Goal: Task Accomplishment & Management: Complete application form

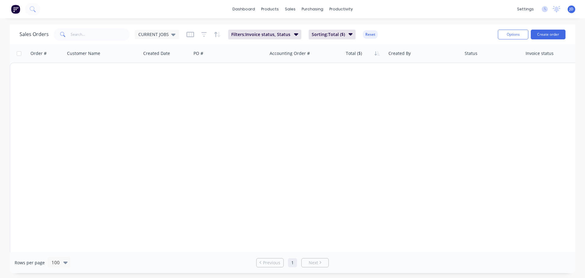
scroll to position [1115, 0]
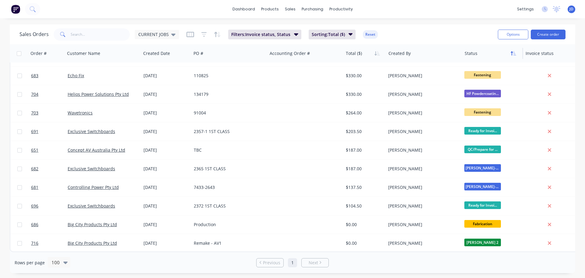
click at [510, 57] on button "button" at bounding box center [513, 53] width 9 height 9
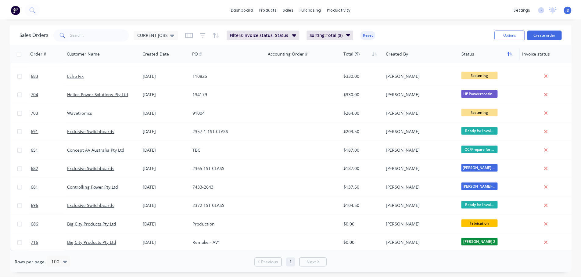
scroll to position [0, 0]
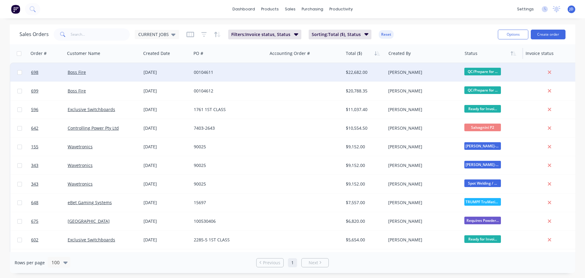
click at [278, 70] on div at bounding box center [305, 72] width 76 height 18
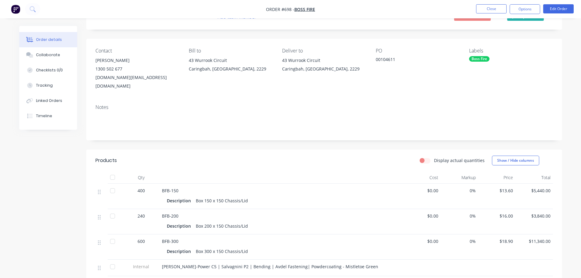
scroll to position [30, 0]
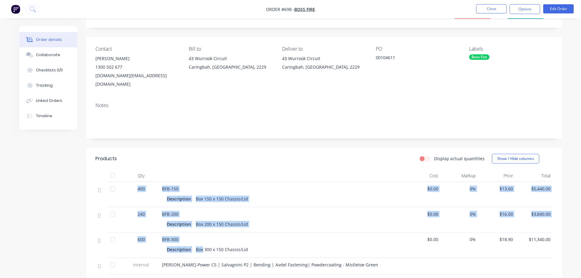
drag, startPoint x: 187, startPoint y: 230, endPoint x: 124, endPoint y: 191, distance: 74.3
click at [124, 191] on div "400 BFB-150 Description Box 150 x 150 Chassis/Lid $0.00 0% $13.60 $5,440.00 240…" at bounding box center [323, 228] width 457 height 92
click at [321, 219] on div "Description Box 200 x 150 Chassis/Lid" at bounding box center [281, 223] width 229 height 9
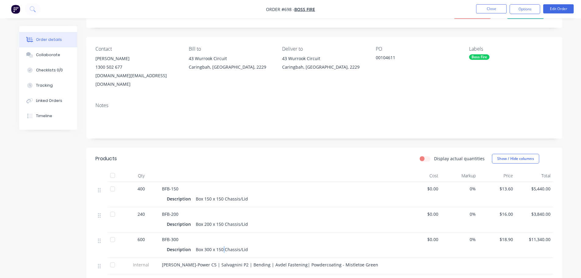
click at [223, 243] on div "Description Box 300 x 150 Chassis/Lid" at bounding box center [281, 248] width 239 height 10
click at [238, 245] on div "Box 300 x 150 Chassis/Lid" at bounding box center [221, 249] width 57 height 9
click at [497, 9] on button "Close" at bounding box center [491, 8] width 30 height 9
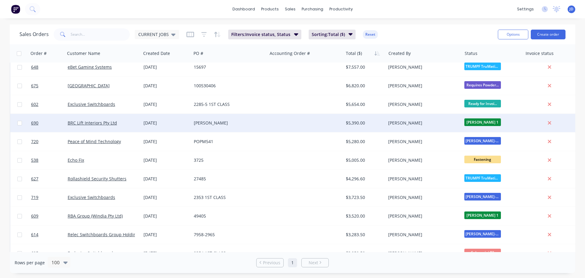
scroll to position [152, 0]
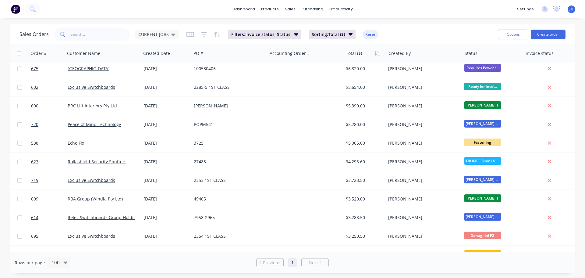
click at [89, 27] on div "Sales Orders CURRENT JOBS Filters: Invoice status, Status Sorting: Total ($) Re…" at bounding box center [293, 34] width 566 height 20
click at [92, 32] on input "text" at bounding box center [100, 34] width 59 height 12
type input "EXC"
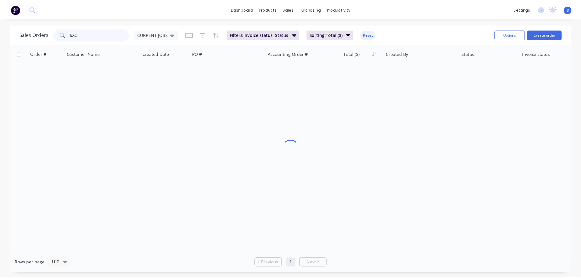
scroll to position [0, 0]
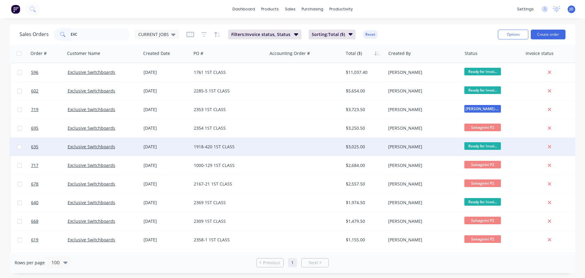
click at [447, 142] on div "[PERSON_NAME]" at bounding box center [424, 146] width 76 height 18
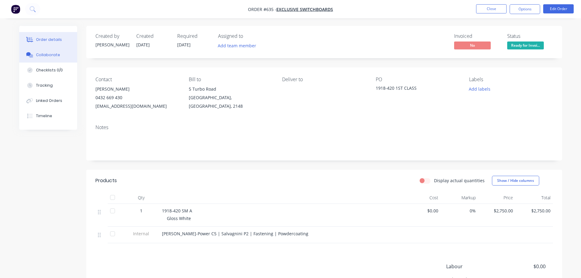
drag, startPoint x: 46, startPoint y: 58, endPoint x: 51, endPoint y: 56, distance: 5.1
click at [48, 57] on button "Collaborate" at bounding box center [48, 54] width 58 height 15
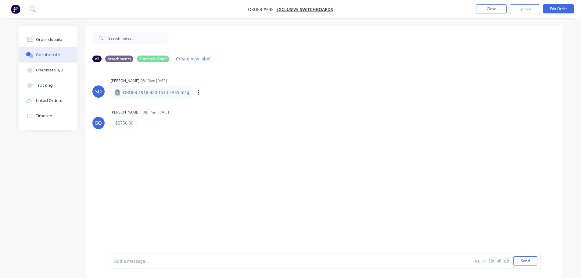
click at [165, 92] on p "ORDER 1918-420 1ST CLASS.msg" at bounding box center [156, 92] width 66 height 6
click at [42, 29] on div "Order details Collaborate Checklists 0/0 Tracking Linked Orders Timeline" at bounding box center [48, 78] width 58 height 104
click at [49, 35] on button "Order details" at bounding box center [48, 39] width 58 height 15
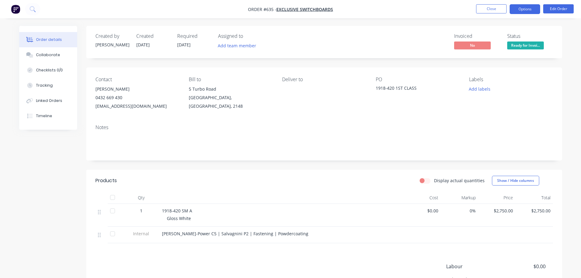
click at [517, 12] on button "Options" at bounding box center [524, 9] width 30 height 10
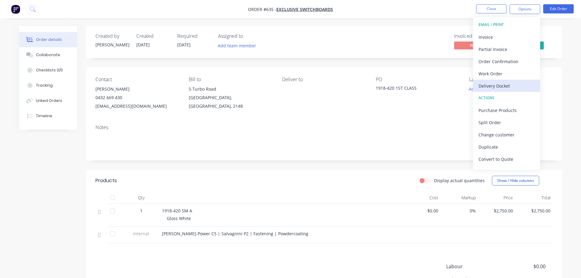
click at [522, 83] on div "Delivery Docket" at bounding box center [506, 85] width 56 height 9
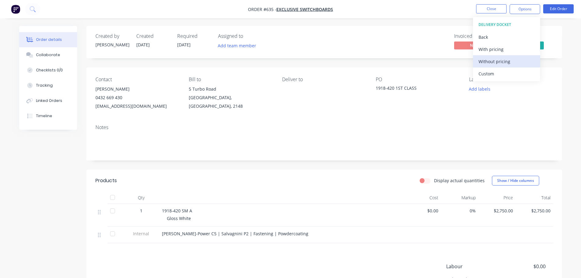
click at [506, 63] on div "Without pricing" at bounding box center [506, 61] width 56 height 9
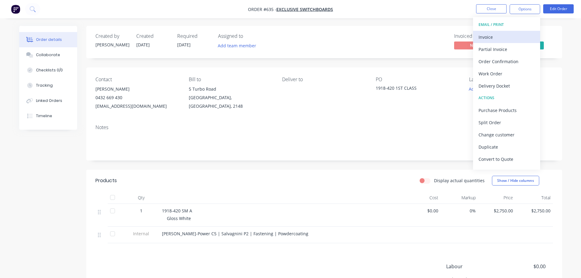
click at [531, 35] on button "Invoice" at bounding box center [506, 37] width 67 height 12
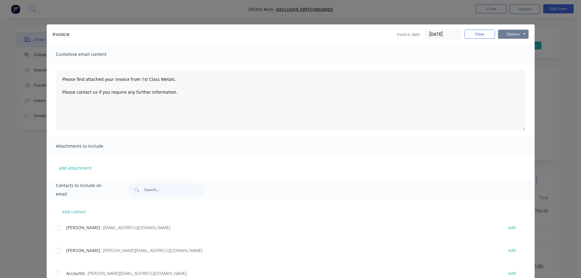
click at [511, 33] on button "Options" at bounding box center [513, 34] width 30 height 9
click at [513, 52] on button "Print" at bounding box center [517, 55] width 39 height 10
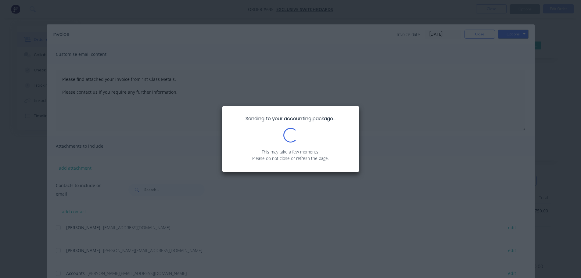
type textarea "Please find attached your invoice from 1st Class Metals. Please contact us if y…"
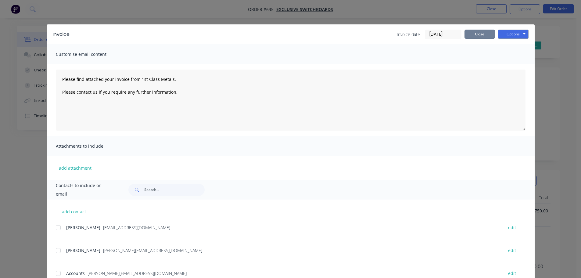
click at [483, 37] on button "Close" at bounding box center [479, 34] width 30 height 9
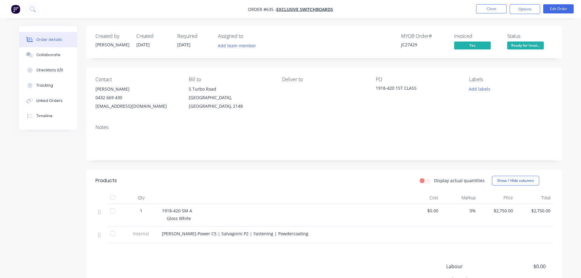
click at [534, 45] on span "Ready for Invoi..." at bounding box center [525, 45] width 37 height 8
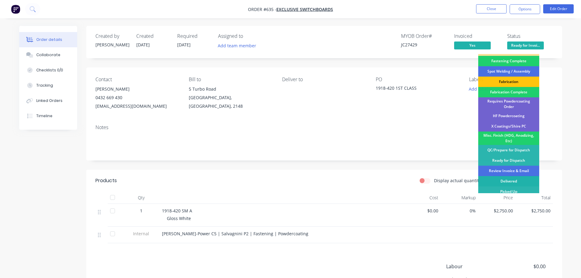
scroll to position [178, 0]
click at [523, 165] on div "Review Invoice & Email" at bounding box center [508, 170] width 61 height 10
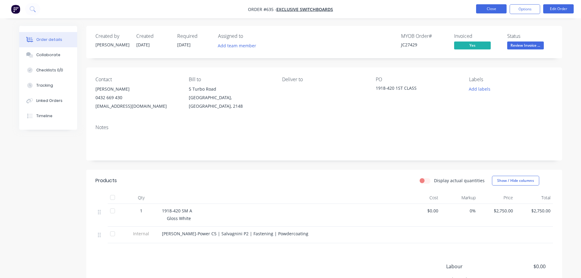
click at [497, 8] on button "Close" at bounding box center [491, 8] width 30 height 9
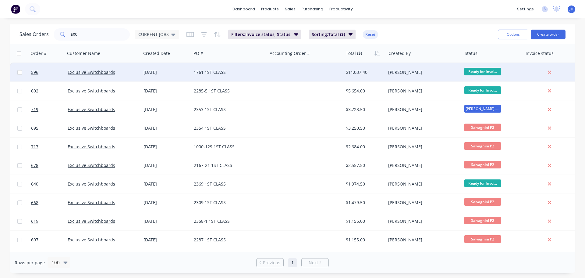
click at [284, 73] on div at bounding box center [305, 72] width 76 height 18
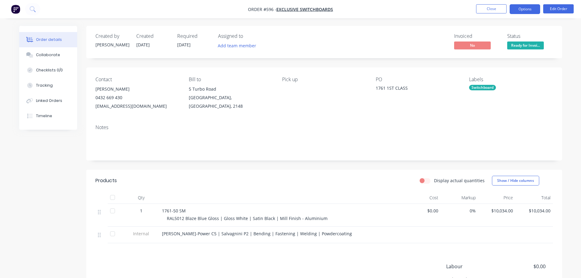
click at [515, 12] on button "Options" at bounding box center [524, 9] width 30 height 10
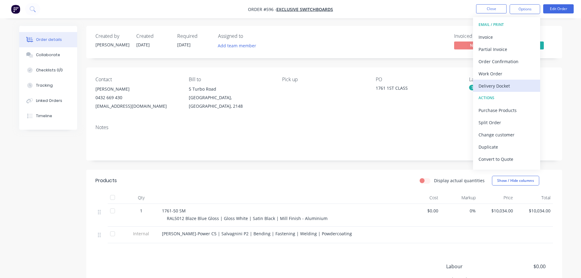
click at [499, 86] on div "Delivery Docket" at bounding box center [506, 85] width 56 height 9
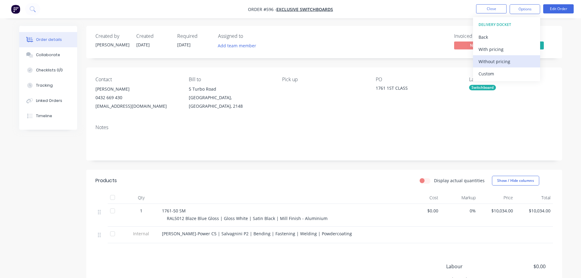
click at [499, 64] on div "Without pricing" at bounding box center [506, 61] width 56 height 9
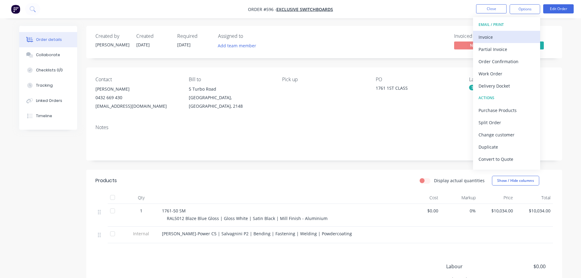
click at [494, 33] on div "Invoice" at bounding box center [506, 37] width 56 height 9
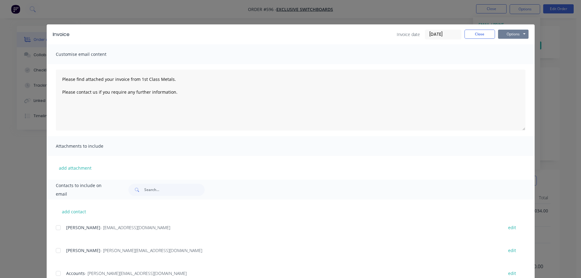
click at [501, 35] on button "Options" at bounding box center [513, 34] width 30 height 9
click at [515, 56] on button "Print" at bounding box center [517, 55] width 39 height 10
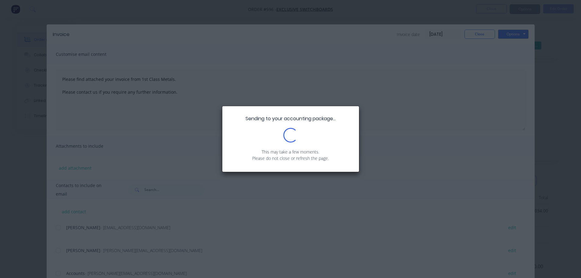
type textarea "Please find attached your invoice from 1st Class Metals. Please contact us if y…"
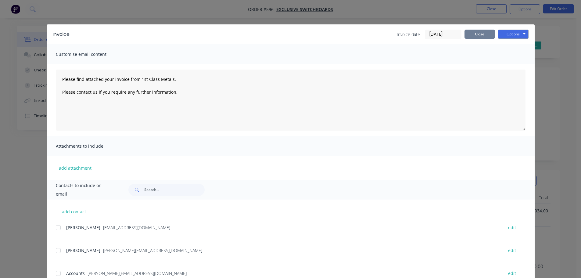
click at [472, 34] on button "Close" at bounding box center [479, 34] width 30 height 9
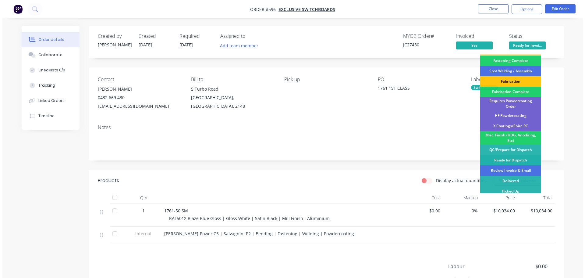
scroll to position [178, 0]
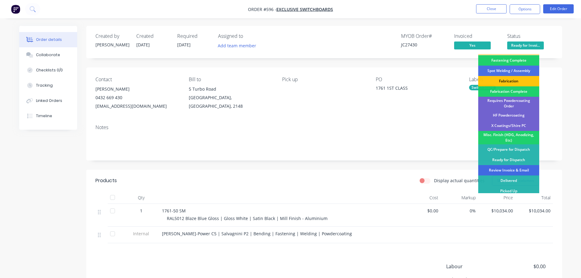
click at [514, 168] on div "Review Invoice & Email" at bounding box center [508, 170] width 61 height 10
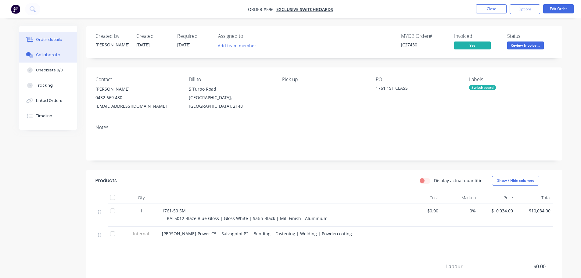
click at [62, 51] on button "Collaborate" at bounding box center [48, 54] width 58 height 15
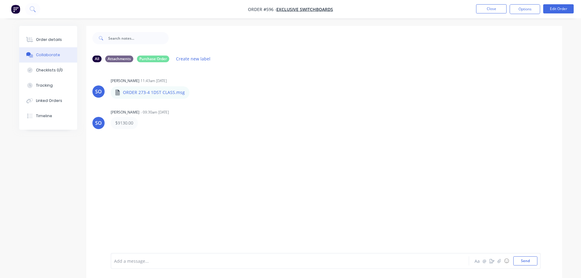
click at [151, 257] on div "Add a message..." at bounding box center [272, 260] width 317 height 9
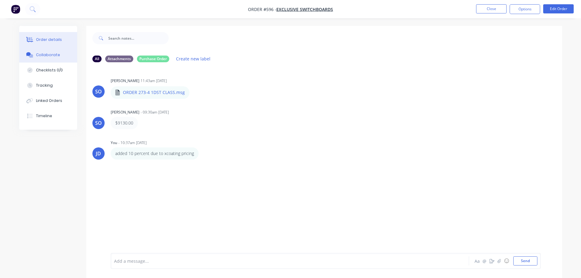
click at [55, 45] on button "Order details" at bounding box center [48, 39] width 58 height 15
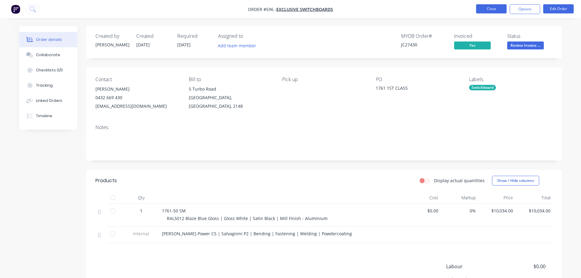
click at [493, 7] on button "Close" at bounding box center [491, 8] width 30 height 9
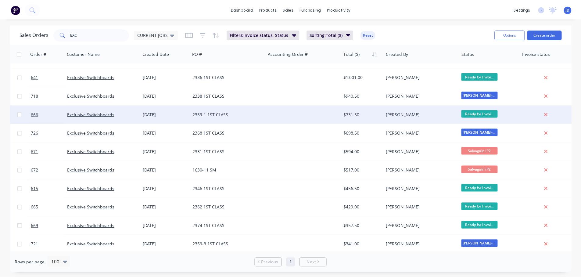
scroll to position [180, 0]
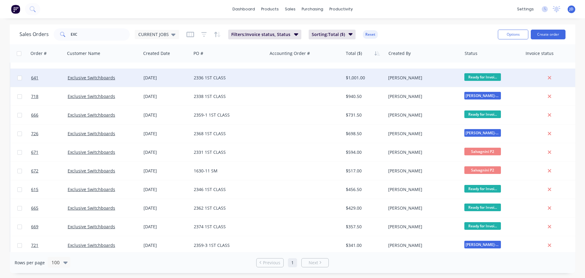
click at [272, 81] on div at bounding box center [305, 78] width 76 height 18
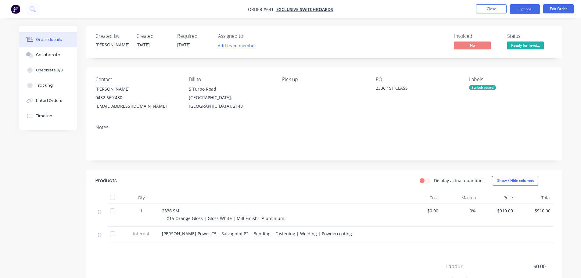
click at [525, 6] on button "Options" at bounding box center [524, 9] width 30 height 10
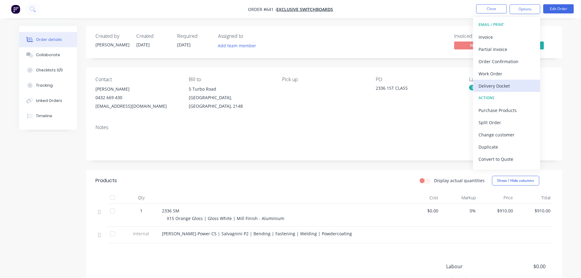
click at [499, 85] on div "Delivery Docket" at bounding box center [506, 85] width 56 height 9
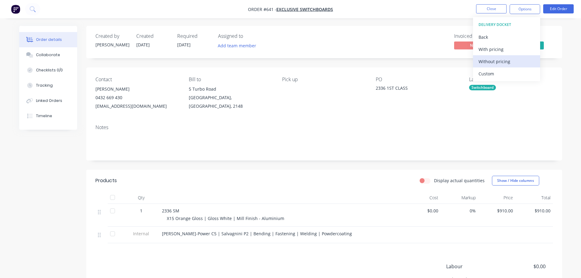
click at [506, 62] on div "Without pricing" at bounding box center [506, 61] width 56 height 9
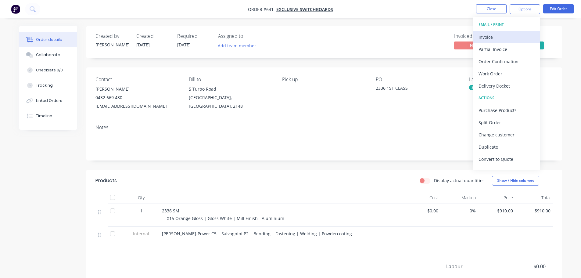
click at [502, 36] on div "Invoice" at bounding box center [506, 37] width 56 height 9
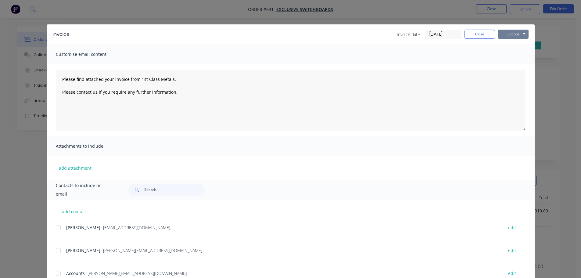
click at [505, 34] on button "Options" at bounding box center [513, 34] width 30 height 9
click at [516, 55] on button "Print" at bounding box center [517, 55] width 39 height 10
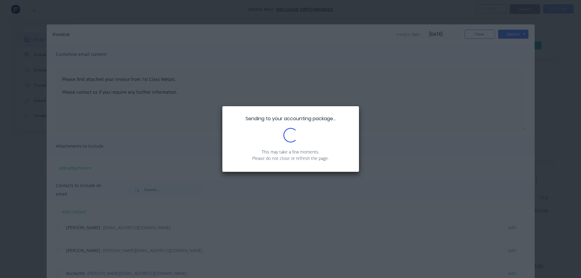
type textarea "Please find attached your invoice from 1st Class Metals. Please contact us if y…"
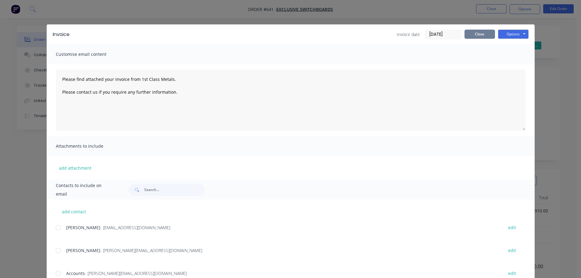
click at [479, 37] on div "Invoice date [DATE] Close Options Preview Print Email" at bounding box center [462, 35] width 132 height 10
click at [486, 36] on button "Close" at bounding box center [479, 34] width 30 height 9
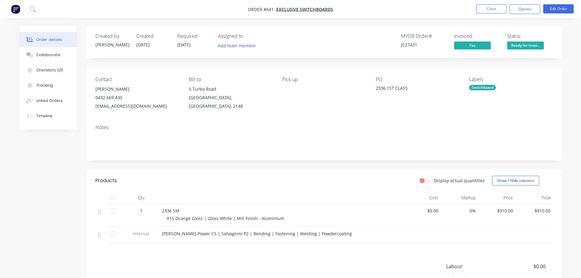
click at [514, 41] on div "Status Ready for Invoi..." at bounding box center [530, 42] width 46 height 18
drag, startPoint x: 515, startPoint y: 46, endPoint x: 514, endPoint y: 52, distance: 5.6
click at [515, 46] on span "Ready for Invoi..." at bounding box center [525, 45] width 37 height 8
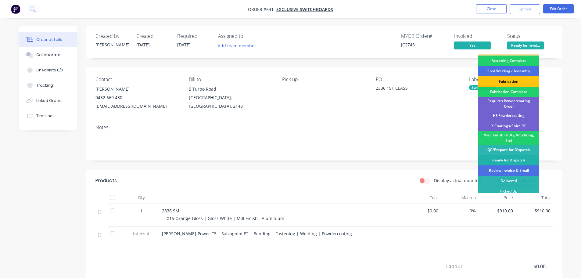
scroll to position [178, 0]
click at [516, 166] on div "Review Invoice & Email" at bounding box center [508, 170] width 61 height 10
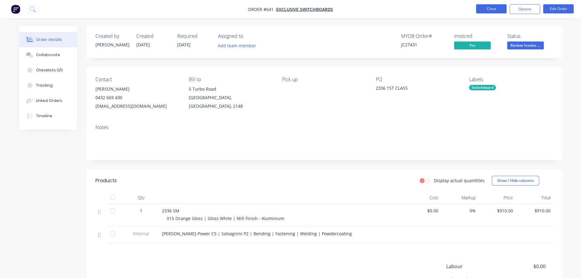
click at [493, 9] on button "Close" at bounding box center [491, 8] width 30 height 9
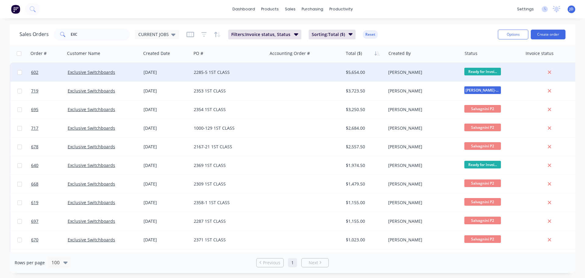
click at [246, 70] on div "2285-5 1ST CLASS" at bounding box center [228, 72] width 68 height 6
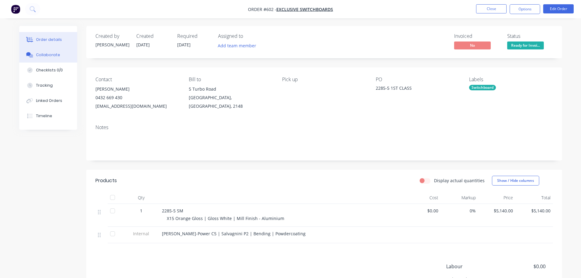
click at [42, 53] on div "Collaborate" at bounding box center [48, 54] width 24 height 5
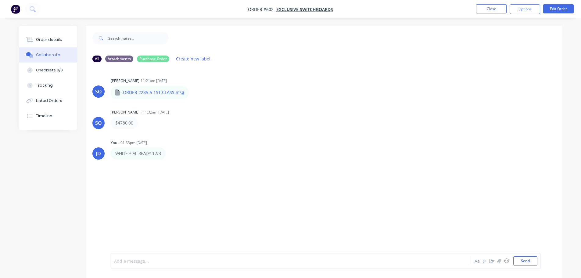
drag, startPoint x: 155, startPoint y: 261, endPoint x: 153, endPoint y: 251, distance: 9.9
click at [154, 261] on div at bounding box center [272, 261] width 317 height 6
click at [42, 35] on button "Order details" at bounding box center [48, 39] width 58 height 15
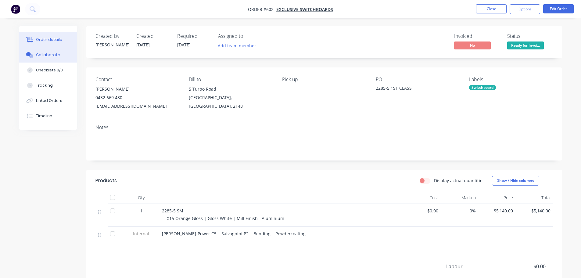
click at [53, 57] on div "Collaborate" at bounding box center [48, 54] width 24 height 5
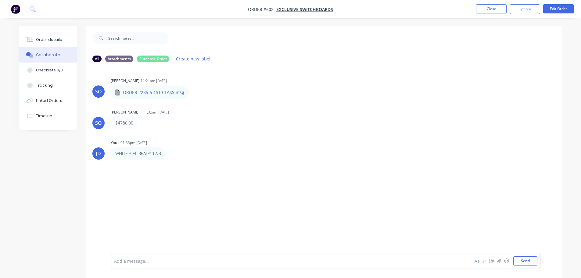
click at [172, 265] on div "Add a message..." at bounding box center [272, 260] width 317 height 9
click at [41, 36] on button "Order details" at bounding box center [48, 39] width 58 height 15
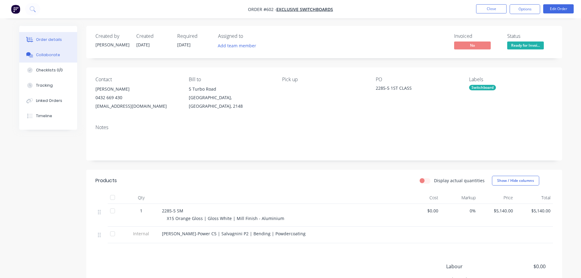
click at [47, 52] on div "Collaborate" at bounding box center [48, 54] width 24 height 5
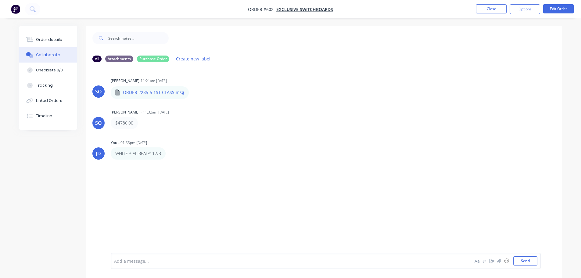
click at [151, 259] on div at bounding box center [272, 261] width 317 height 6
click at [63, 40] on button "Order details" at bounding box center [48, 39] width 58 height 15
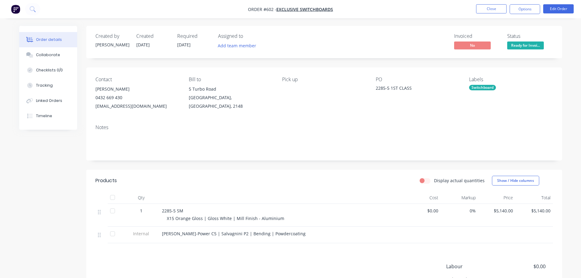
drag, startPoint x: 516, startPoint y: 53, endPoint x: 516, endPoint y: 49, distance: 4.3
click at [515, 52] on div "Created by [PERSON_NAME] Created [DATE] Required [DATE] Assigned to Add team me…" at bounding box center [323, 42] width 475 height 32
click at [518, 46] on span "Ready for Invoi..." at bounding box center [525, 45] width 37 height 8
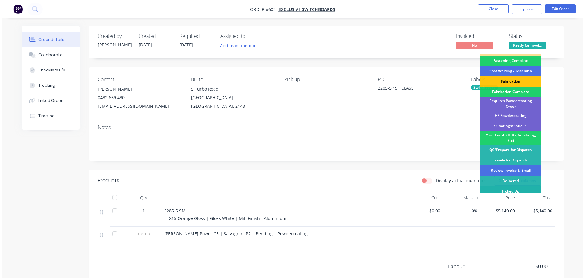
scroll to position [178, 0]
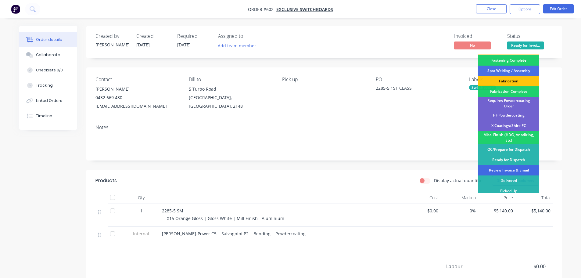
click at [512, 169] on div "Review Invoice & Email" at bounding box center [508, 170] width 61 height 10
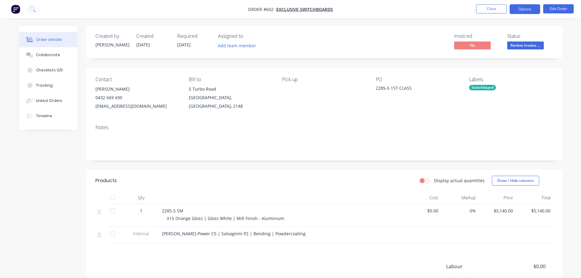
click at [523, 7] on button "Options" at bounding box center [524, 9] width 30 height 10
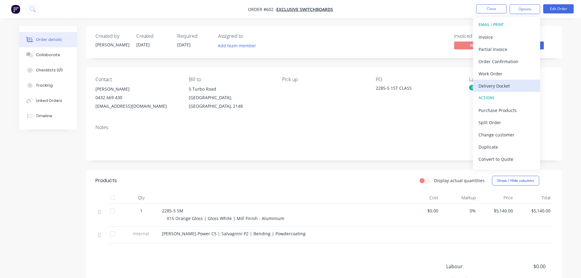
click at [505, 86] on div "Delivery Docket" at bounding box center [506, 85] width 56 height 9
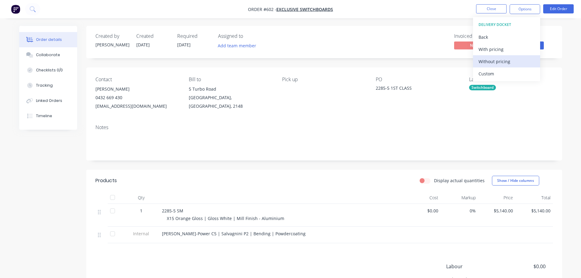
click at [506, 62] on div "Without pricing" at bounding box center [506, 61] width 56 height 9
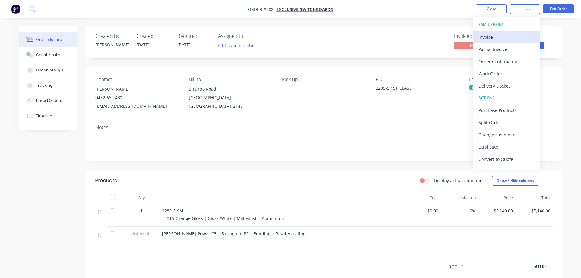
click at [508, 38] on div "Invoice" at bounding box center [506, 37] width 56 height 9
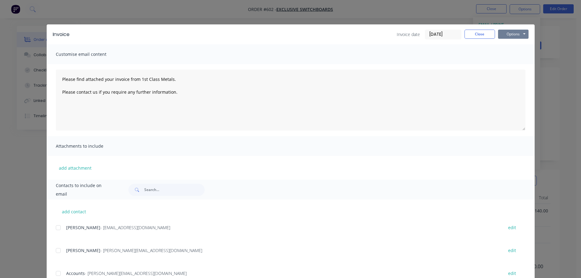
click at [520, 34] on button "Options" at bounding box center [513, 34] width 30 height 9
click at [520, 53] on button "Print" at bounding box center [517, 55] width 39 height 10
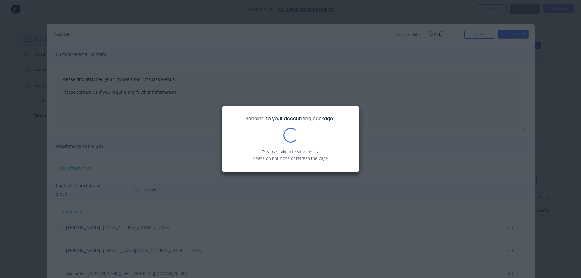
type textarea "Please find attached your invoice from 1st Class Metals. Please contact us if y…"
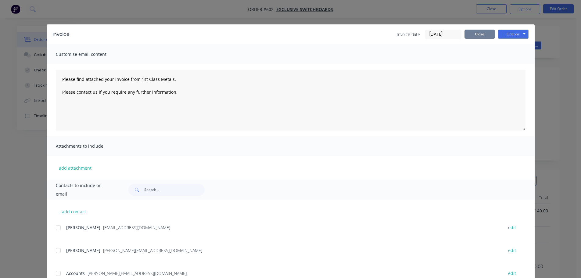
click at [471, 38] on button "Close" at bounding box center [479, 34] width 30 height 9
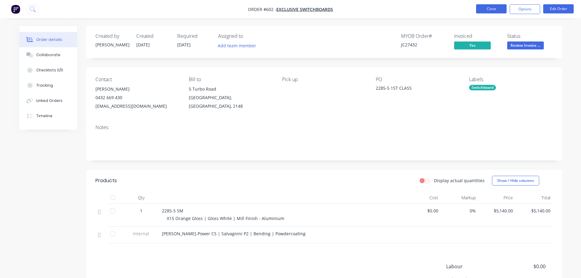
click at [489, 9] on button "Close" at bounding box center [491, 8] width 30 height 9
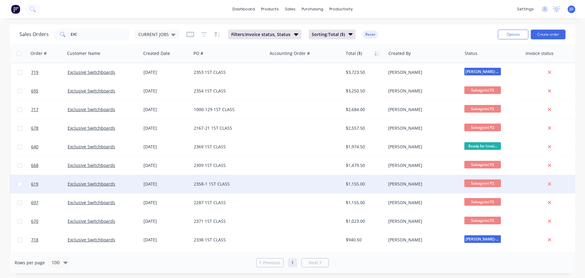
click at [271, 187] on div at bounding box center [305, 184] width 76 height 18
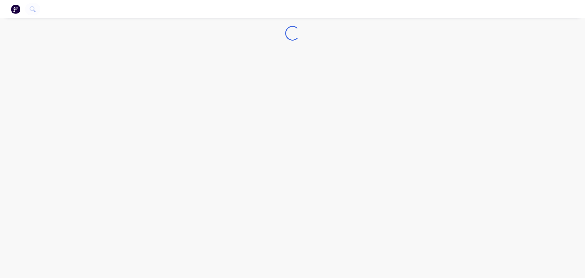
click at [271, 187] on div "Loading..." at bounding box center [292, 139] width 585 height 278
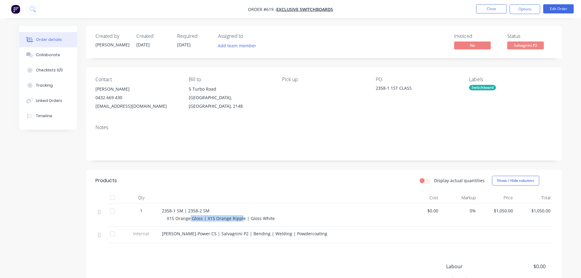
drag, startPoint x: 233, startPoint y: 219, endPoint x: 189, endPoint y: 222, distance: 44.3
click at [189, 222] on div "2358-1 SM | 2358-2 SM X15 Orange Gloss | X15 Orange Ripple | Gloss White" at bounding box center [281, 215] width 244 height 23
click at [514, 42] on span "Salvagnini P2" at bounding box center [525, 45] width 37 height 8
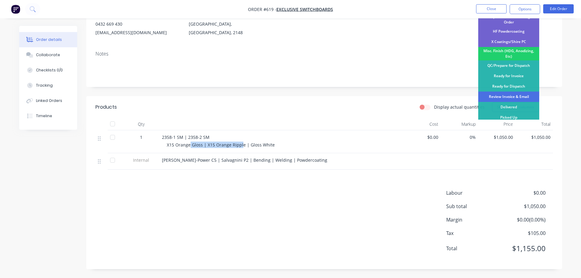
scroll to position [74, 0]
click at [518, 94] on div "Review Invoice & Email" at bounding box center [508, 96] width 61 height 10
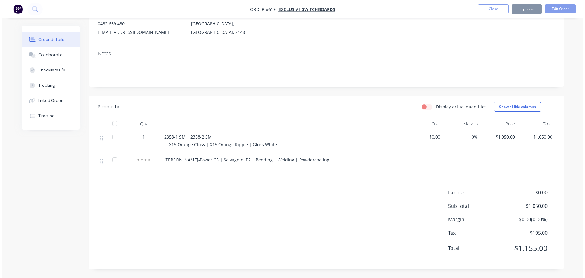
scroll to position [0, 0]
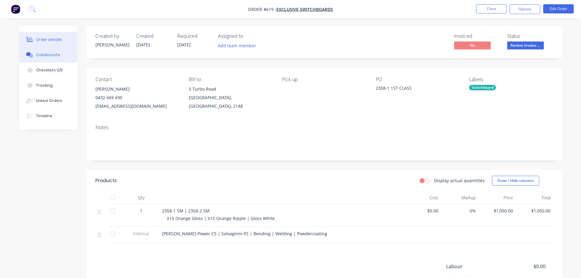
click at [52, 55] on div "Collaborate" at bounding box center [48, 54] width 24 height 5
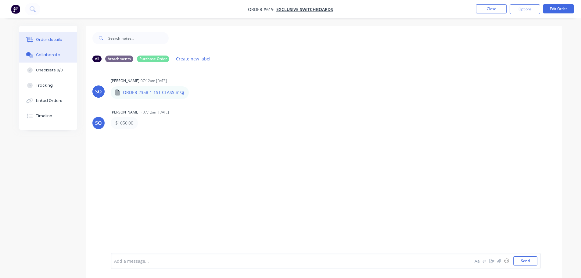
click at [65, 43] on button "Order details" at bounding box center [48, 39] width 58 height 15
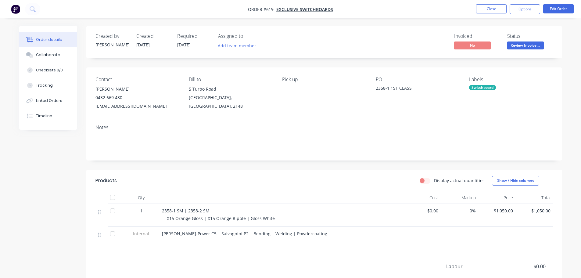
drag, startPoint x: 486, startPoint y: 11, endPoint x: 489, endPoint y: 16, distance: 5.5
click at [488, 15] on nav "Order #619 - Exclusive Switchboards Close Options Edit Order" at bounding box center [290, 9] width 581 height 18
click at [485, 10] on button "Close" at bounding box center [491, 8] width 30 height 9
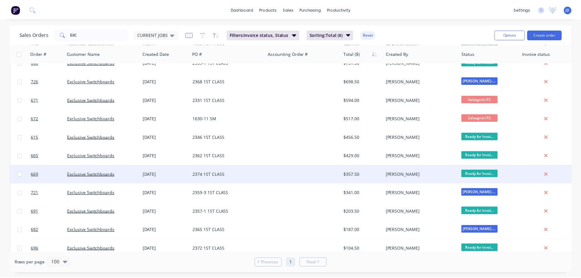
scroll to position [204, 0]
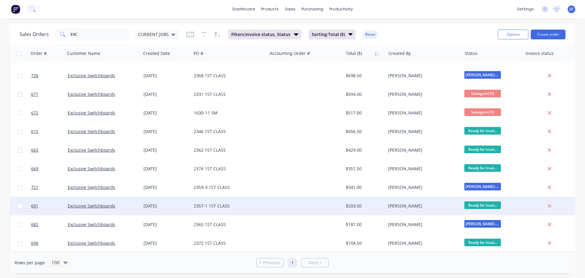
click at [237, 208] on div "2357-1 1ST CLASS" at bounding box center [229, 206] width 76 height 18
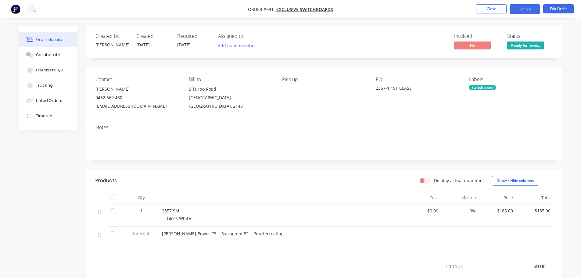
click at [527, 12] on button "Options" at bounding box center [524, 9] width 30 height 10
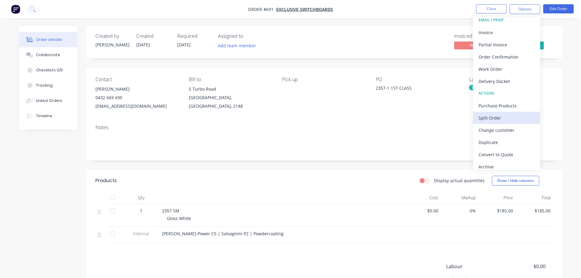
scroll to position [9, 0]
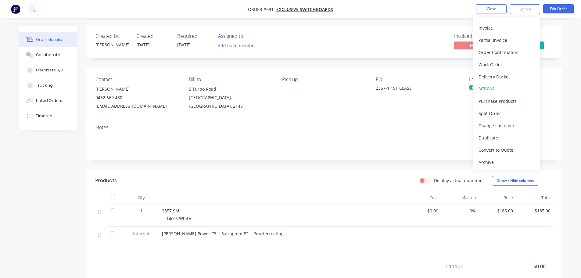
drag, startPoint x: 414, startPoint y: 123, endPoint x: 492, endPoint y: 87, distance: 85.6
click at [419, 120] on div "Notes" at bounding box center [323, 139] width 475 height 41
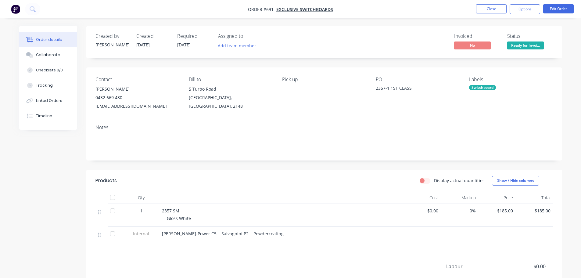
click at [531, 43] on span "Ready for Invoi..." at bounding box center [525, 45] width 37 height 8
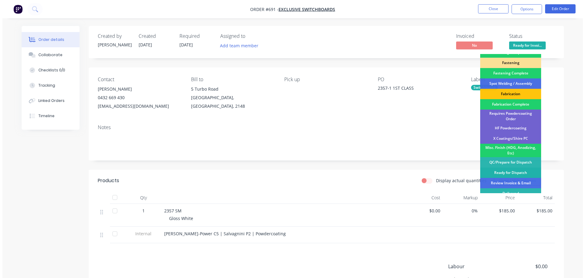
scroll to position [178, 0]
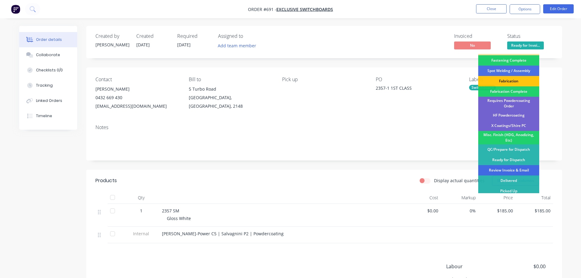
click at [509, 165] on div "Review Invoice & Email" at bounding box center [508, 170] width 61 height 10
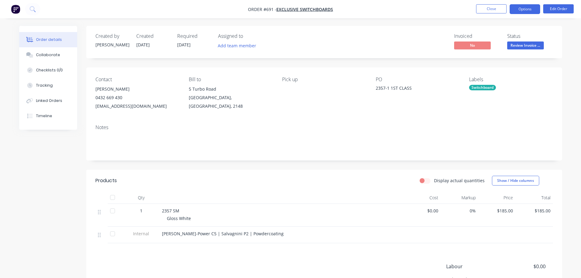
click at [524, 7] on button "Options" at bounding box center [524, 9] width 30 height 10
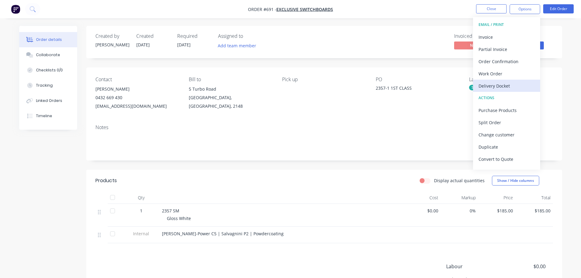
click at [500, 83] on div "Delivery Docket" at bounding box center [506, 85] width 56 height 9
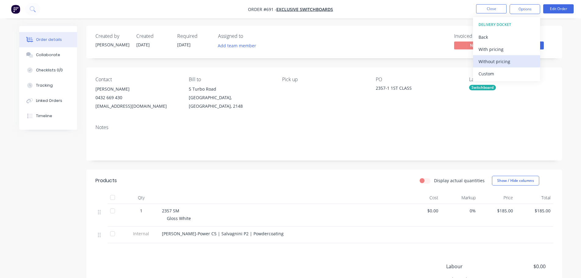
click at [502, 63] on div "Without pricing" at bounding box center [506, 61] width 56 height 9
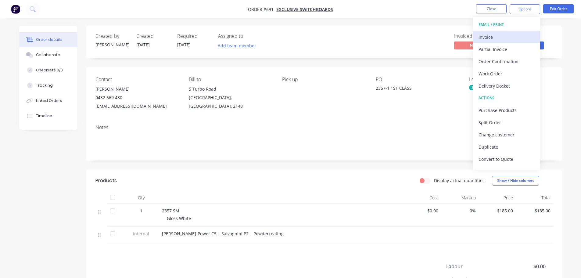
click at [501, 34] on div "Invoice" at bounding box center [506, 37] width 56 height 9
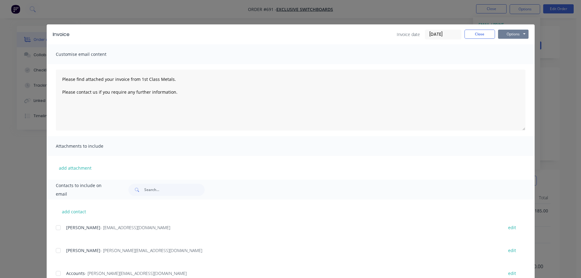
click at [503, 32] on button "Options" at bounding box center [513, 34] width 30 height 9
click at [515, 53] on button "Print" at bounding box center [517, 55] width 39 height 10
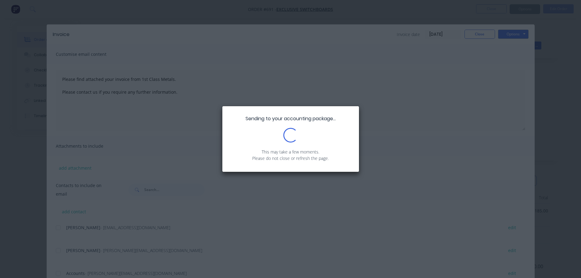
type textarea "Please find attached your invoice from 1st Class Metals. Please contact us if y…"
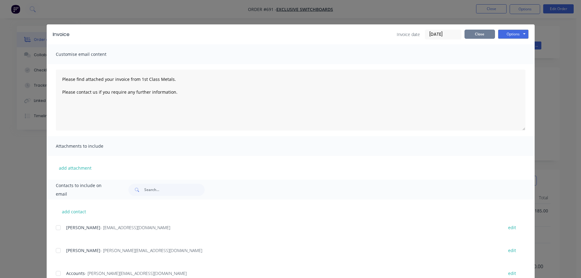
click at [473, 37] on button "Close" at bounding box center [479, 34] width 30 height 9
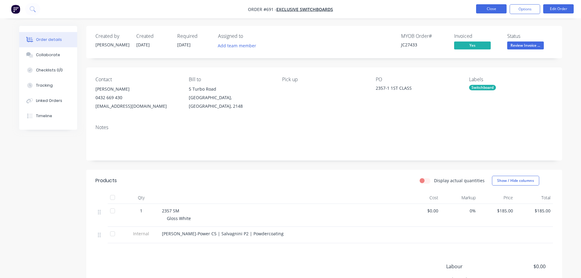
click at [495, 11] on button "Close" at bounding box center [491, 8] width 30 height 9
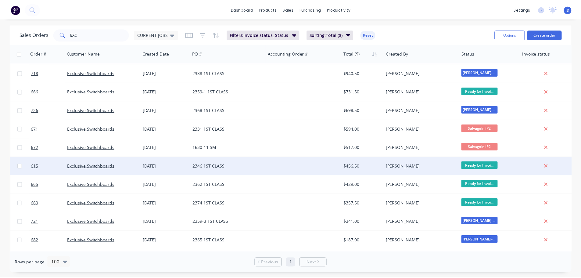
scroll to position [186, 0]
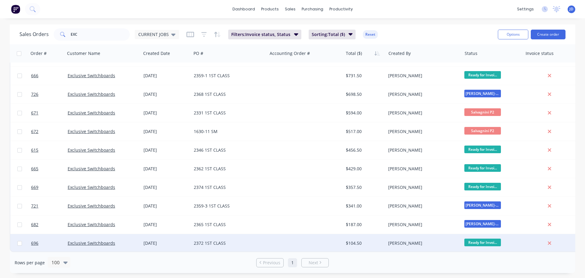
click at [282, 243] on div at bounding box center [305, 243] width 76 height 18
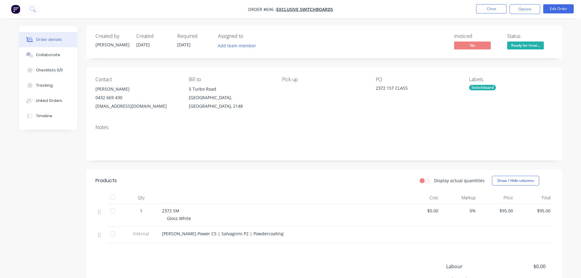
click at [533, 9] on button "Options" at bounding box center [524, 9] width 30 height 10
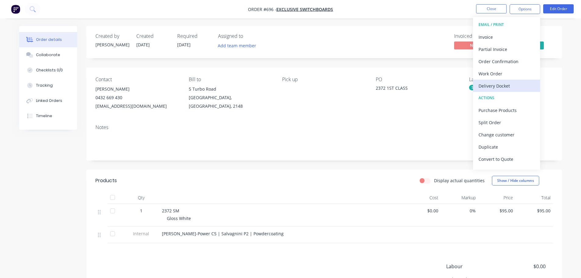
click at [494, 87] on div "Delivery Docket" at bounding box center [506, 85] width 56 height 9
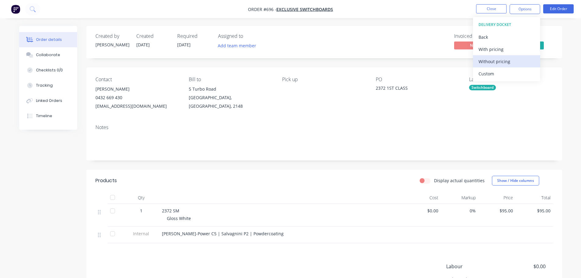
click at [497, 59] on div "Without pricing" at bounding box center [506, 61] width 56 height 9
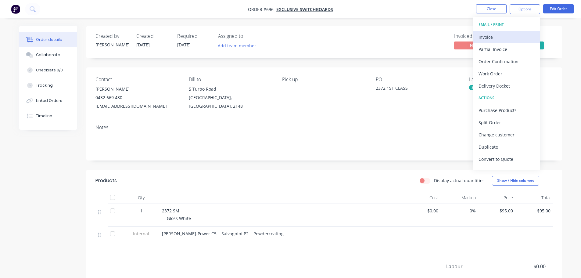
click at [502, 34] on div "Invoice" at bounding box center [506, 37] width 56 height 9
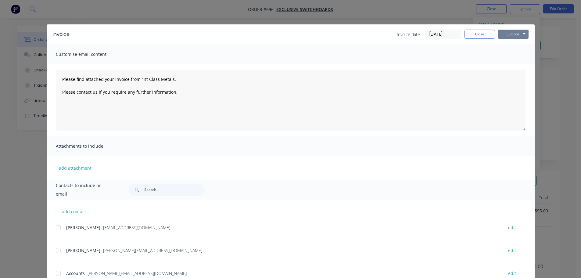
click at [521, 33] on button "Options" at bounding box center [513, 34] width 30 height 9
click at [512, 56] on button "Print" at bounding box center [517, 55] width 39 height 10
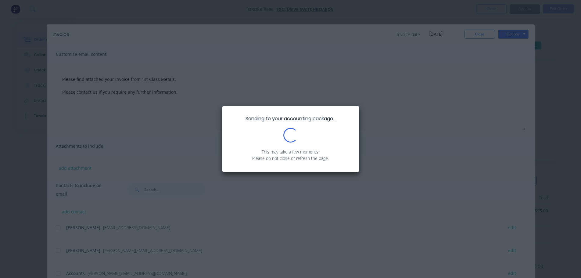
type textarea "Please find attached your invoice from 1st Class Metals. Please contact us if y…"
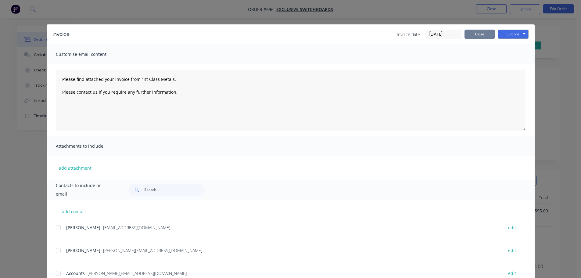
click at [486, 37] on button "Close" at bounding box center [479, 34] width 30 height 9
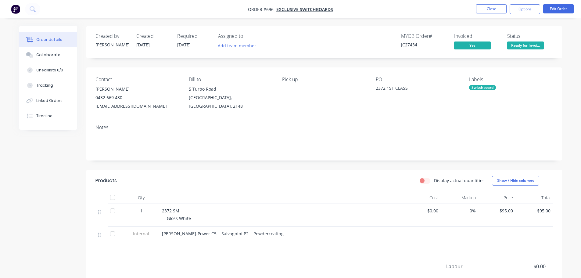
click at [529, 46] on span "Ready for Invoi..." at bounding box center [525, 45] width 37 height 8
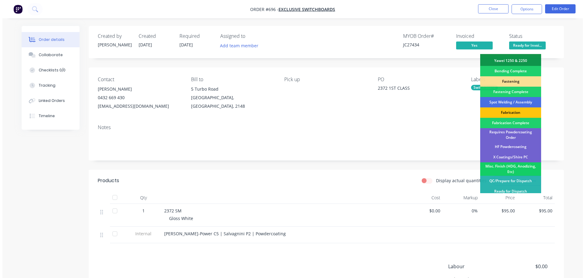
scroll to position [178, 0]
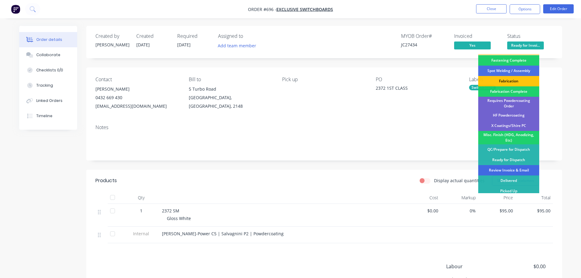
click at [530, 165] on div "Review Invoice & Email" at bounding box center [508, 170] width 61 height 10
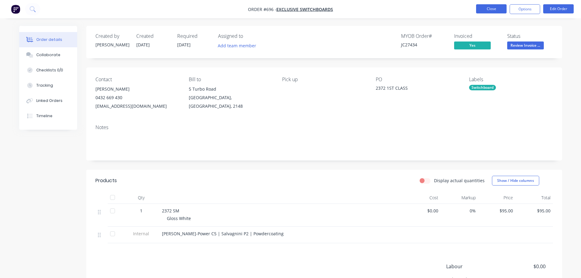
click at [478, 8] on button "Close" at bounding box center [491, 8] width 30 height 9
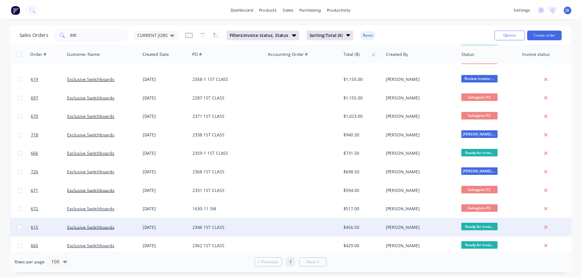
scroll to position [167, 0]
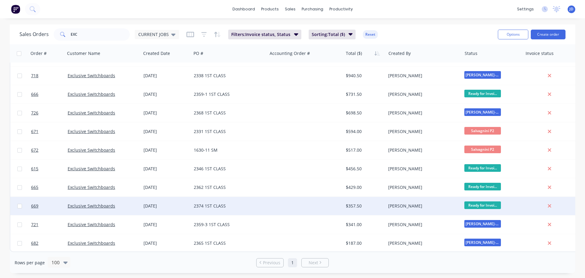
click at [255, 207] on div "2374 1ST CLASS" at bounding box center [229, 206] width 76 height 18
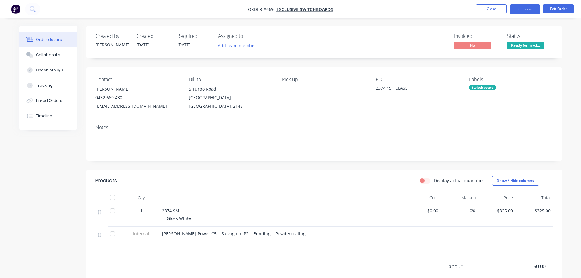
click at [527, 10] on button "Options" at bounding box center [524, 9] width 30 height 10
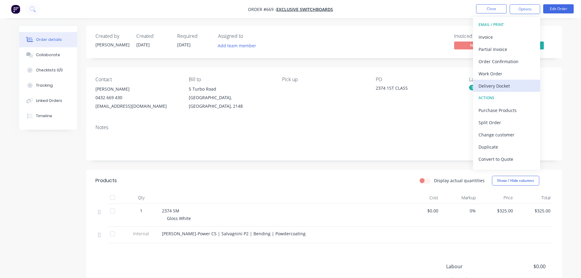
click at [504, 87] on div "Delivery Docket" at bounding box center [506, 85] width 56 height 9
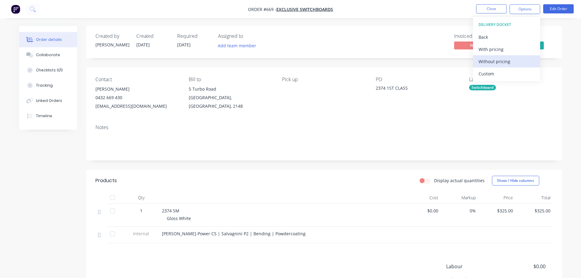
click at [503, 66] on div "Without pricing" at bounding box center [506, 61] width 56 height 9
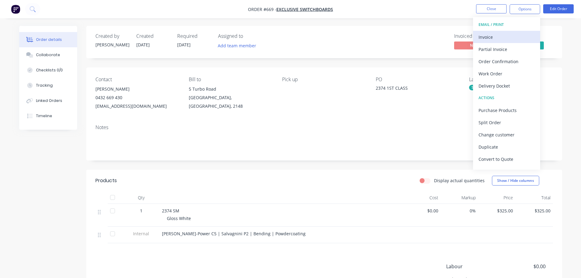
click at [513, 31] on button "Invoice" at bounding box center [506, 37] width 67 height 12
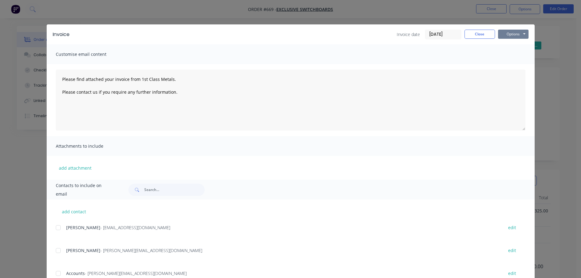
click at [510, 33] on button "Options" at bounding box center [513, 34] width 30 height 9
click at [513, 53] on button "Print" at bounding box center [517, 55] width 39 height 10
type textarea "Please find attached your invoice from 1st Class Metals. Please contact us if y…"
click at [465, 32] on button "Close" at bounding box center [479, 34] width 30 height 9
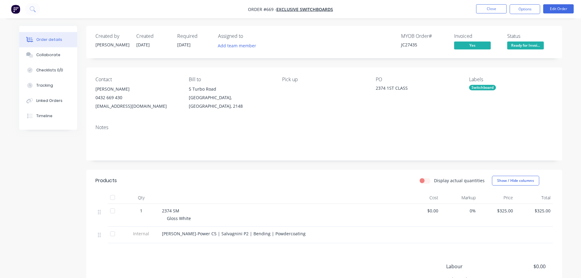
drag, startPoint x: 514, startPoint y: 45, endPoint x: 512, endPoint y: 50, distance: 5.1
click at [515, 45] on span "Ready for Invoi..." at bounding box center [525, 45] width 37 height 8
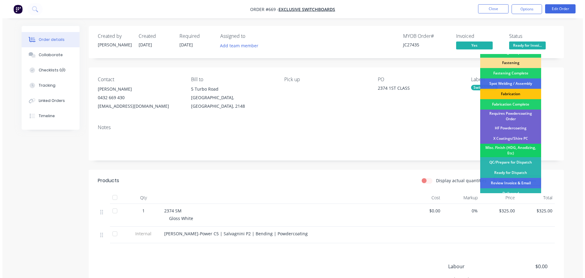
scroll to position [178, 0]
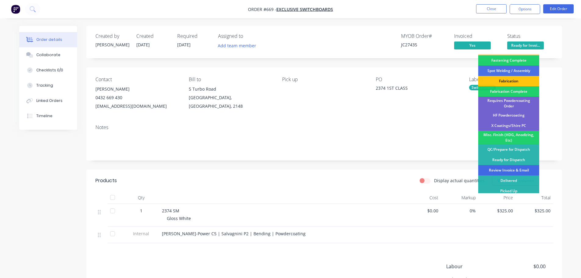
click at [527, 168] on div "Review Invoice & Email" at bounding box center [508, 170] width 61 height 10
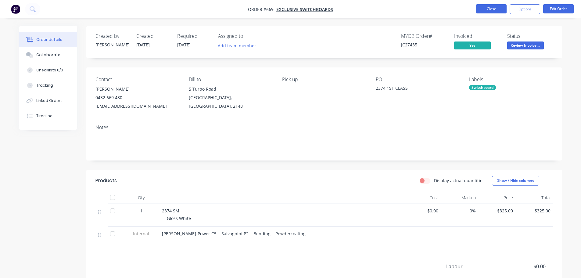
click at [495, 4] on nav "Order #669 - Exclusive Switchboards Close Options Edit Order" at bounding box center [290, 9] width 581 height 18
click at [497, 8] on button "Close" at bounding box center [491, 8] width 30 height 9
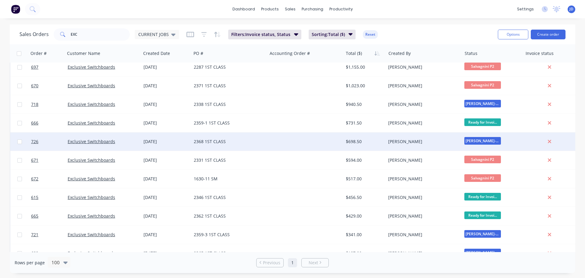
scroll to position [148, 0]
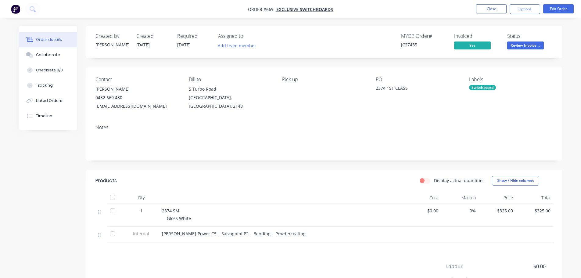
drag, startPoint x: 508, startPoint y: 242, endPoint x: 503, endPoint y: 218, distance: 25.0
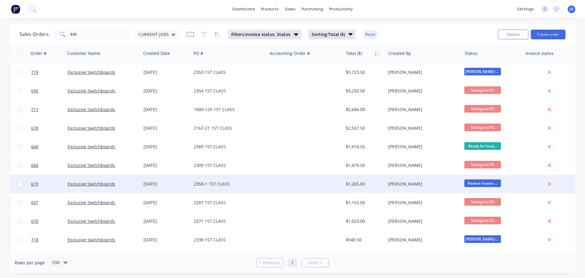
click at [228, 188] on div "2358-1 1ST CLASS" at bounding box center [229, 184] width 76 height 18
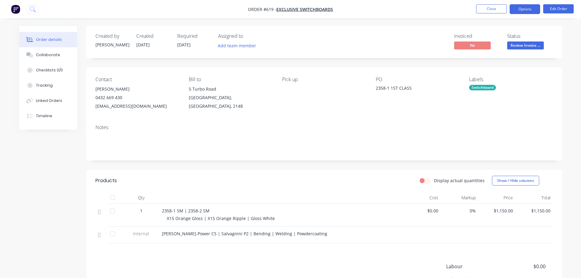
click at [528, 6] on button "Options" at bounding box center [524, 9] width 30 height 10
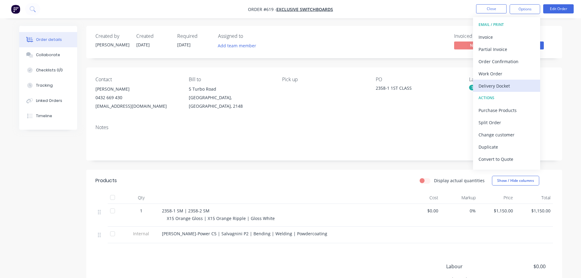
click at [503, 86] on div "Delivery Docket" at bounding box center [506, 85] width 56 height 9
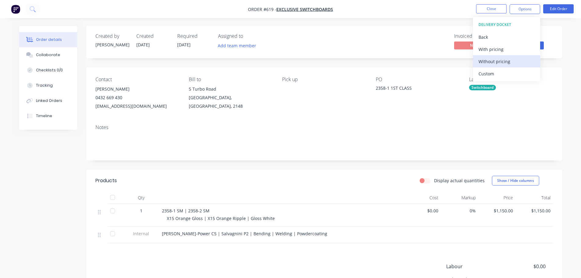
click at [502, 63] on div "Without pricing" at bounding box center [506, 61] width 56 height 9
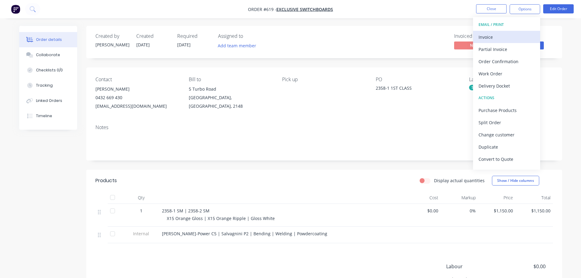
click at [494, 36] on div "Invoice" at bounding box center [506, 37] width 56 height 9
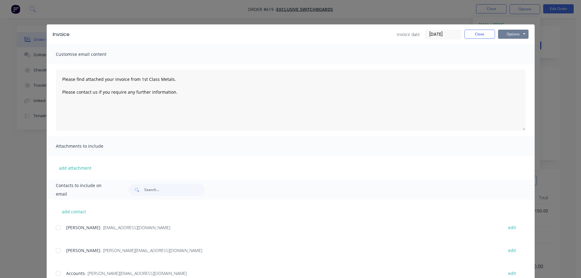
click at [506, 34] on button "Options" at bounding box center [513, 34] width 30 height 9
click at [519, 56] on button "Print" at bounding box center [517, 55] width 39 height 10
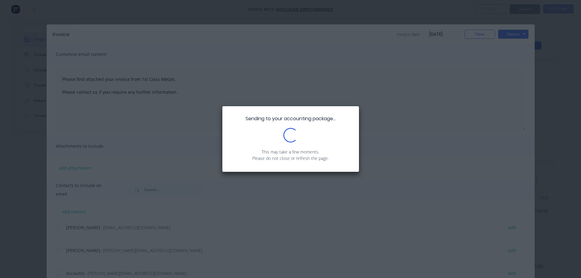
type textarea "Please find attached your invoice from 1st Class Metals. Please contact us if y…"
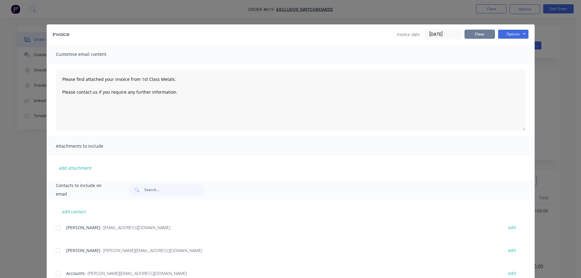
drag, startPoint x: 486, startPoint y: 30, endPoint x: 484, endPoint y: 34, distance: 4.8
click at [485, 34] on button "Close" at bounding box center [479, 34] width 30 height 9
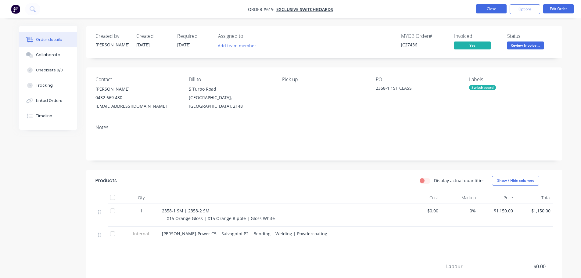
click at [480, 7] on button "Close" at bounding box center [491, 8] width 30 height 9
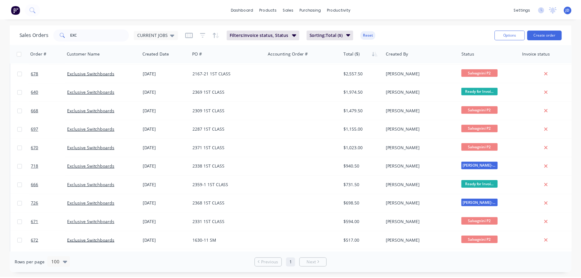
scroll to position [130, 0]
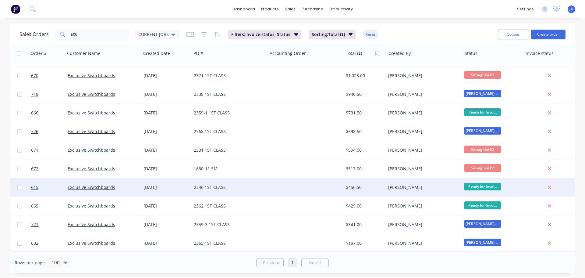
click at [249, 184] on div "2346 1ST CLASS" at bounding box center [228, 187] width 68 height 6
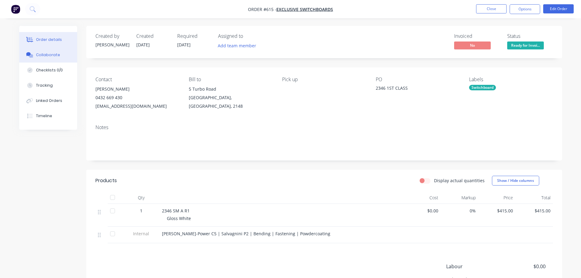
drag, startPoint x: 52, startPoint y: 53, endPoint x: 57, endPoint y: 57, distance: 6.3
click at [54, 55] on div "Collaborate" at bounding box center [48, 54] width 24 height 5
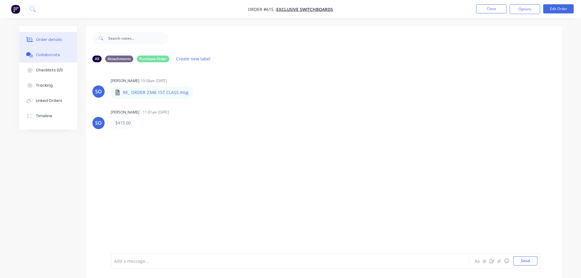
click at [52, 37] on div "Order details" at bounding box center [49, 39] width 26 height 5
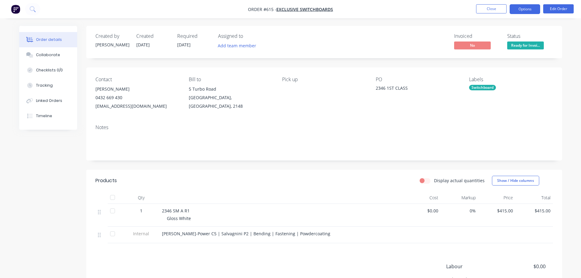
click at [530, 12] on button "Options" at bounding box center [524, 9] width 30 height 10
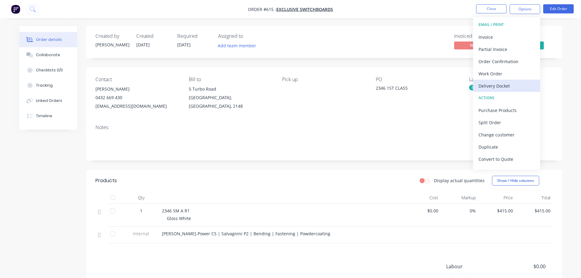
click at [513, 86] on div "Delivery Docket" at bounding box center [506, 85] width 56 height 9
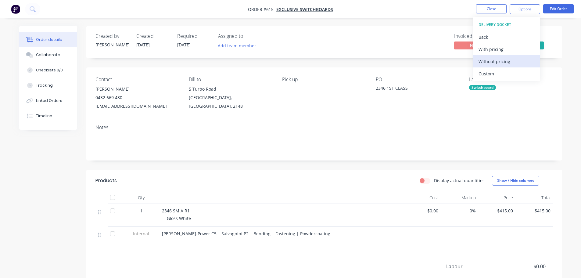
click at [505, 64] on div "Without pricing" at bounding box center [506, 61] width 56 height 9
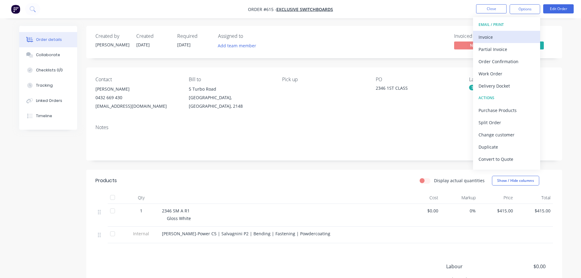
click at [494, 37] on div "Invoice" at bounding box center [506, 37] width 56 height 9
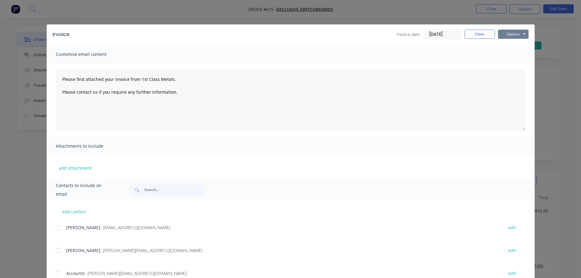
drag, startPoint x: 506, startPoint y: 34, endPoint x: 510, endPoint y: 39, distance: 7.1
click at [507, 34] on button "Options" at bounding box center [513, 34] width 30 height 9
click at [517, 52] on button "Print" at bounding box center [517, 55] width 39 height 10
type textarea "Please find attached your invoice from 1st Class Metals. Please contact us if y…"
click at [479, 33] on button "Close" at bounding box center [479, 34] width 30 height 9
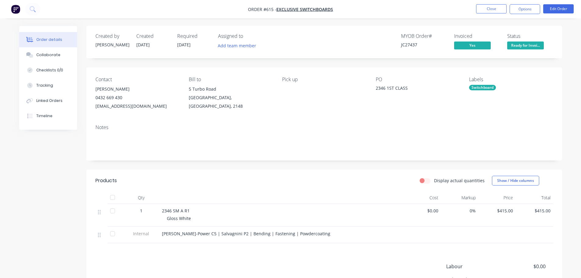
click at [525, 45] on span "Ready for Invoi..." at bounding box center [525, 45] width 37 height 8
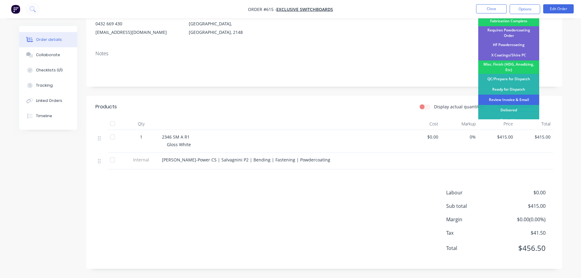
scroll to position [178, 0]
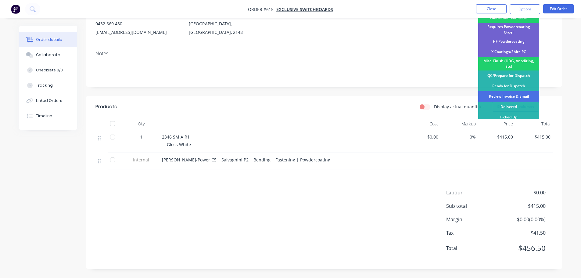
click at [520, 91] on div "Review Invoice & Email" at bounding box center [508, 96] width 61 height 10
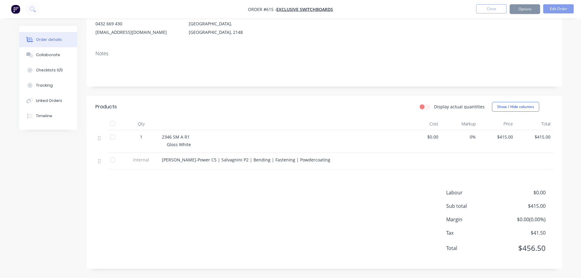
scroll to position [0, 0]
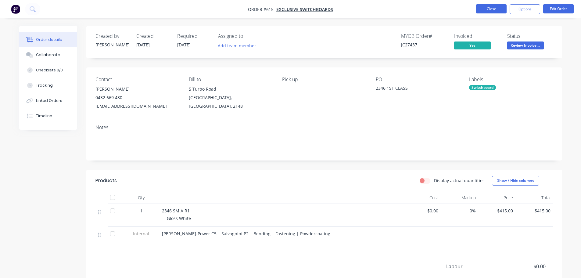
click at [494, 9] on button "Close" at bounding box center [491, 8] width 30 height 9
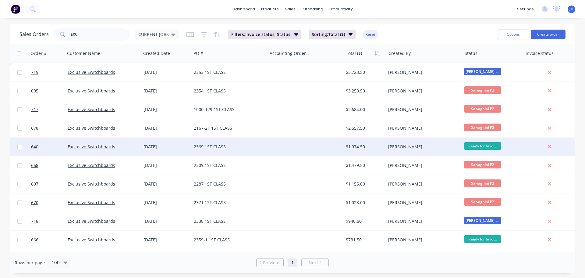
click at [321, 149] on div at bounding box center [305, 146] width 76 height 18
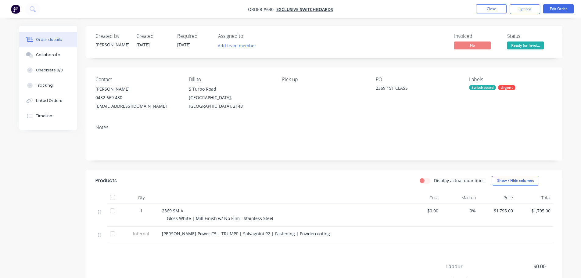
click at [536, 53] on div "Created by [PERSON_NAME] Created [DATE] Required [DATE] Assigned to Add team me…" at bounding box center [323, 42] width 475 height 32
click at [534, 47] on span "Ready for Invoi..." at bounding box center [525, 45] width 37 height 8
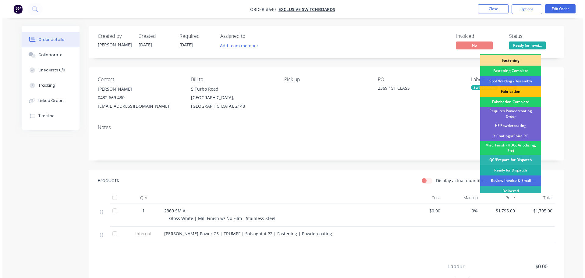
scroll to position [178, 0]
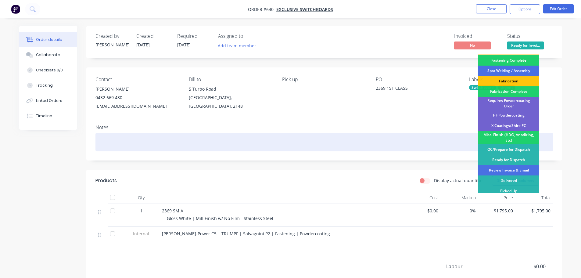
drag, startPoint x: 528, startPoint y: 165, endPoint x: 525, endPoint y: 144, distance: 21.9
click at [528, 165] on div "Review Invoice & Email" at bounding box center [508, 170] width 61 height 10
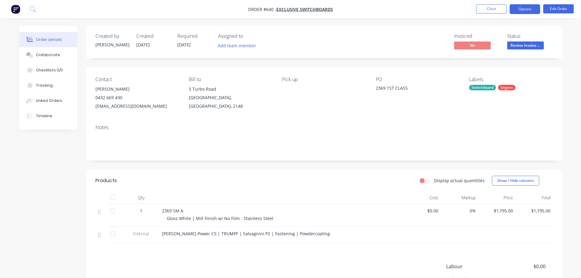
click at [518, 6] on button "Options" at bounding box center [524, 9] width 30 height 10
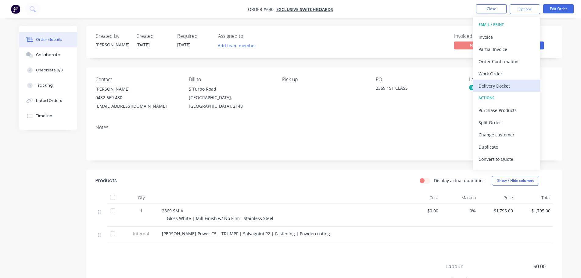
click at [506, 89] on div "Delivery Docket" at bounding box center [506, 85] width 56 height 9
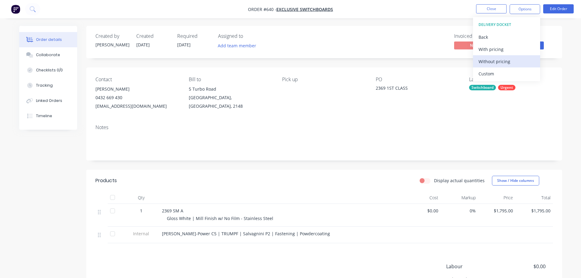
click at [507, 62] on div "Without pricing" at bounding box center [506, 61] width 56 height 9
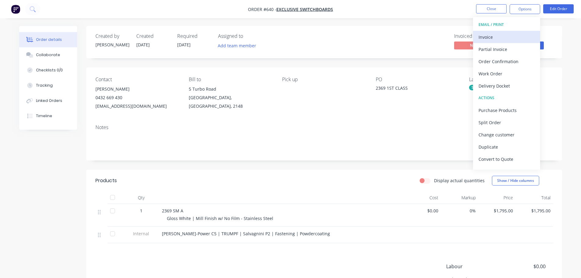
click at [505, 33] on div "Invoice" at bounding box center [506, 37] width 56 height 9
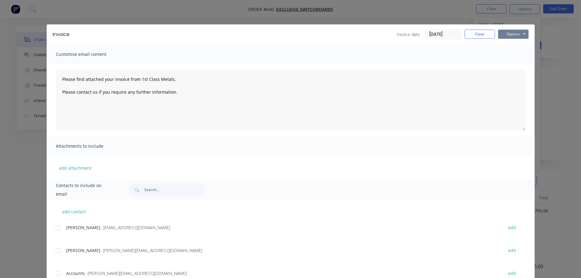
click at [512, 35] on button "Options" at bounding box center [513, 34] width 30 height 9
click at [513, 55] on button "Print" at bounding box center [517, 55] width 39 height 10
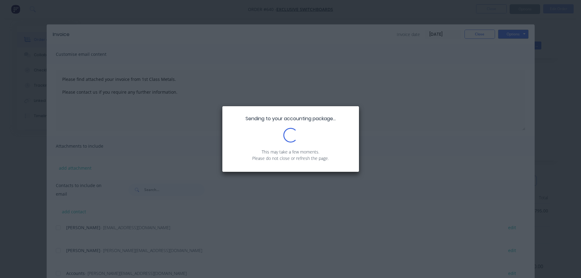
type textarea "Please find attached your invoice from 1st Class Metals. Please contact us if y…"
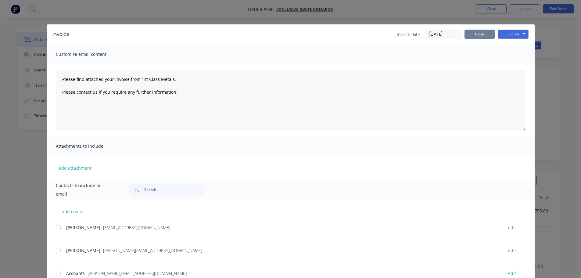
click at [478, 37] on button "Close" at bounding box center [479, 34] width 30 height 9
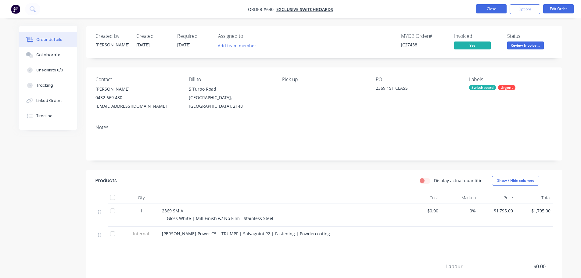
click at [477, 10] on button "Close" at bounding box center [491, 8] width 30 height 9
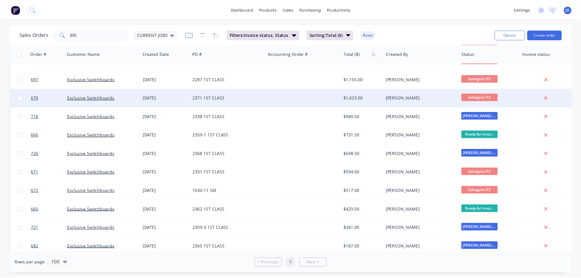
scroll to position [93, 0]
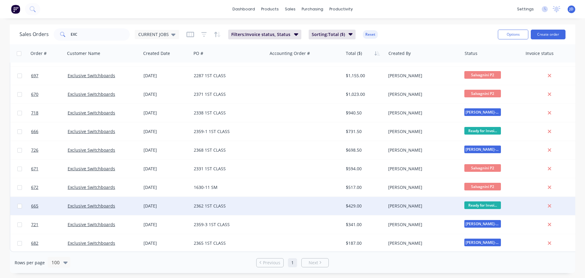
click at [382, 206] on div "$429.00" at bounding box center [364, 206] width 43 height 18
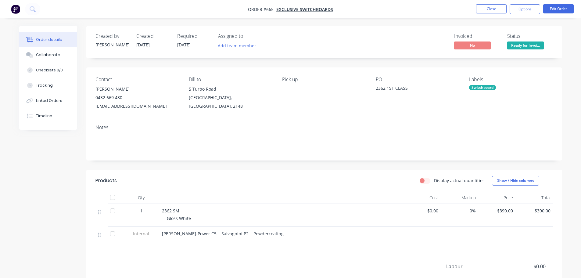
click at [527, 49] on span "Ready for Invoi..." at bounding box center [525, 45] width 37 height 8
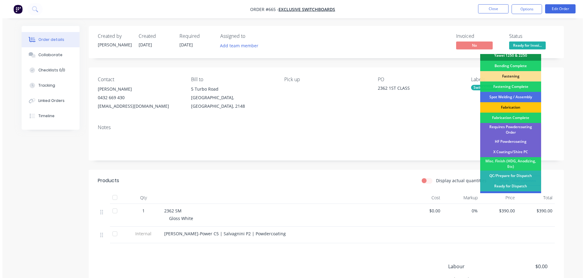
scroll to position [178, 0]
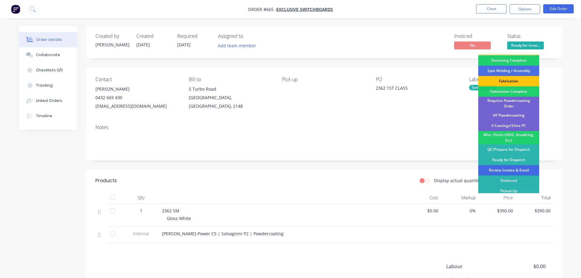
click at [513, 169] on div "Review Invoice & Email" at bounding box center [508, 170] width 61 height 10
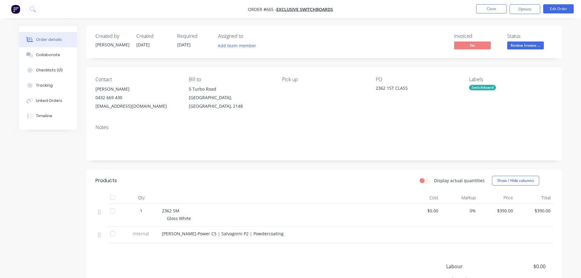
drag, startPoint x: 520, startPoint y: 8, endPoint x: 518, endPoint y: 15, distance: 7.5
click at [520, 8] on button "Options" at bounding box center [524, 9] width 30 height 10
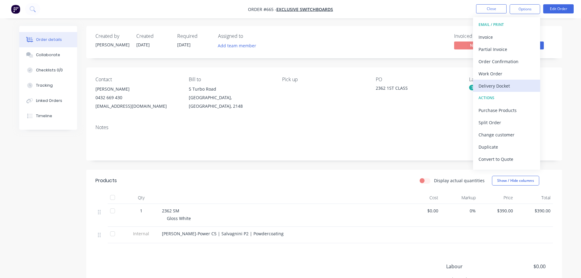
click at [508, 85] on div "Delivery Docket" at bounding box center [506, 85] width 56 height 9
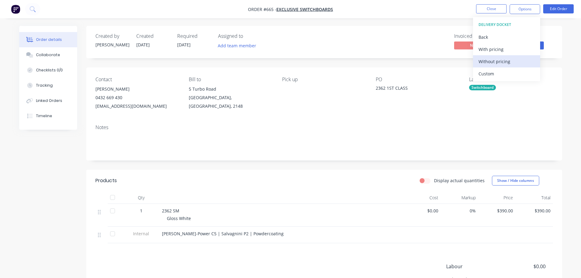
click at [503, 63] on div "Without pricing" at bounding box center [506, 61] width 56 height 9
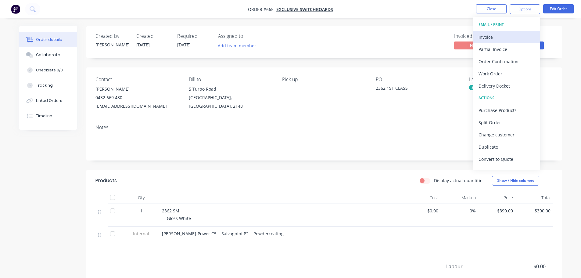
click at [518, 38] on div "Invoice" at bounding box center [506, 37] width 56 height 9
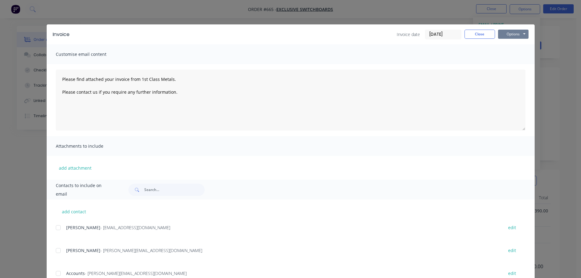
click at [514, 33] on button "Options" at bounding box center [513, 34] width 30 height 9
click at [510, 55] on button "Print" at bounding box center [517, 55] width 39 height 10
type textarea "Please find attached your invoice from 1st Class Metals. Please contact us if y…"
click at [469, 34] on button "Close" at bounding box center [479, 34] width 30 height 9
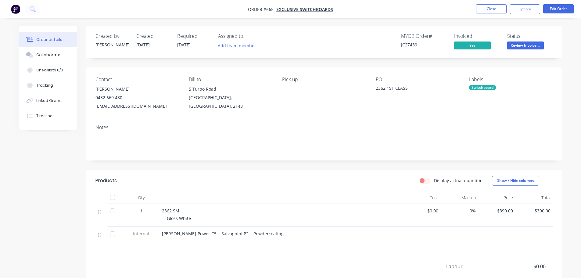
click at [488, 3] on nav "Order #665 - Exclusive Switchboards Close Options Edit Order" at bounding box center [290, 9] width 581 height 18
click at [488, 9] on button "Close" at bounding box center [491, 8] width 30 height 9
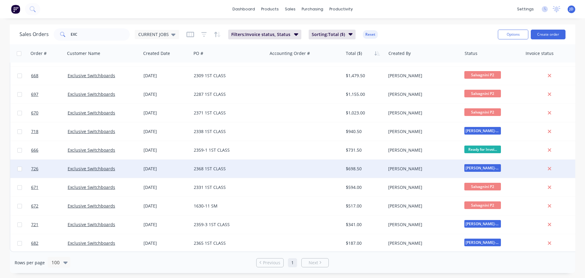
scroll to position [74, 0]
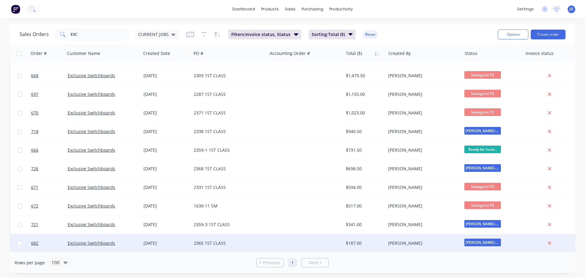
click at [485, 240] on span "[PERSON_NAME]-Power C5" at bounding box center [482, 242] width 37 height 8
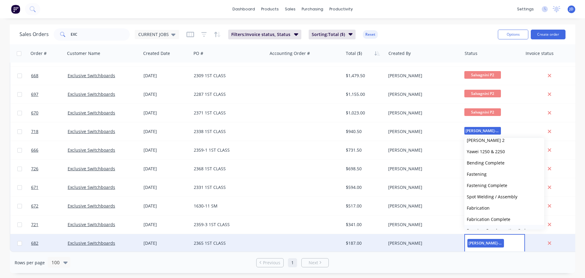
scroll to position [263, 0]
click at [502, 200] on span "Review Invoice & Email" at bounding box center [490, 199] width 47 height 6
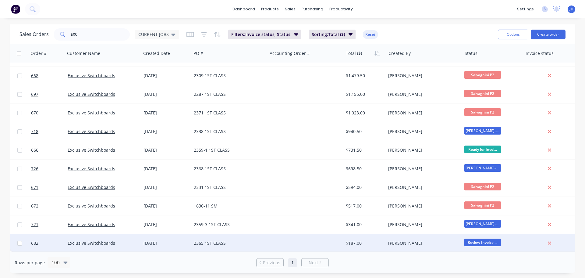
click at [384, 238] on div "$187.00" at bounding box center [364, 243] width 43 height 18
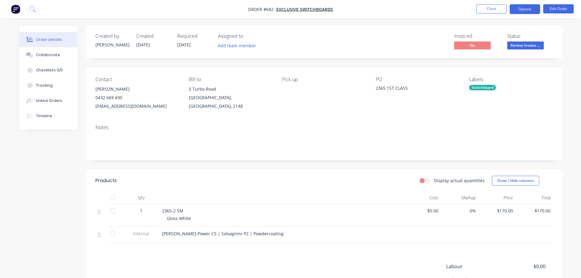
click at [516, 9] on button "Options" at bounding box center [524, 9] width 30 height 10
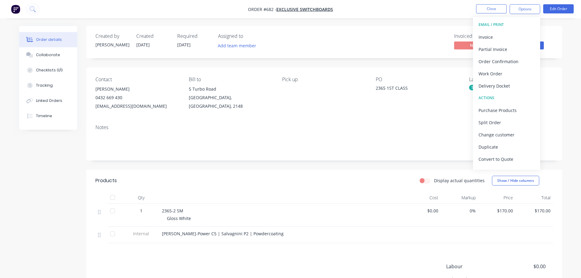
click at [504, 84] on div "Delivery Docket" at bounding box center [506, 85] width 56 height 9
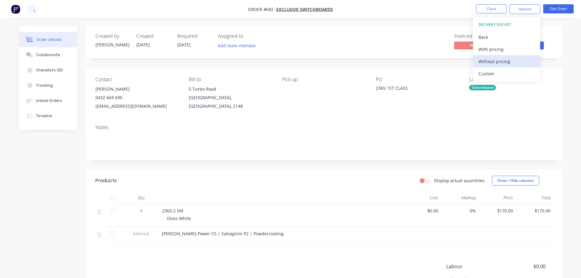
click at [503, 62] on div "Without pricing" at bounding box center [506, 61] width 56 height 9
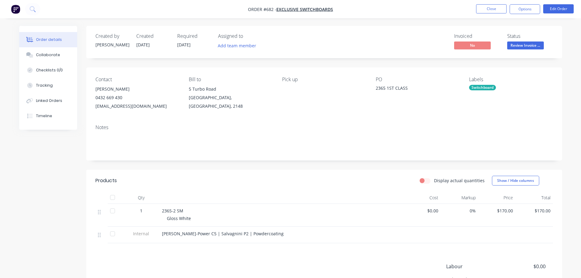
click at [473, 39] on div "Invoiced" at bounding box center [477, 36] width 46 height 6
click at [531, 11] on button "Options" at bounding box center [524, 9] width 30 height 10
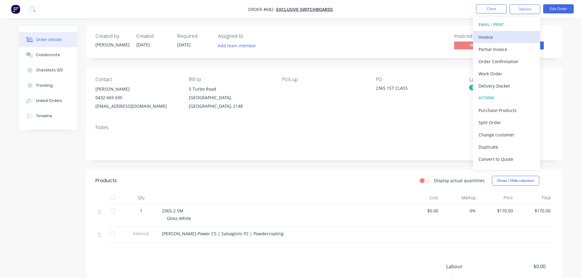
click at [496, 42] on button "Invoice" at bounding box center [506, 37] width 67 height 12
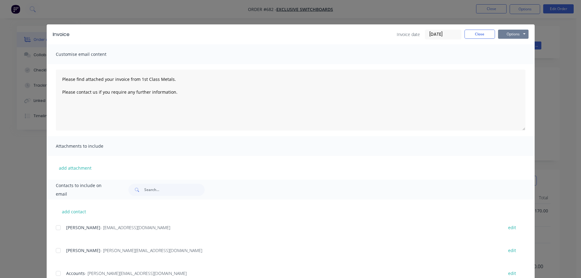
click at [499, 35] on button "Options" at bounding box center [513, 34] width 30 height 9
click at [502, 52] on button "Print" at bounding box center [517, 55] width 39 height 10
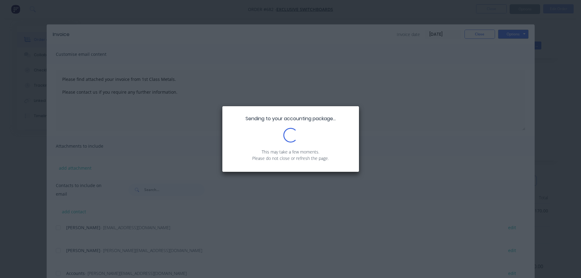
type textarea "Please find attached your invoice from 1st Class Metals. Please contact us if y…"
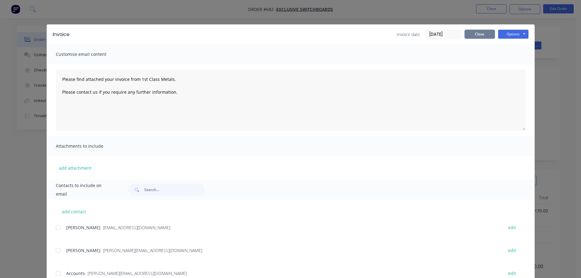
click at [478, 36] on button "Close" at bounding box center [479, 34] width 30 height 9
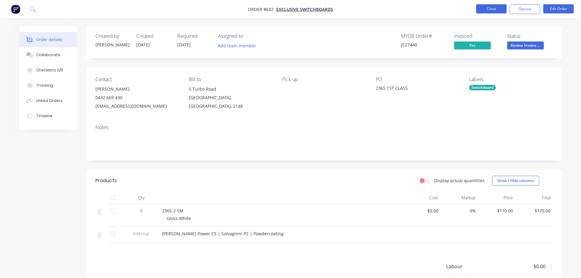
drag, startPoint x: 485, startPoint y: 16, endPoint x: 485, endPoint y: 9, distance: 7.0
click at [485, 17] on nav "Order #682 - Exclusive Switchboards Close Options Edit Order" at bounding box center [290, 9] width 581 height 18
click at [485, 9] on button "Close" at bounding box center [491, 8] width 30 height 9
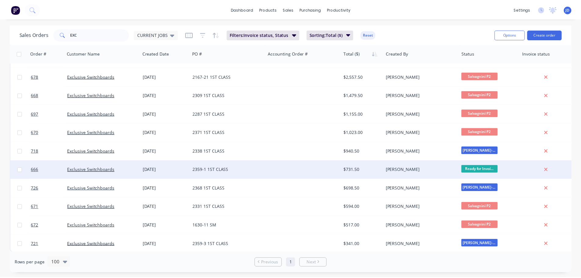
scroll to position [55, 0]
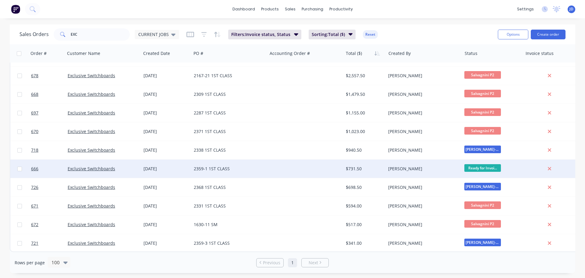
click at [430, 165] on div "[PERSON_NAME]" at bounding box center [422, 168] width 68 height 6
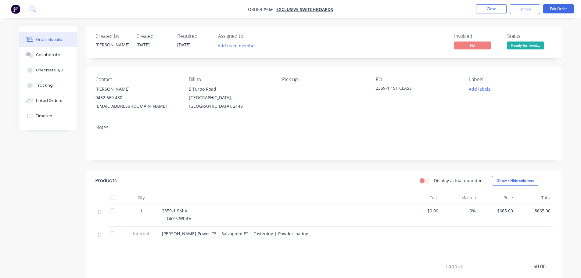
click at [531, 44] on span "Ready for Invoi..." at bounding box center [525, 45] width 37 height 8
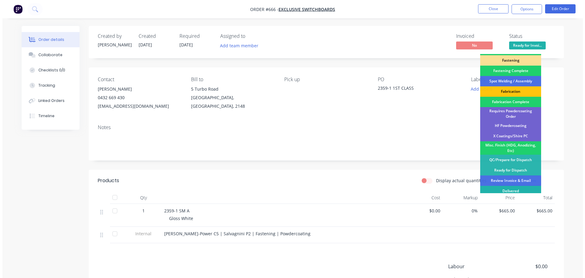
scroll to position [178, 0]
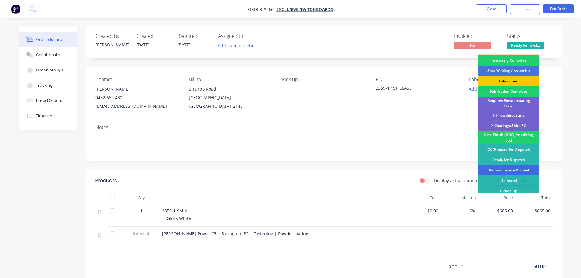
click at [524, 166] on div "Review Invoice & Email" at bounding box center [508, 170] width 61 height 10
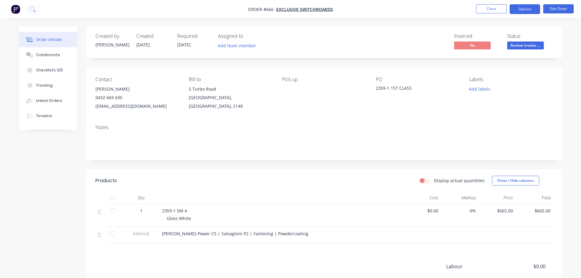
click at [520, 9] on button "Options" at bounding box center [524, 9] width 30 height 10
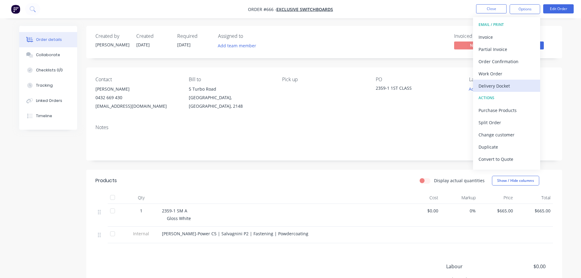
click at [497, 86] on div "Delivery Docket" at bounding box center [506, 85] width 56 height 9
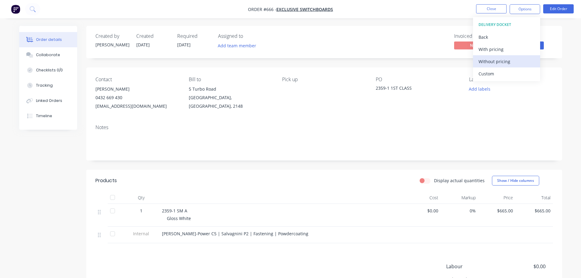
click at [498, 62] on div "Without pricing" at bounding box center [506, 61] width 56 height 9
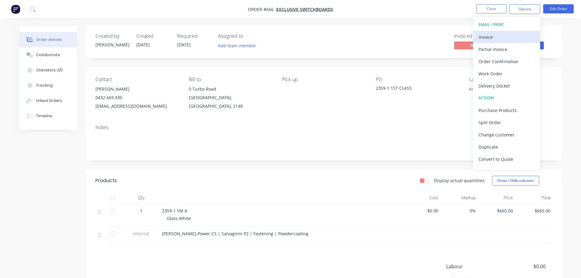
click at [504, 40] on div "Invoice" at bounding box center [506, 37] width 56 height 9
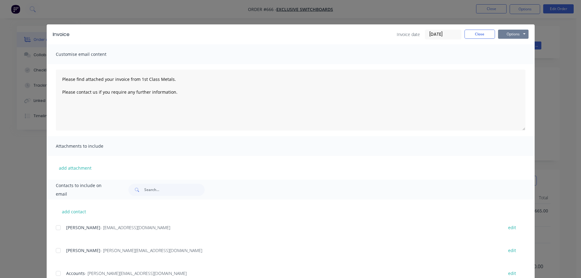
click at [512, 34] on button "Options" at bounding box center [513, 34] width 30 height 9
click at [517, 55] on button "Print" at bounding box center [517, 55] width 39 height 10
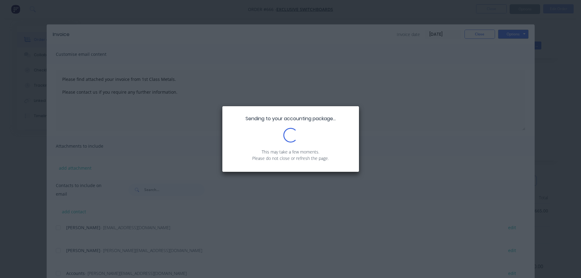
type textarea "Please find attached your invoice from 1st Class Metals. Please contact us if y…"
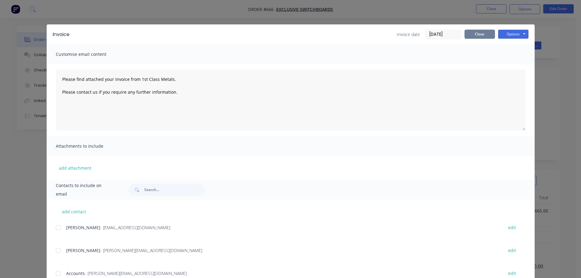
click at [474, 36] on button "Close" at bounding box center [479, 34] width 30 height 9
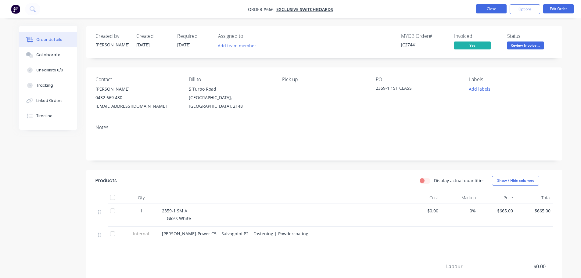
click at [491, 8] on button "Close" at bounding box center [491, 8] width 30 height 9
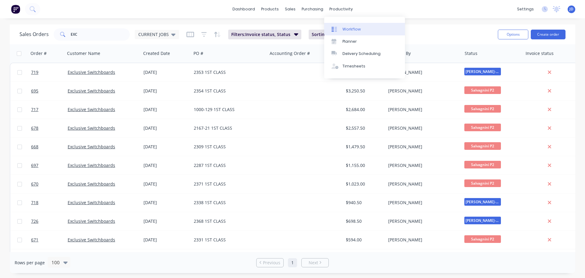
click at [355, 31] on div "Workflow" at bounding box center [352, 29] width 18 height 5
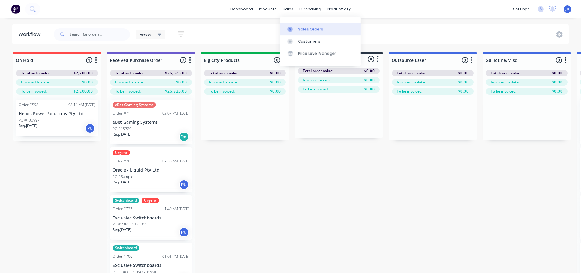
click at [307, 29] on div "Sales Orders" at bounding box center [310, 29] width 25 height 5
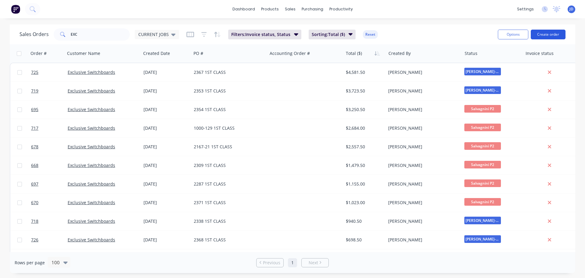
click at [557, 34] on button "Create order" at bounding box center [548, 35] width 35 height 10
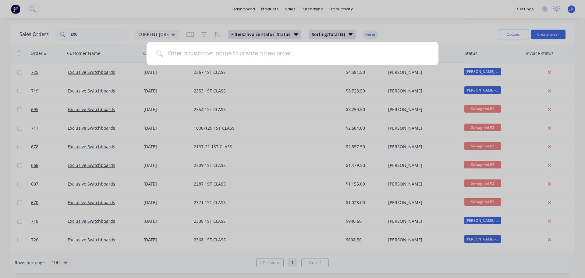
click at [277, 55] on input at bounding box center [296, 53] width 266 height 23
click at [303, 56] on input at bounding box center [296, 53] width 266 height 23
type input "v"
type input "VLA PRODUCTIONS PTY LTD"
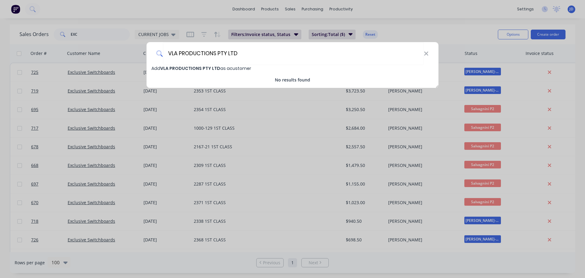
click at [226, 70] on span "Add VLA PRODUCTIONS PTY LTD as a customer" at bounding box center [201, 68] width 100 height 6
select select "AU"
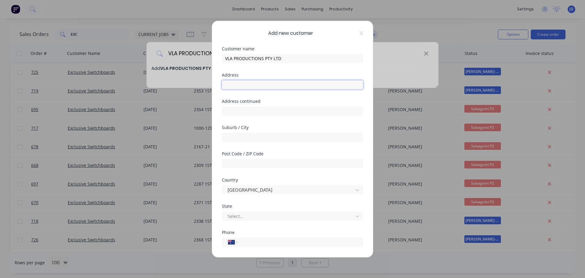
click at [261, 82] on input "text" at bounding box center [292, 84] width 141 height 9
type input "[STREET_ADDRESS][PERSON_NAME]"
type input "[GEOGRAPHIC_DATA]"
type input "2019"
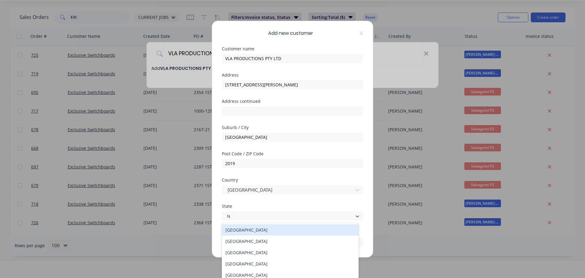
scroll to position [17, 0]
type input "NS"
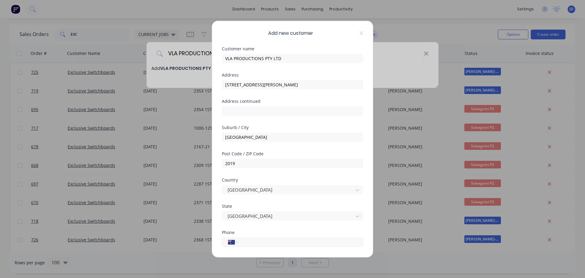
click at [275, 241] on input "tel" at bounding box center [299, 241] width 115 height 7
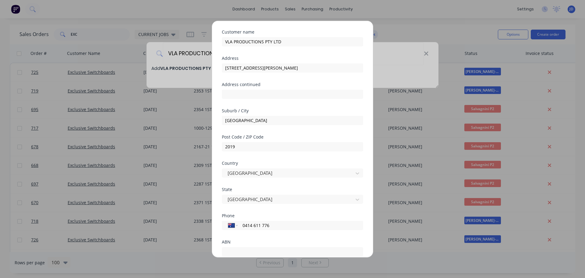
scroll to position [62, 0]
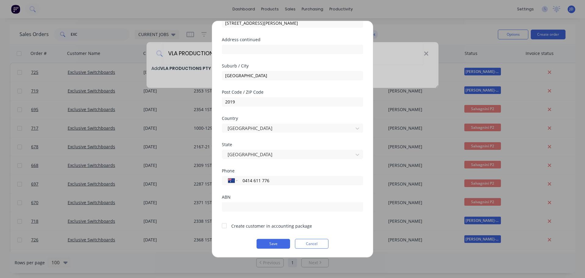
type input "0414 611 776"
click at [245, 207] on input "text" at bounding box center [292, 206] width 141 height 9
paste input "46 683 740 445"
type input "46 683 740 445"
click at [248, 227] on div "Create customer in accounting package" at bounding box center [271, 225] width 81 height 6
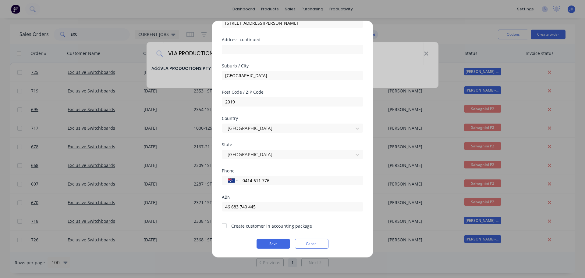
click at [223, 225] on div at bounding box center [224, 225] width 12 height 12
click at [274, 244] on button "Save" at bounding box center [274, 243] width 34 height 10
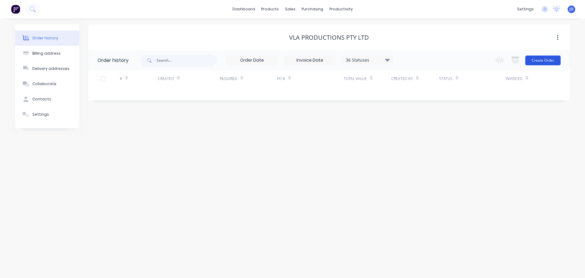
click at [540, 62] on button "Create Order" at bounding box center [542, 60] width 35 height 10
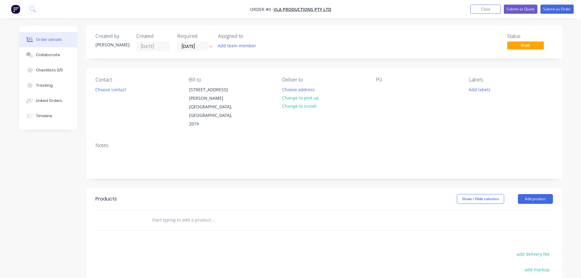
click at [187, 214] on input "text" at bounding box center [212, 220] width 122 height 12
click at [546, 194] on button "Add product" at bounding box center [534, 199] width 35 height 10
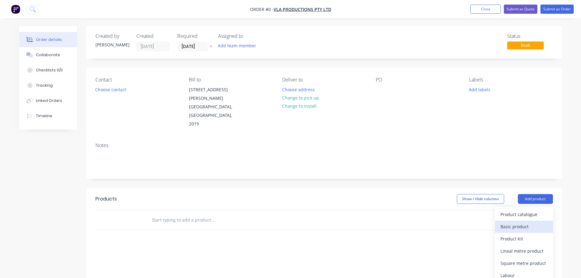
click at [512, 222] on div "Basic product" at bounding box center [523, 226] width 47 height 9
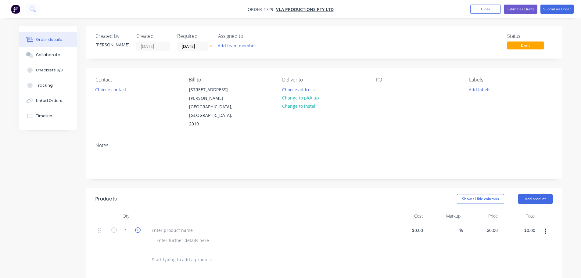
click at [136, 227] on icon "button" at bounding box center [137, 229] width 5 height 5
click at [137, 227] on icon "button" at bounding box center [137, 229] width 5 height 5
click at [136, 227] on icon "button" at bounding box center [137, 229] width 5 height 5
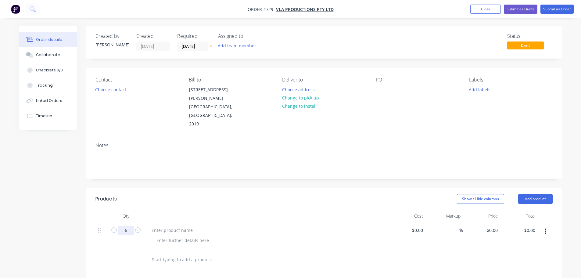
click at [128, 226] on input "6" at bounding box center [126, 230] width 16 height 9
type input "1"
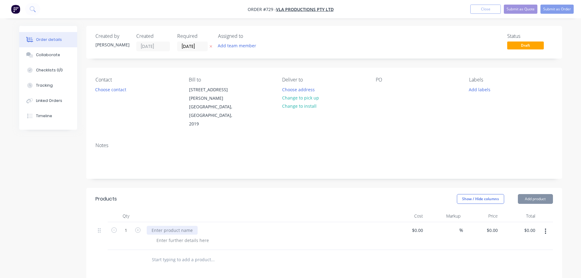
click at [166, 226] on div at bounding box center [172, 230] width 51 height 9
drag, startPoint x: 186, startPoint y: 211, endPoint x: 199, endPoint y: 205, distance: 14.3
click at [187, 226] on div at bounding box center [172, 230] width 51 height 9
click at [495, 226] on input "0" at bounding box center [496, 230] width 7 height 9
type input "$1,540.00"
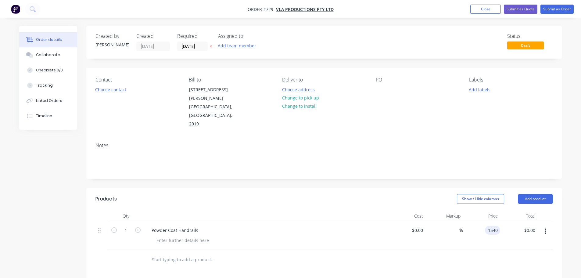
type input "$1,540.00"
click at [214, 253] on input "text" at bounding box center [212, 259] width 122 height 12
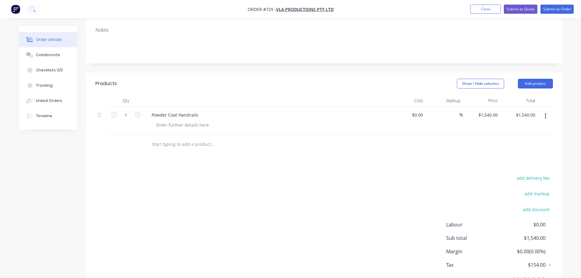
scroll to position [130, 0]
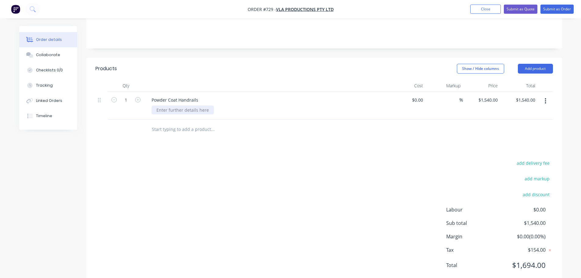
click at [201, 105] on div at bounding box center [182, 109] width 62 height 9
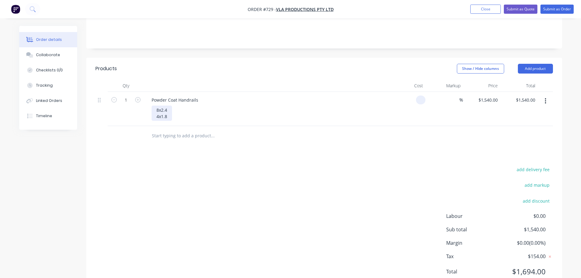
type input "$0.00"
drag, startPoint x: 169, startPoint y: 98, endPoint x: 165, endPoint y: 98, distance: 4.6
click at [169, 105] on div "8x2.4 4x1.8" at bounding box center [161, 112] width 20 height 15
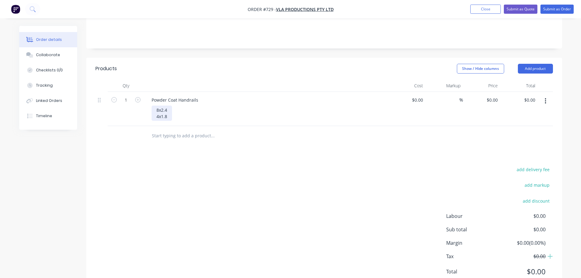
click at [162, 105] on div "8x2.4 4x1.8" at bounding box center [161, 112] width 20 height 15
click at [167, 105] on div "8x2.4 4x1.8" at bounding box center [161, 112] width 20 height 15
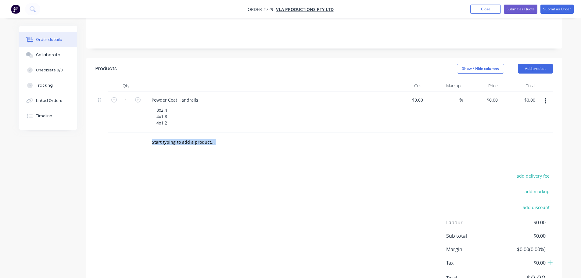
drag, startPoint x: 203, startPoint y: 131, endPoint x: 201, endPoint y: 137, distance: 6.7
click at [201, 137] on div "Products Show / Hide columns Add product Qty Cost Markup Price Total 1 Powder C…" at bounding box center [323, 178] width 475 height 241
click at [201, 95] on div "Powder Coat Handrails" at bounding box center [175, 99] width 56 height 9
click at [240, 140] on div "Products Show / Hide columns Add product Qty Cost Markup Price Total 1 Powder C…" at bounding box center [323, 178] width 475 height 241
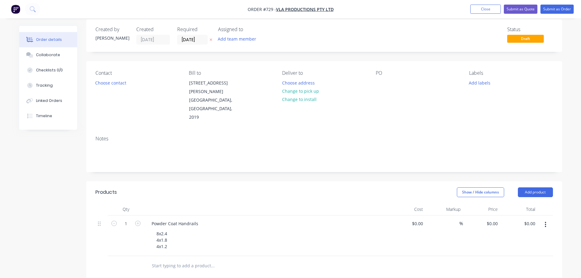
scroll to position [0, 0]
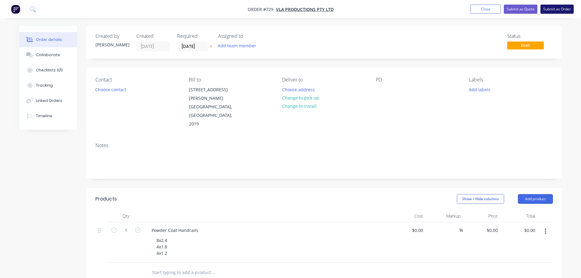
click at [560, 8] on button "Submit as Order" at bounding box center [556, 9] width 33 height 9
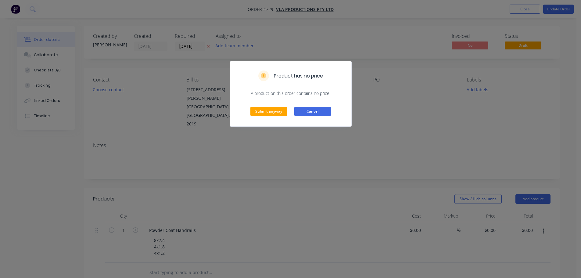
click at [312, 112] on button "Cancel" at bounding box center [312, 111] width 37 height 9
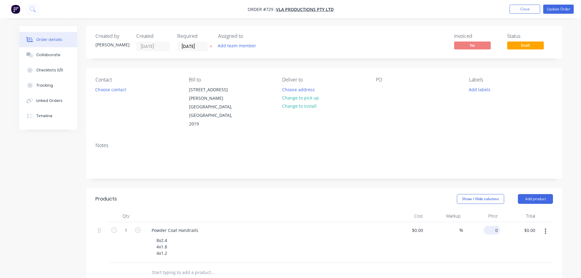
click at [494, 226] on input "0" at bounding box center [493, 230] width 14 height 9
type input "$1,540.00"
click at [427, 233] on div "%" at bounding box center [443, 242] width 37 height 41
click at [556, 6] on button "Update Order" at bounding box center [558, 9] width 30 height 9
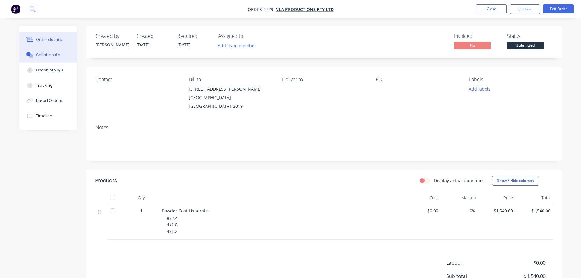
click at [45, 50] on button "Collaborate" at bounding box center [48, 54] width 58 height 15
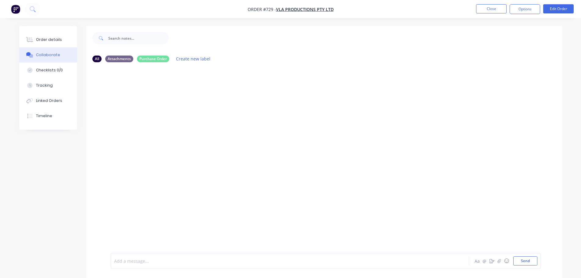
drag, startPoint x: 151, startPoint y: 263, endPoint x: 133, endPoint y: 242, distance: 27.2
click at [151, 263] on div at bounding box center [272, 261] width 317 height 6
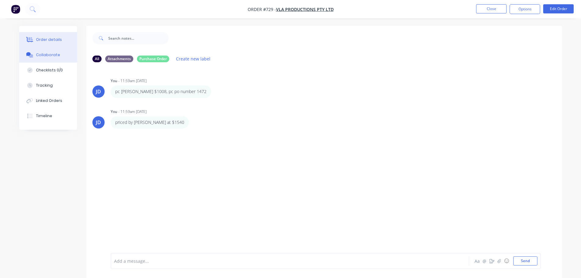
drag, startPoint x: 64, startPoint y: 41, endPoint x: 72, endPoint y: 41, distance: 8.5
click at [64, 42] on button "Order details" at bounding box center [48, 39] width 58 height 15
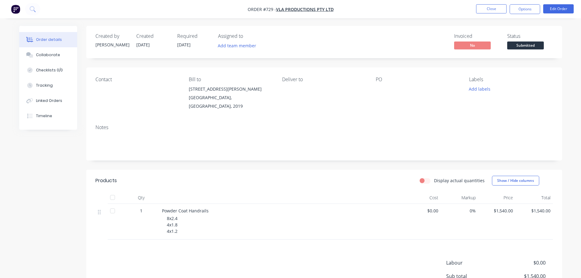
drag, startPoint x: 522, startPoint y: 10, endPoint x: 523, endPoint y: 15, distance: 4.7
click at [522, 10] on button "Options" at bounding box center [524, 9] width 30 height 10
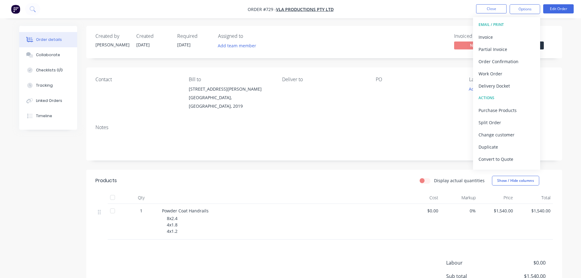
click at [510, 80] on button "Delivery Docket" at bounding box center [506, 86] width 67 height 12
click at [514, 63] on div "Without pricing" at bounding box center [506, 61] width 56 height 9
click at [485, 35] on div "Invoice" at bounding box center [506, 37] width 56 height 9
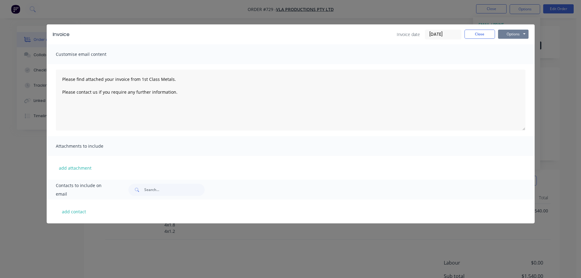
click at [511, 36] on button "Options" at bounding box center [513, 34] width 30 height 9
click at [510, 55] on button "Print" at bounding box center [517, 55] width 39 height 10
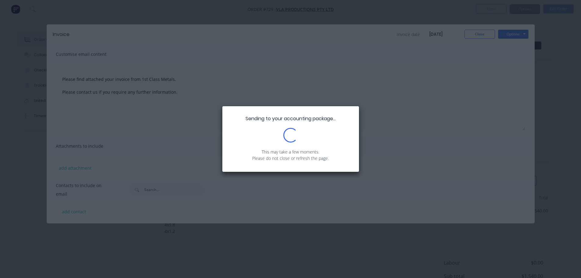
type textarea "Please find attached your invoice from 1st Class Metals. Please contact us if y…"
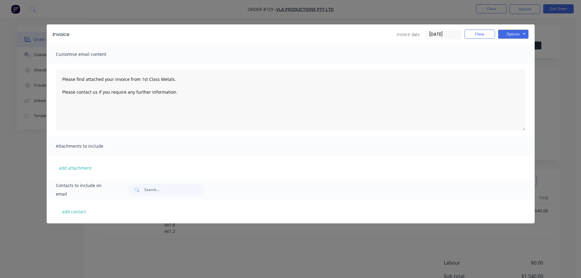
click at [472, 29] on div "Invoice Invoice date [DATE] Close Options Preview Print Email" at bounding box center [291, 34] width 488 height 20
click at [475, 36] on button "Close" at bounding box center [479, 34] width 30 height 9
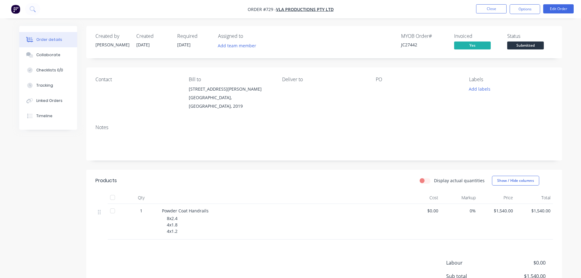
click at [535, 49] on span "Submitted" at bounding box center [525, 45] width 37 height 8
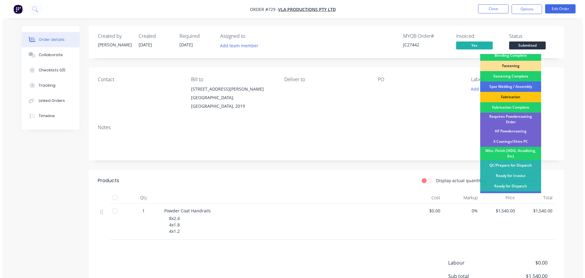
scroll to position [178, 0]
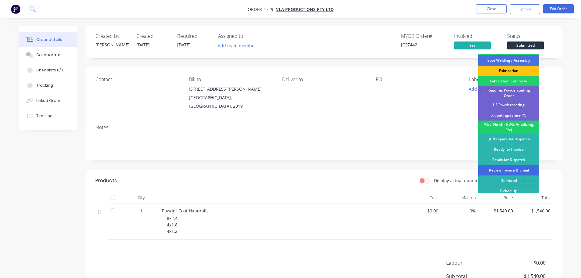
click at [526, 167] on div "Review Invoice & Email" at bounding box center [508, 170] width 61 height 10
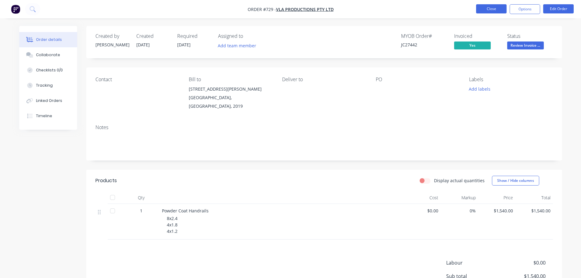
click at [492, 10] on button "Close" at bounding box center [491, 8] width 30 height 9
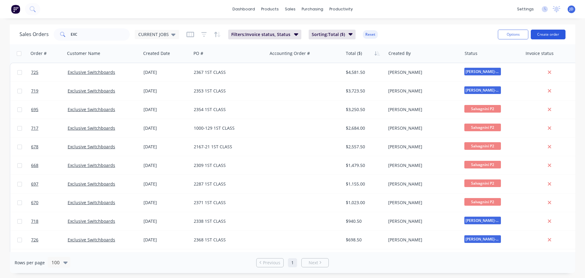
click at [544, 36] on button "Create order" at bounding box center [548, 35] width 35 height 10
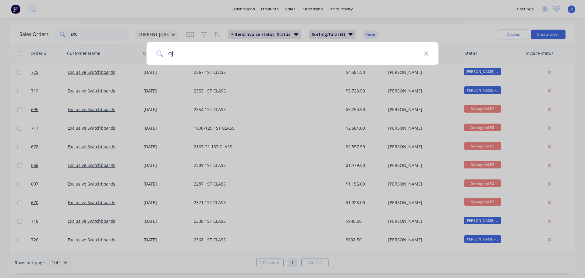
type input "a"
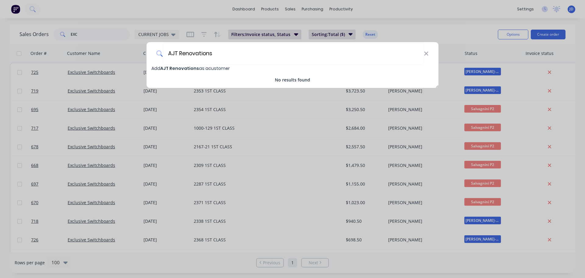
type input "AJT Renovations"
click at [189, 68] on span "AJT Renovations" at bounding box center [179, 68] width 39 height 6
select select "AU"
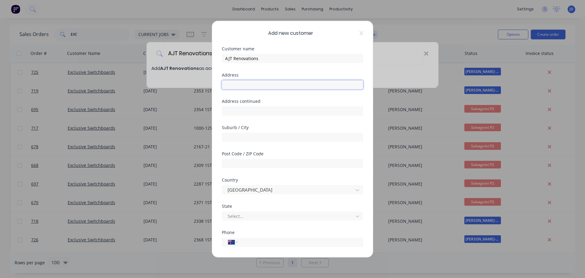
click at [256, 83] on input "text" at bounding box center [292, 84] width 141 height 9
type input "u"
type input "I"
type input "Unit 11 22/[GEOGRAPHIC_DATA]"
drag, startPoint x: 255, startPoint y: 139, endPoint x: 277, endPoint y: 101, distance: 43.7
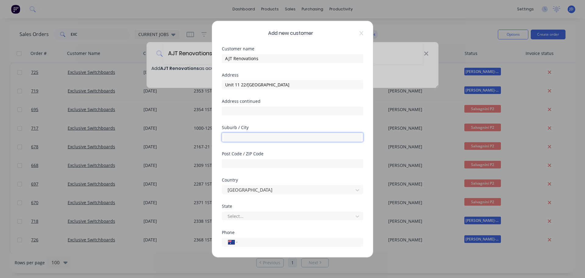
click at [255, 139] on input "text" at bounding box center [292, 136] width 141 height 9
type input "[GEOGRAPHIC_DATA]"
click at [258, 138] on input "[GEOGRAPHIC_DATA]" at bounding box center [292, 136] width 141 height 9
drag, startPoint x: 247, startPoint y: 165, endPoint x: 250, endPoint y: 166, distance: 3.7
click at [247, 165] on input "text" at bounding box center [292, 162] width 141 height 9
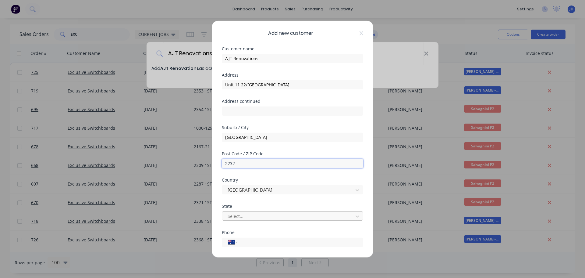
type input "2232"
click at [268, 214] on div at bounding box center [288, 216] width 123 height 8
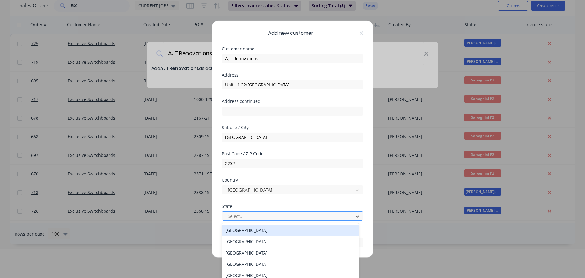
scroll to position [30, 0]
type input "n"
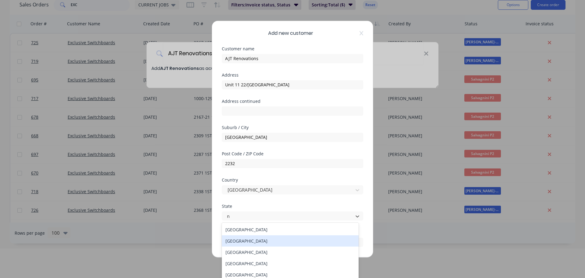
click at [250, 237] on div "[GEOGRAPHIC_DATA]" at bounding box center [290, 240] width 137 height 11
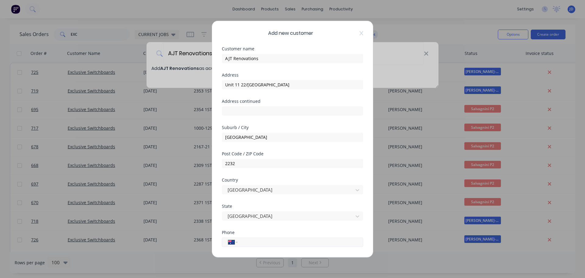
click at [250, 244] on input "tel" at bounding box center [299, 241] width 115 height 7
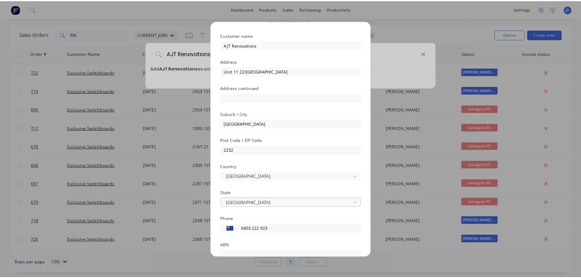
scroll to position [62, 0]
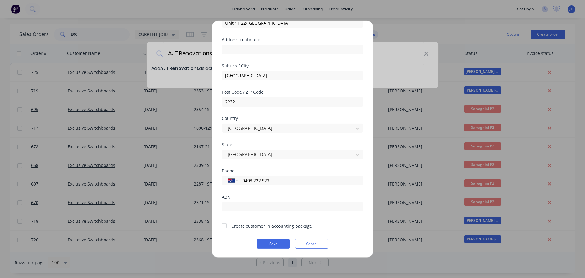
type input "0403 222 923"
click at [223, 227] on div at bounding box center [224, 225] width 12 height 12
click at [249, 206] on input "text" at bounding box center [292, 206] width 141 height 9
paste input "ABN 90 614 132 428"
drag, startPoint x: 235, startPoint y: 208, endPoint x: 172, endPoint y: 202, distance: 63.0
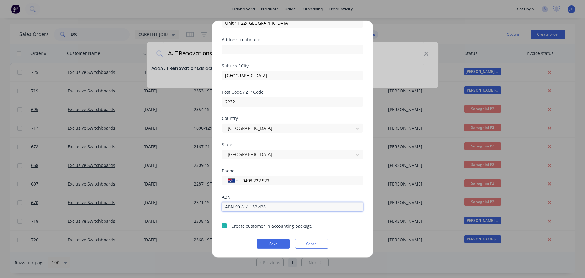
click at [172, 202] on div "Add new customer Customer name AJT Renovations Address [STREET_ADDRESS] Kirawee…" at bounding box center [292, 139] width 585 height 278
type input "90 614 132 428"
click at [281, 245] on button "Save" at bounding box center [274, 243] width 34 height 10
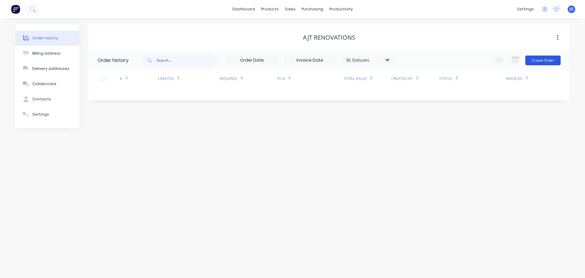
click at [547, 60] on button "Create Order" at bounding box center [542, 60] width 35 height 10
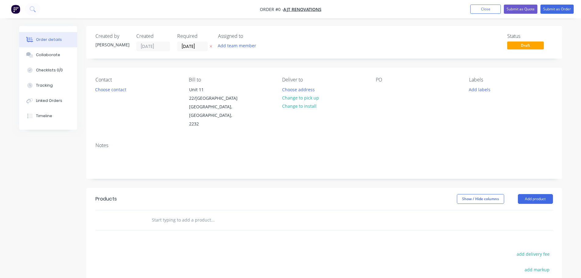
click at [532, 197] on header "Products Show / Hide columns Add product" at bounding box center [323, 199] width 475 height 22
click at [534, 194] on button "Add product" at bounding box center [534, 199] width 35 height 10
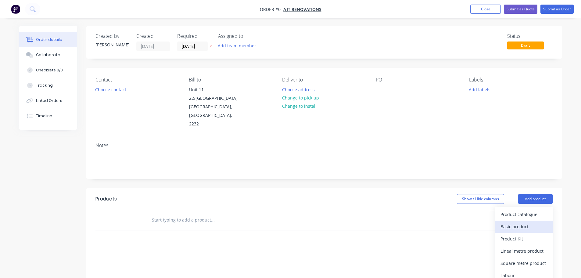
click at [518, 222] on div "Basic product" at bounding box center [523, 226] width 47 height 9
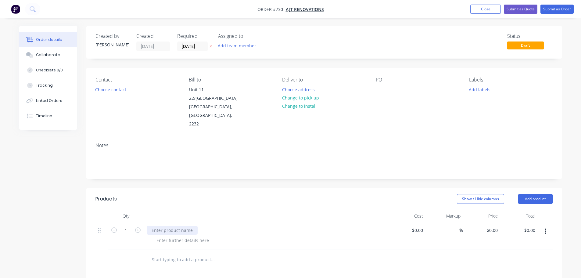
click at [161, 226] on div at bounding box center [172, 230] width 51 height 9
click at [497, 226] on input "0" at bounding box center [493, 230] width 14 height 9
type input "$870.00"
click at [312, 253] on div at bounding box center [238, 259] width 183 height 12
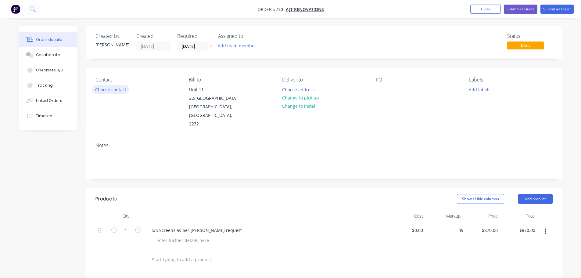
click at [104, 88] on button "Choose contact" at bounding box center [110, 89] width 37 height 8
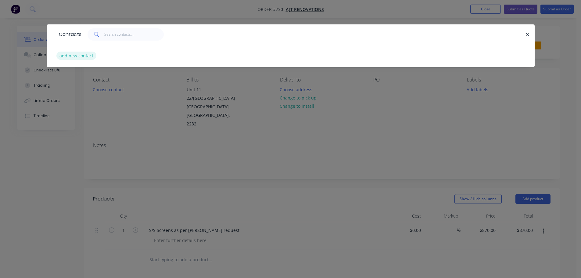
click at [84, 57] on button "add new contact" at bounding box center [76, 56] width 40 height 8
select select "AU"
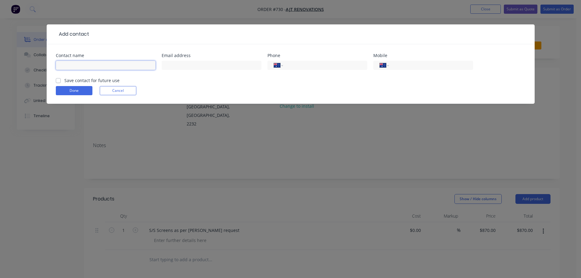
click at [83, 68] on input "text" at bounding box center [106, 65] width 100 height 9
drag, startPoint x: 0, startPoint y: 50, endPoint x: 1, endPoint y: 47, distance: 3.5
click at [0, 49] on div "Add contact Contact name [PERSON_NAME] Email address Phone International [GEOGR…" at bounding box center [290, 139] width 581 height 278
type input "[PERSON_NAME]"
click at [317, 64] on input "tel" at bounding box center [323, 65] width 73 height 7
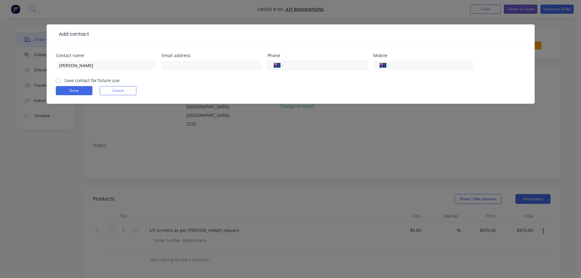
type input "0403 222 923"
click at [79, 78] on label "Save contact for future use" at bounding box center [91, 80] width 55 height 6
click at [61, 78] on input "Save contact for future use" at bounding box center [58, 80] width 5 height 6
checkbox input "true"
drag, startPoint x: 67, startPoint y: 93, endPoint x: 72, endPoint y: 93, distance: 4.9
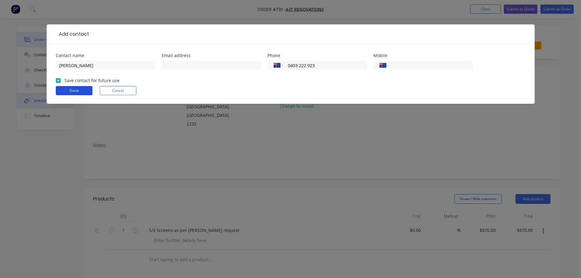
click at [67, 93] on button "Done" at bounding box center [74, 90] width 37 height 9
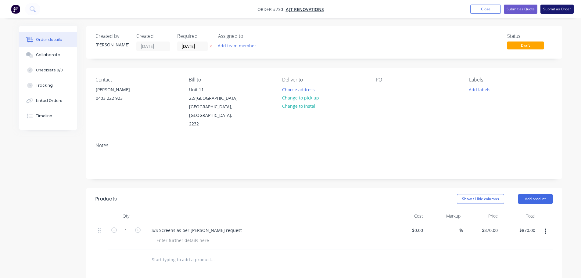
click at [560, 9] on button "Submit as Order" at bounding box center [556, 9] width 33 height 9
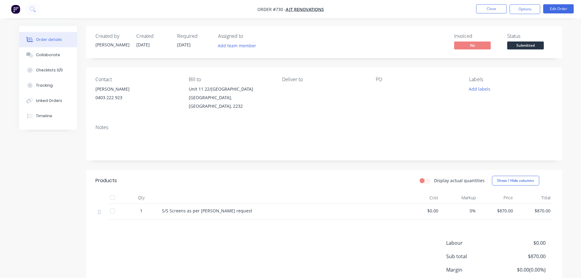
click at [519, 45] on span "Submitted" at bounding box center [525, 45] width 37 height 8
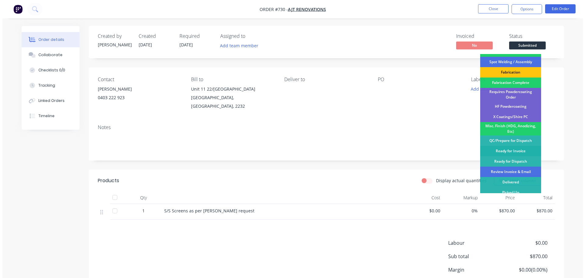
scroll to position [178, 0]
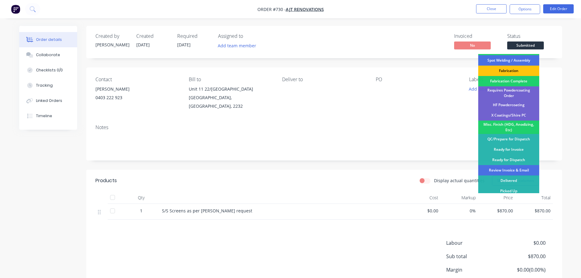
click at [513, 165] on div "Review Invoice & Email" at bounding box center [508, 170] width 61 height 10
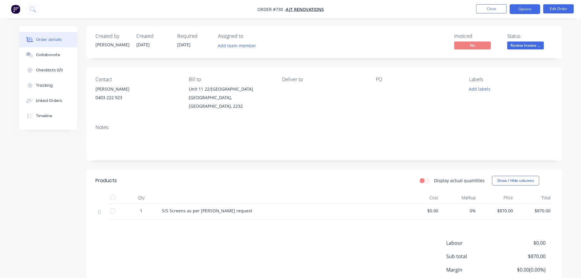
click at [537, 6] on button "Options" at bounding box center [524, 9] width 30 height 10
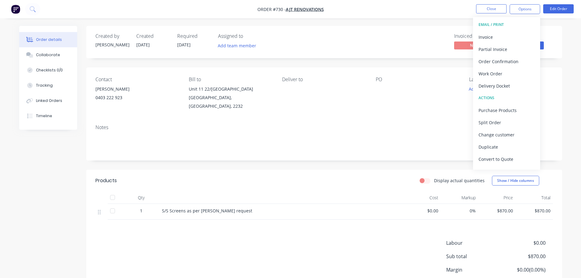
drag, startPoint x: 494, startPoint y: 88, endPoint x: 499, endPoint y: 85, distance: 6.2
click at [494, 88] on div "Delivery Docket" at bounding box center [506, 85] width 56 height 9
click at [498, 65] on div "Without pricing" at bounding box center [506, 61] width 56 height 9
click at [496, 32] on button "Invoice" at bounding box center [506, 37] width 67 height 12
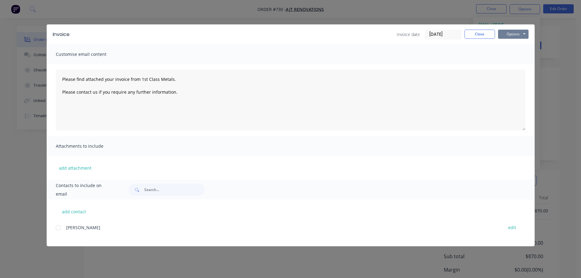
click at [513, 33] on button "Options" at bounding box center [513, 34] width 30 height 9
click at [515, 56] on button "Print" at bounding box center [517, 55] width 39 height 10
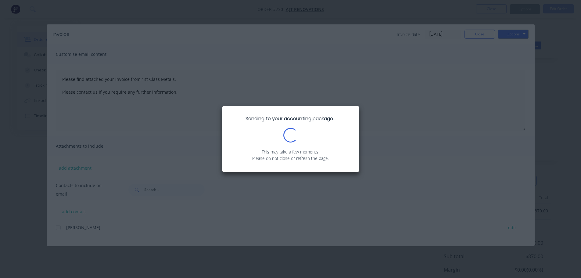
type textarea "Please find attached your invoice from 1st Class Metals. Please contact us if y…"
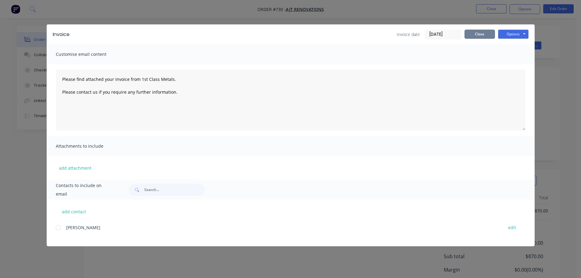
drag, startPoint x: 478, startPoint y: 34, endPoint x: 505, endPoint y: 34, distance: 26.2
click at [478, 33] on button "Close" at bounding box center [479, 34] width 30 height 9
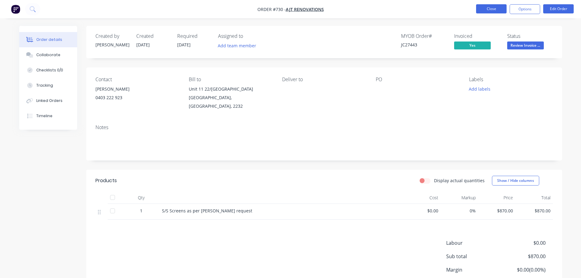
click at [492, 7] on button "Close" at bounding box center [491, 8] width 30 height 9
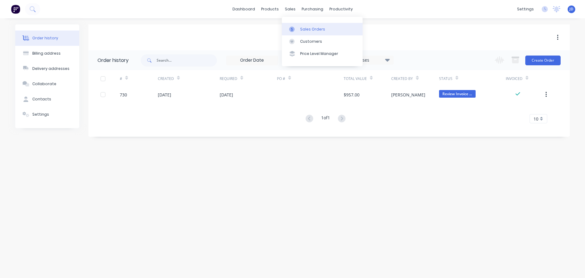
click at [302, 32] on link "Sales Orders" at bounding box center [322, 29] width 81 height 12
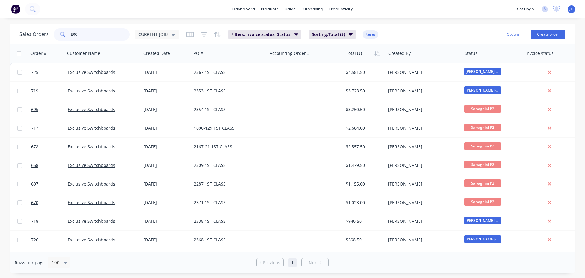
drag, startPoint x: 112, startPoint y: 32, endPoint x: 7, endPoint y: 30, distance: 105.5
click at [0, 34] on div "Sales Orders EXC CURRENT JOBS Filters: Invoice status, Status Sorting: Total ($…" at bounding box center [292, 148] width 585 height 248
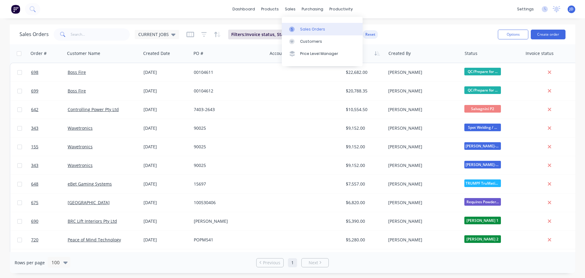
click at [300, 29] on link "Sales Orders" at bounding box center [322, 29] width 81 height 12
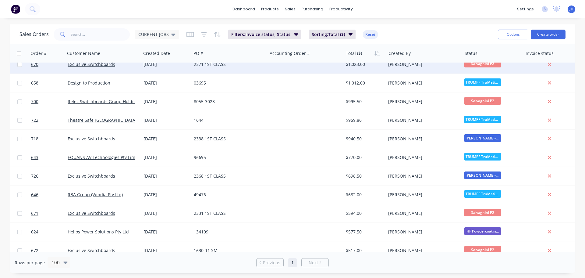
scroll to position [549, 0]
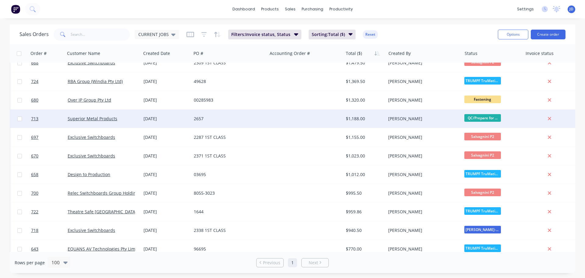
click at [238, 122] on div "2657" at bounding box center [229, 118] width 76 height 18
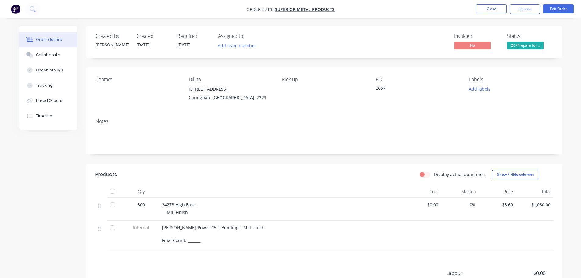
click at [196, 240] on span "[PERSON_NAME]-Power C5 | Bending | Mill Finish Final Count: _______" at bounding box center [213, 233] width 102 height 19
click at [492, 15] on nav "Order #713 - Superior Metal Products Close Options Edit Order" at bounding box center [290, 9] width 581 height 18
click at [492, 10] on button "Close" at bounding box center [491, 8] width 30 height 9
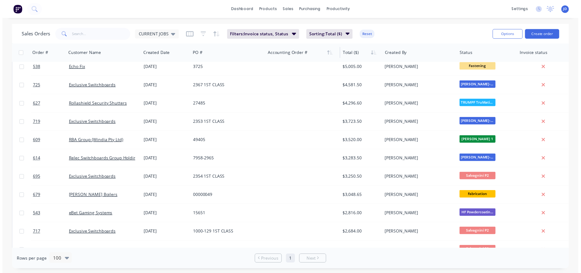
scroll to position [274, 0]
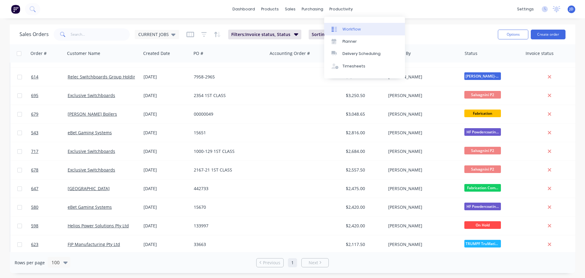
click at [347, 24] on div "Workflow Planner Delivery Scheduling Timesheets" at bounding box center [364, 48] width 81 height 62
click at [347, 29] on div "Workflow" at bounding box center [352, 29] width 18 height 5
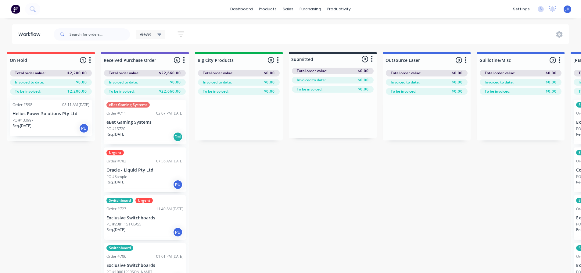
drag, startPoint x: 222, startPoint y: 187, endPoint x: 225, endPoint y: 179, distance: 7.8
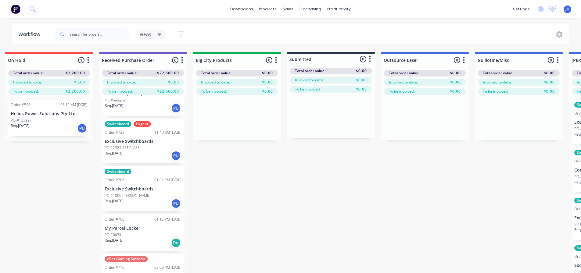
scroll to position [81, 0]
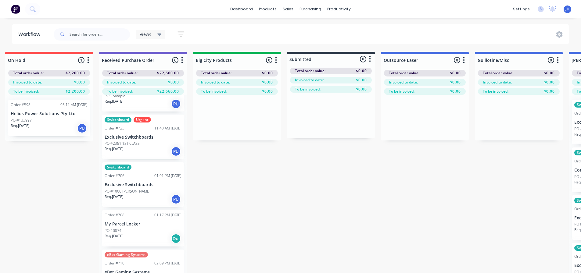
click at [143, 239] on div "Req. [DATE] Del" at bounding box center [143, 238] width 77 height 10
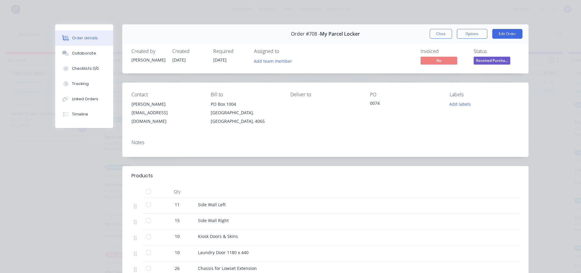
click at [440, 35] on button "Close" at bounding box center [440, 34] width 22 height 10
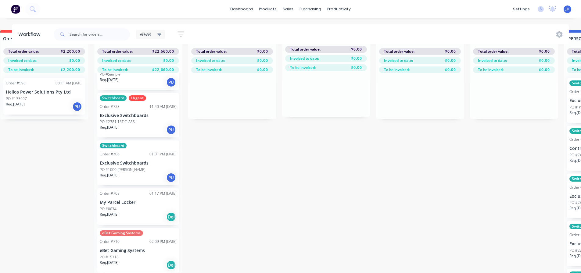
drag, startPoint x: 189, startPoint y: 219, endPoint x: 204, endPoint y: 216, distance: 15.2
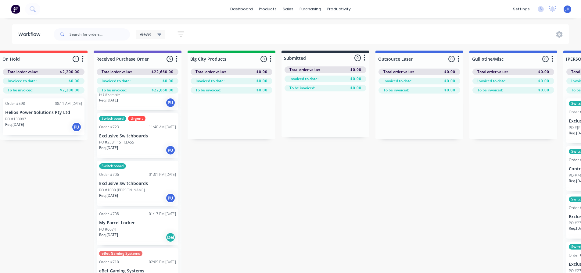
scroll to position [26, 13]
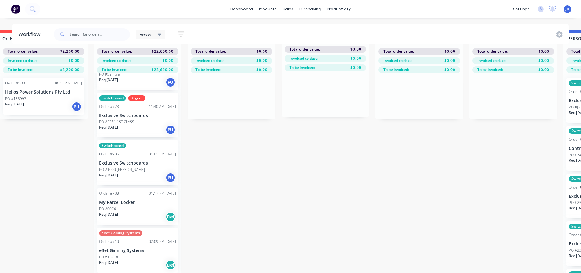
click at [129, 206] on div "PO #0074" at bounding box center [137, 208] width 77 height 5
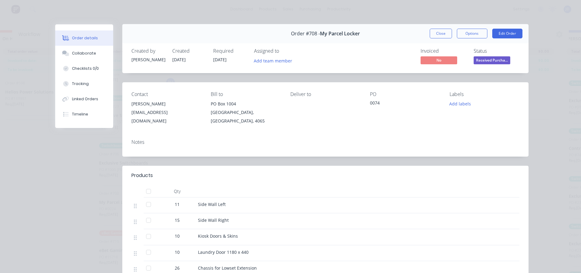
scroll to position [0, 0]
click at [437, 33] on button "Close" at bounding box center [440, 34] width 22 height 10
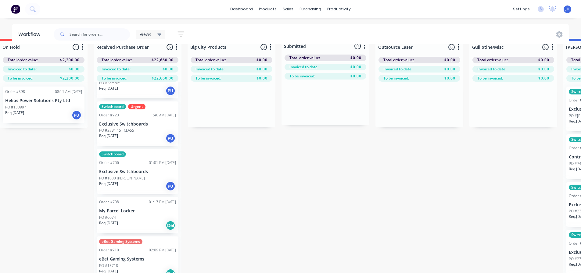
scroll to position [0, 13]
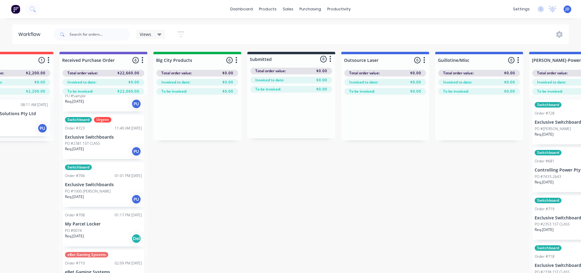
drag, startPoint x: 229, startPoint y: 179, endPoint x: 241, endPoint y: 176, distance: 11.9
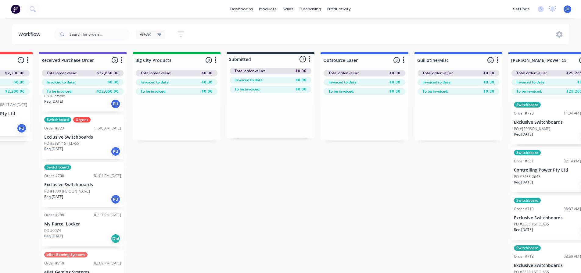
drag, startPoint x: 197, startPoint y: 179, endPoint x: 245, endPoint y: 178, distance: 47.2
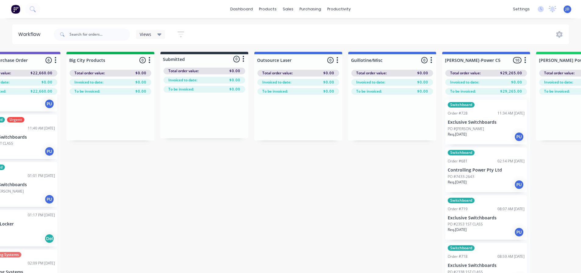
scroll to position [0, 137]
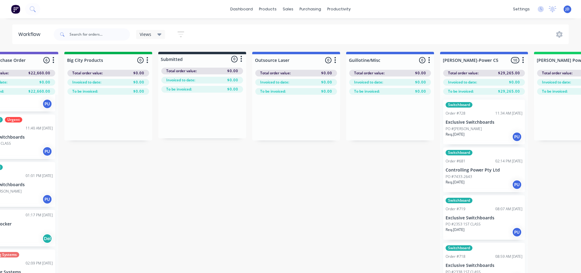
drag, startPoint x: 163, startPoint y: 180, endPoint x: 169, endPoint y: 178, distance: 6.3
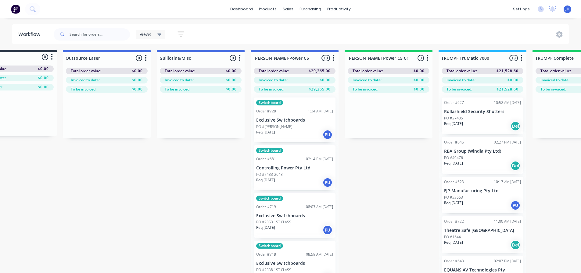
scroll to position [3, 394]
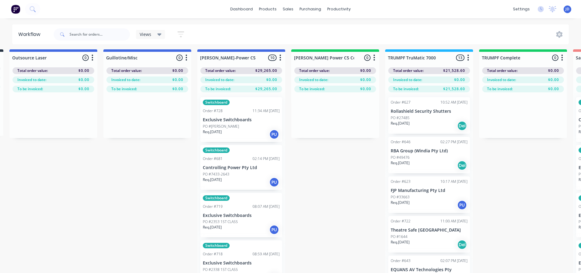
drag, startPoint x: 147, startPoint y: 184, endPoint x: 183, endPoint y: 187, distance: 36.4
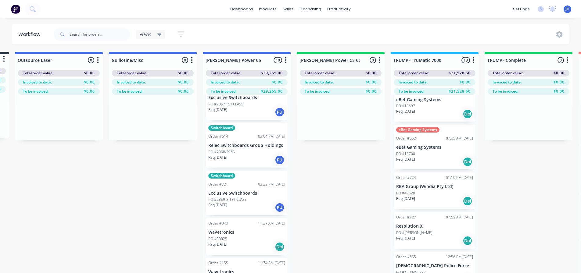
scroll to position [0, 0]
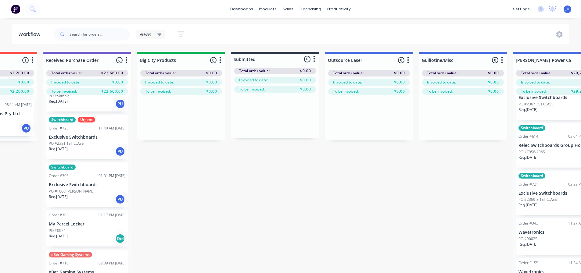
drag, startPoint x: 347, startPoint y: 233, endPoint x: 260, endPoint y: 220, distance: 88.2
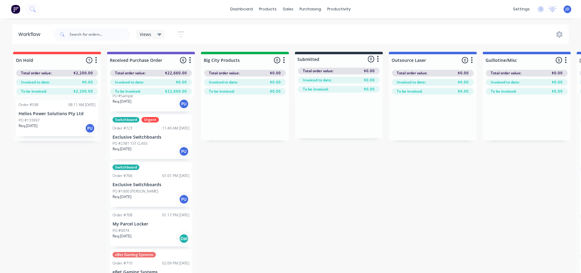
click at [150, 238] on div "Req. [DATE] Del" at bounding box center [150, 238] width 77 height 10
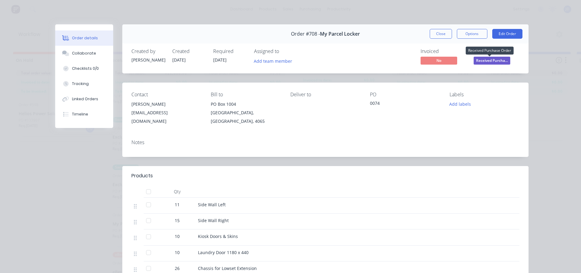
click at [490, 61] on span "Received Purcha..." at bounding box center [491, 61] width 37 height 8
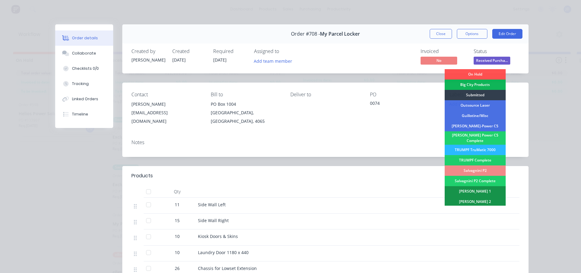
drag, startPoint x: 492, startPoint y: 145, endPoint x: 490, endPoint y: 147, distance: 3.4
click at [492, 145] on div "TRUMPF TruMatic 7000" at bounding box center [474, 150] width 61 height 10
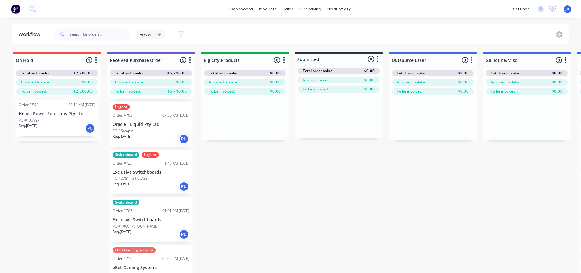
scroll to position [41, 0]
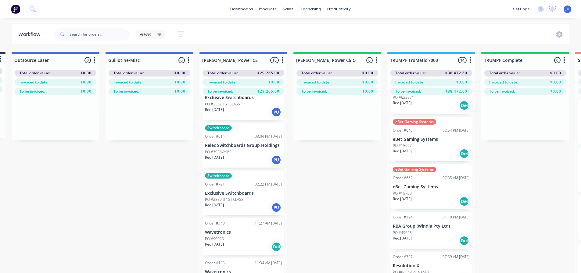
scroll to position [0, 0]
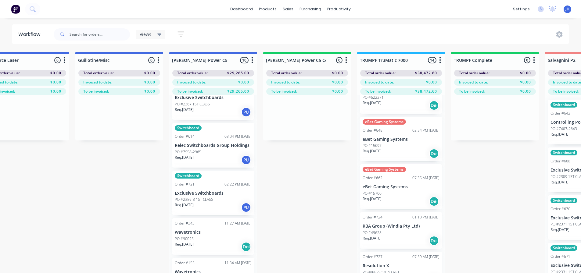
drag, startPoint x: 299, startPoint y: 182, endPoint x: 331, endPoint y: 174, distance: 33.0
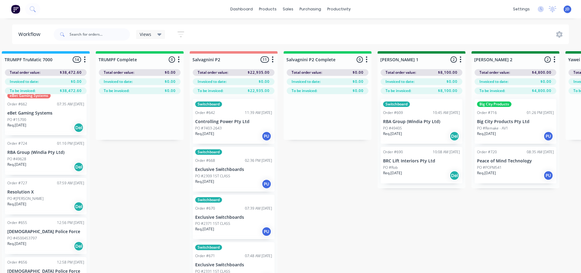
drag, startPoint x: 457, startPoint y: 189, endPoint x: 481, endPoint y: 178, distance: 25.7
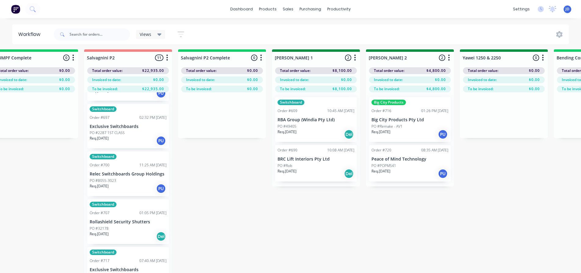
drag, startPoint x: 285, startPoint y: 175, endPoint x: 303, endPoint y: 177, distance: 17.5
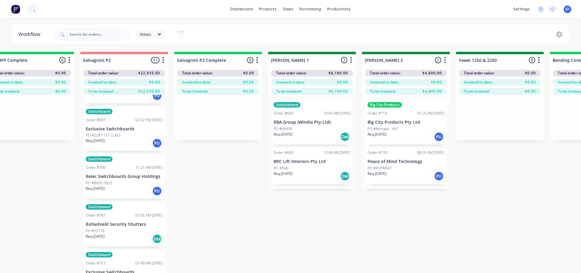
drag, startPoint x: 251, startPoint y: 224, endPoint x: 235, endPoint y: 196, distance: 31.8
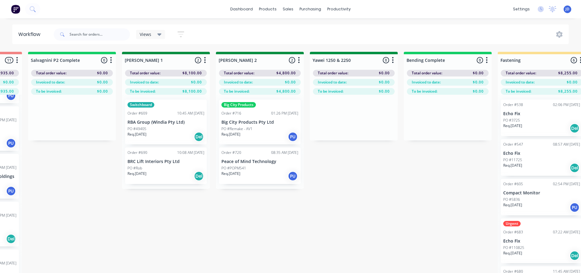
drag, startPoint x: 234, startPoint y: 199, endPoint x: 204, endPoint y: 176, distance: 38.3
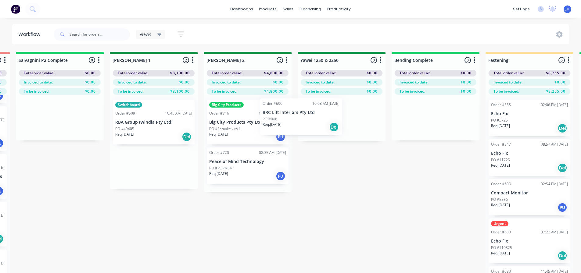
drag, startPoint x: 181, startPoint y: 172, endPoint x: 341, endPoint y: 119, distance: 168.5
click at [339, 120] on div "On Hold 1 Status colour #FF4949 hex #FF4949 Save Cancel Notifications Email SMS…" at bounding box center [358, 173] width 2784 height 243
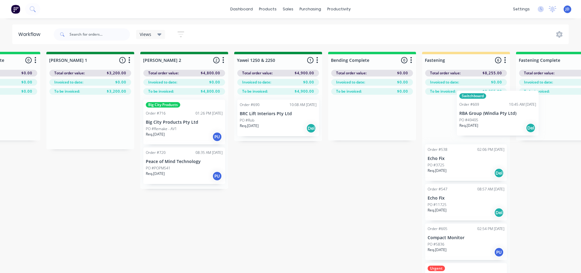
drag, startPoint x: 163, startPoint y: 133, endPoint x: 474, endPoint y: 126, distance: 310.3
click at [474, 127] on div "On Hold 1 Status colour #FF4949 hex #FF4949 Save Cancel Notifications Email SMS…" at bounding box center [294, 173] width 2784 height 243
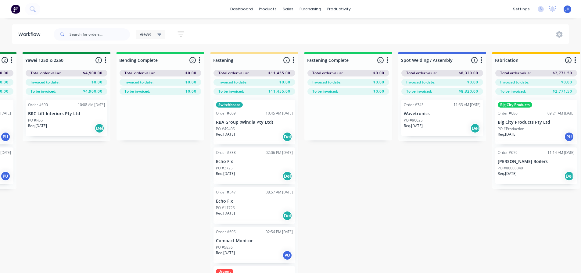
drag, startPoint x: 286, startPoint y: 212, endPoint x: 328, endPoint y: 189, distance: 48.4
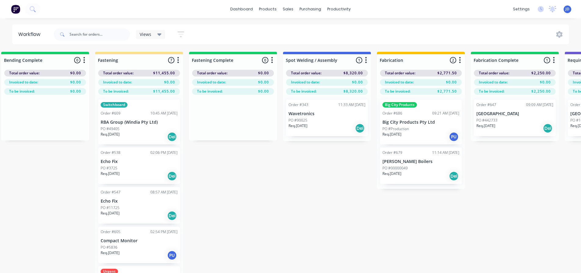
drag, startPoint x: 324, startPoint y: 172, endPoint x: 347, endPoint y: 155, distance: 28.6
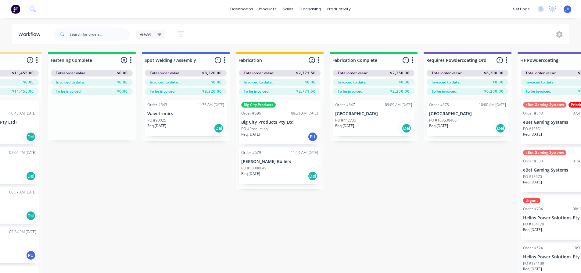
drag, startPoint x: 251, startPoint y: 199, endPoint x: 297, endPoint y: 177, distance: 50.8
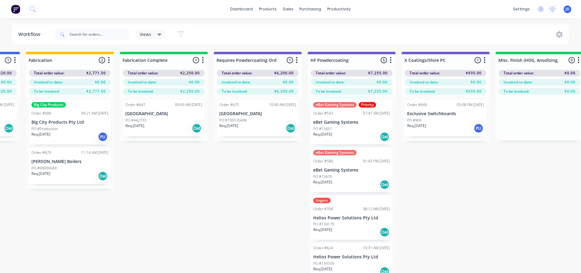
drag, startPoint x: 321, startPoint y: 180, endPoint x: 225, endPoint y: 137, distance: 104.5
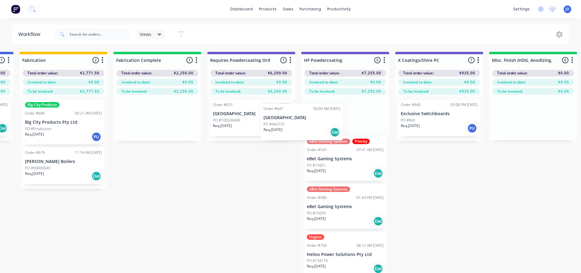
drag, startPoint x: 160, startPoint y: 123, endPoint x: 252, endPoint y: 117, distance: 92.5
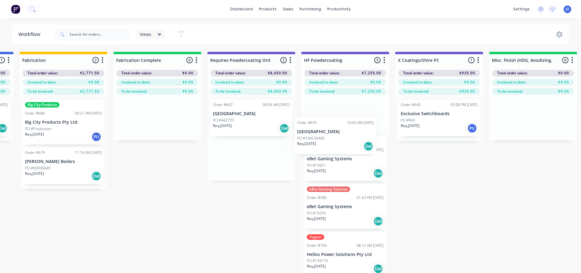
drag, startPoint x: 285, startPoint y: 151, endPoint x: 339, endPoint y: 130, distance: 58.5
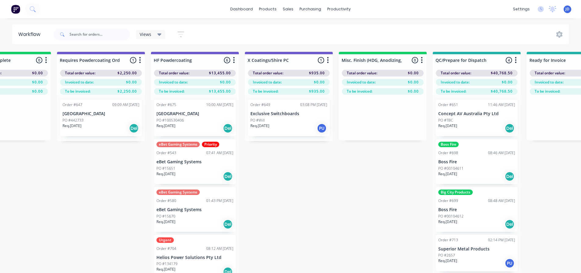
drag, startPoint x: 455, startPoint y: 204, endPoint x: 498, endPoint y: 180, distance: 49.1
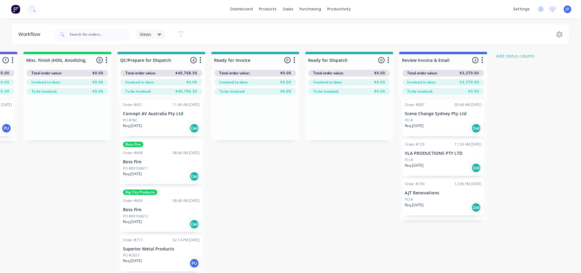
drag, startPoint x: 288, startPoint y: 192, endPoint x: 379, endPoint y: 171, distance: 93.0
click at [140, 170] on div "Order #651 11:46 AM [DATE] Concept AV Australia Pty Ltd PO #TBC Req. [DATE] Del…" at bounding box center [161, 186] width 88 height 182
click at [146, 170] on div "Boss Fire Order #698 08:46 AM [DATE] Boss Fire PO #00104611 Req. [DATE] Del" at bounding box center [162, 161] width 82 height 45
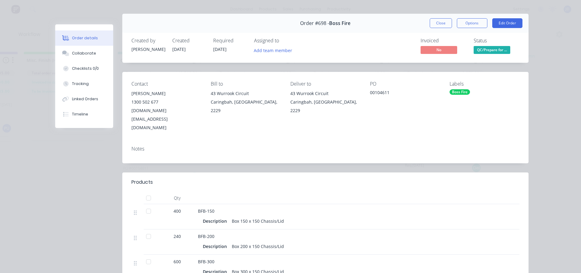
scroll to position [30, 0]
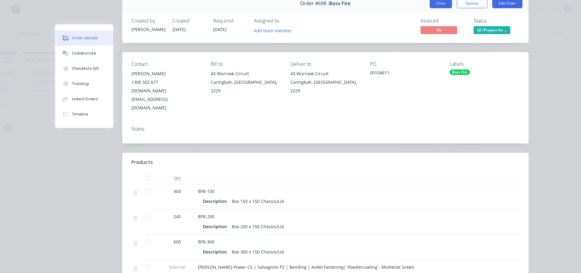
click at [445, 1] on button "Close" at bounding box center [440, 3] width 22 height 10
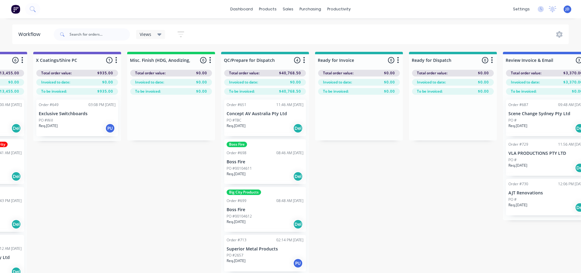
drag, startPoint x: 352, startPoint y: 239, endPoint x: 291, endPoint y: 226, distance: 62.4
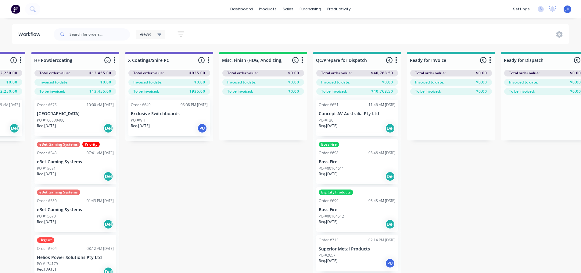
drag, startPoint x: 438, startPoint y: 210, endPoint x: 377, endPoint y: 194, distance: 62.5
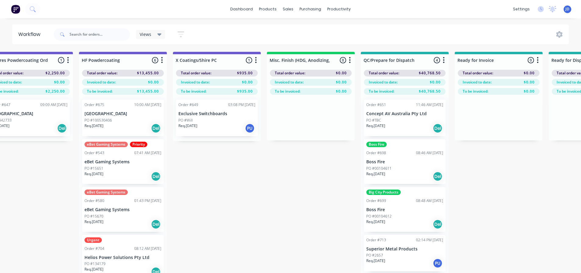
drag, startPoint x: 260, startPoint y: 220, endPoint x: 222, endPoint y: 205, distance: 40.9
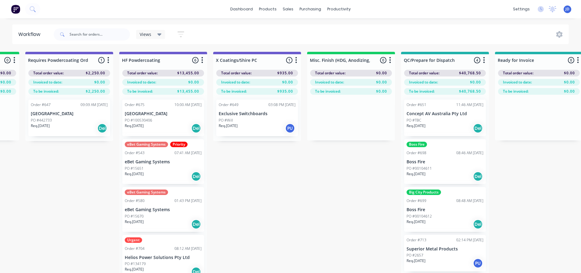
drag, startPoint x: 301, startPoint y: 228, endPoint x: 255, endPoint y: 219, distance: 46.9
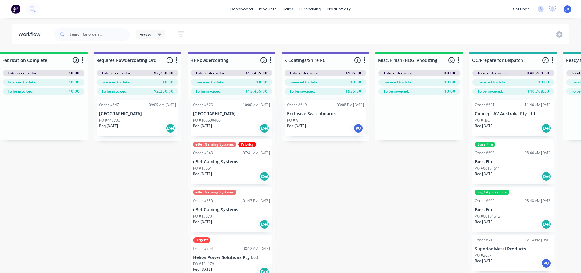
drag, startPoint x: 420, startPoint y: 232, endPoint x: 357, endPoint y: 204, distance: 68.3
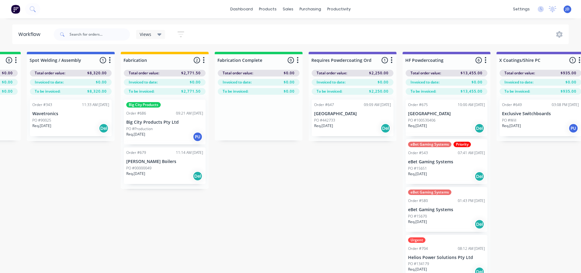
scroll to position [0, 1500]
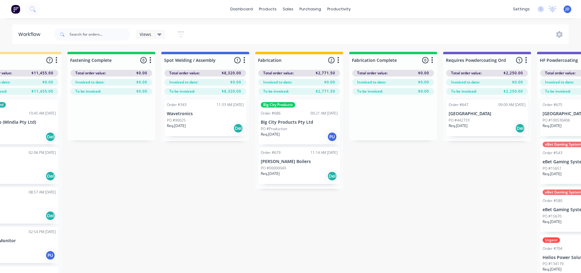
drag, startPoint x: 322, startPoint y: 220, endPoint x: 262, endPoint y: 200, distance: 62.3
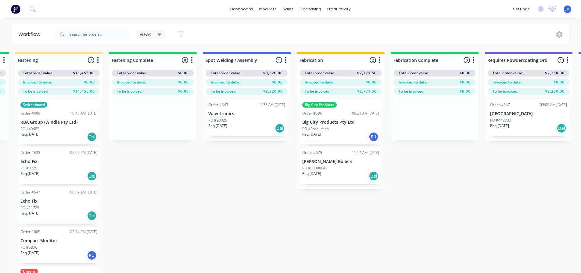
click at [536, 130] on div "Req. [DATE] Del" at bounding box center [528, 128] width 77 height 10
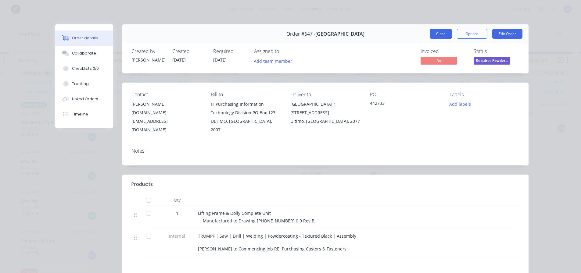
click at [437, 32] on button "Close" at bounding box center [440, 34] width 22 height 10
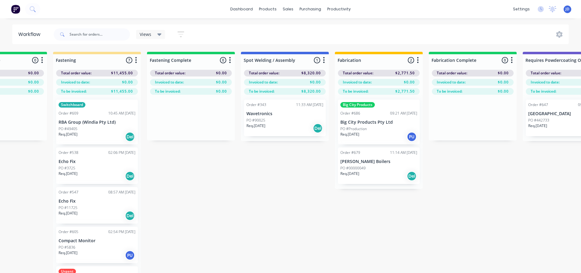
drag, startPoint x: 231, startPoint y: 254, endPoint x: 183, endPoint y: 231, distance: 53.6
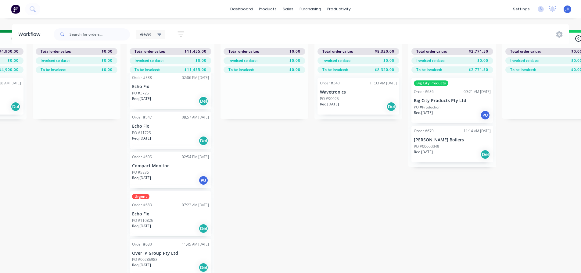
scroll to position [0, 0]
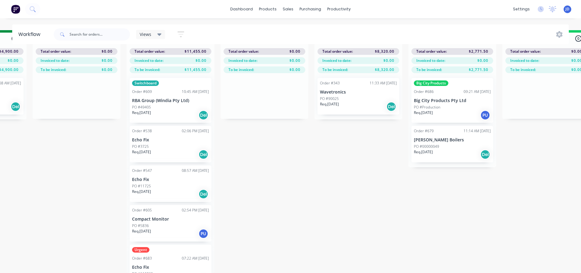
click at [164, 98] on p "RBA Group (Windia Pty Ltd)" at bounding box center [170, 100] width 77 height 5
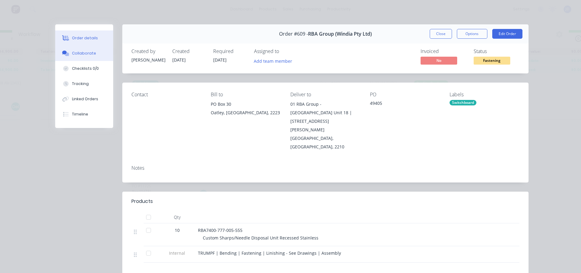
click at [88, 55] on div "Collaborate" at bounding box center [84, 53] width 24 height 5
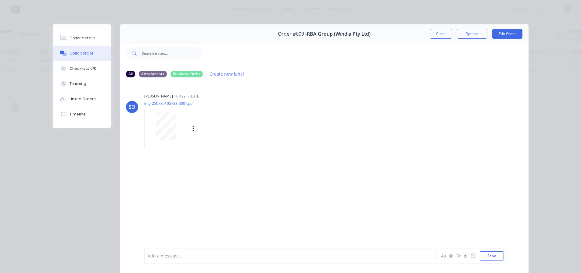
click at [175, 123] on div at bounding box center [166, 126] width 38 height 28
click at [439, 34] on button "Close" at bounding box center [440, 34] width 22 height 10
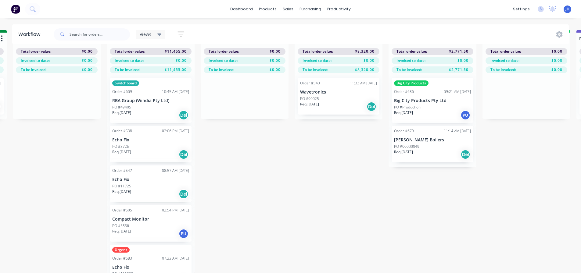
drag, startPoint x: 340, startPoint y: 209, endPoint x: 379, endPoint y: 196, distance: 41.5
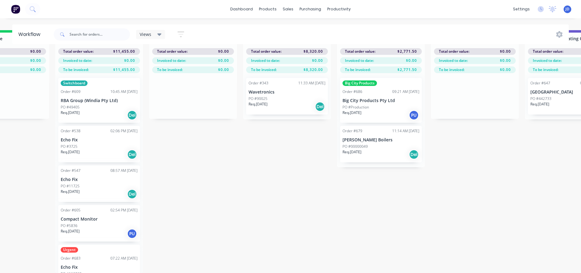
scroll to position [14, 1403]
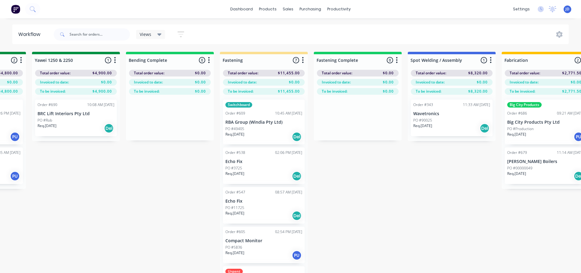
drag, startPoint x: 355, startPoint y: 225, endPoint x: 290, endPoint y: 190, distance: 74.0
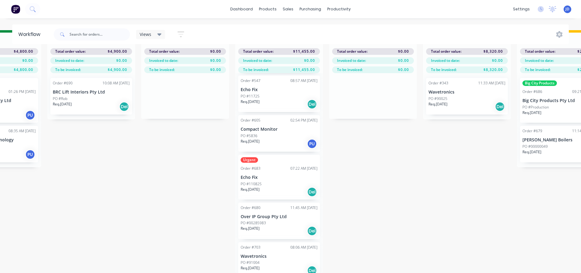
scroll to position [91, 0]
click at [270, 186] on div "Switchboard Order #609 10:45 AM [DATE] RBA Group (Windia Pty Ltd) PO #49405 Req…" at bounding box center [279, 173] width 88 height 200
click at [271, 180] on div "PO #110825" at bounding box center [278, 182] width 77 height 5
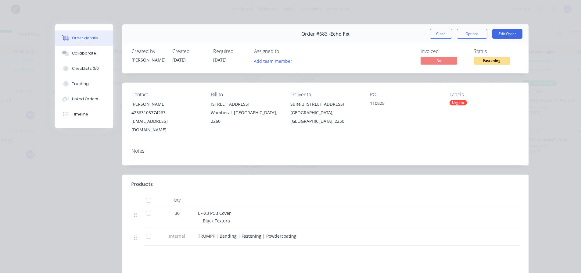
drag, startPoint x: 442, startPoint y: 34, endPoint x: 394, endPoint y: 56, distance: 53.1
click at [442, 34] on button "Close" at bounding box center [440, 34] width 22 height 10
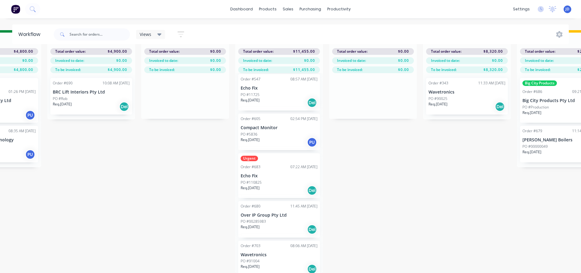
click at [259, 180] on p "PO #110825" at bounding box center [250, 182] width 21 height 5
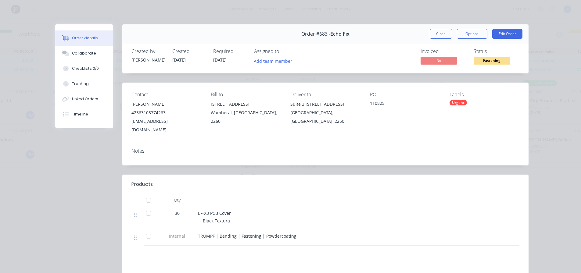
click at [439, 33] on button "Close" at bounding box center [440, 34] width 22 height 10
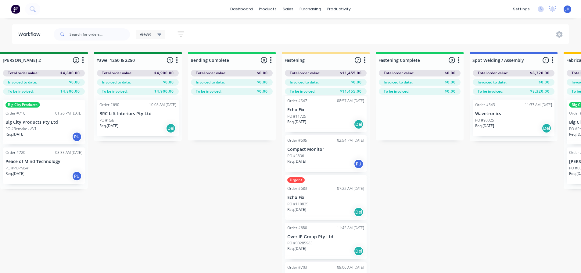
drag, startPoint x: 144, startPoint y: 219, endPoint x: 117, endPoint y: 204, distance: 30.6
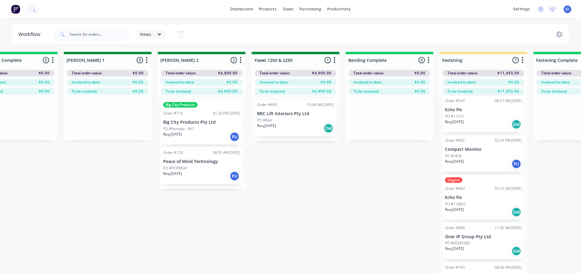
drag, startPoint x: 249, startPoint y: 201, endPoint x: 212, endPoint y: 183, distance: 40.6
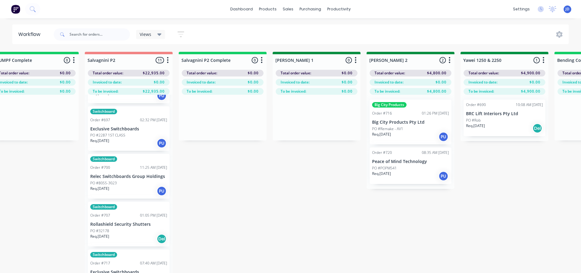
drag, startPoint x: 269, startPoint y: 234, endPoint x: 231, endPoint y: 206, distance: 47.3
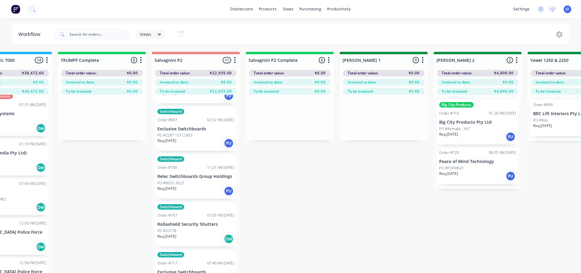
click at [186, 183] on div "Switchboard Order #642 11:39 AM [DATE] Controlling Power Pty Ltd PO #7403-2643 …" at bounding box center [196, 195] width 88 height 200
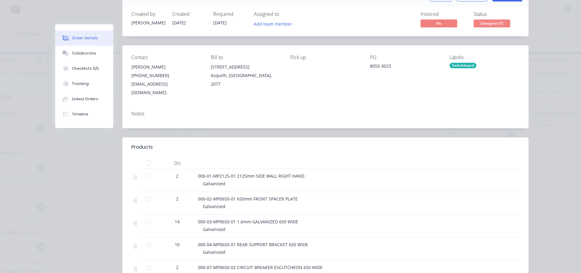
scroll to position [0, 0]
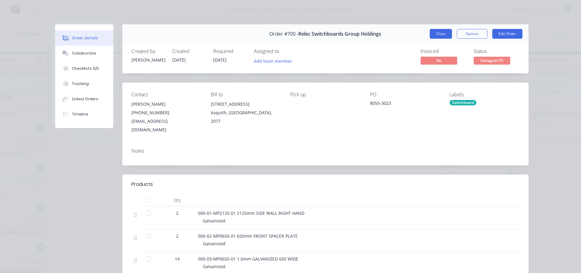
drag, startPoint x: 439, startPoint y: 31, endPoint x: 436, endPoint y: 39, distance: 8.2
click at [439, 31] on button "Close" at bounding box center [440, 34] width 22 height 10
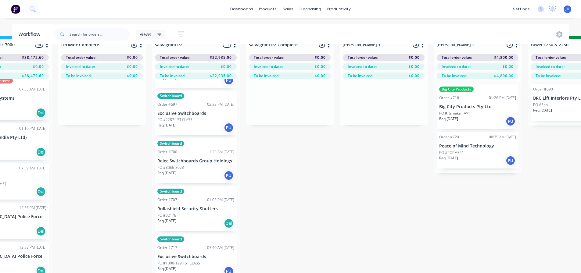
scroll to position [26, 800]
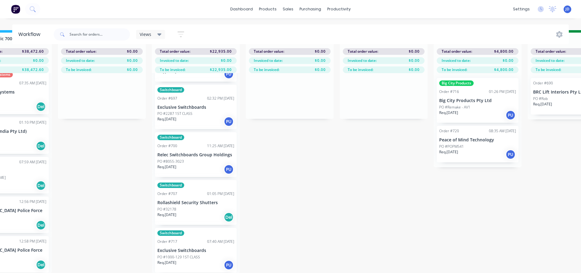
click at [176, 254] on p "PO #1000-129 1ST CLASS" at bounding box center [178, 256] width 43 height 5
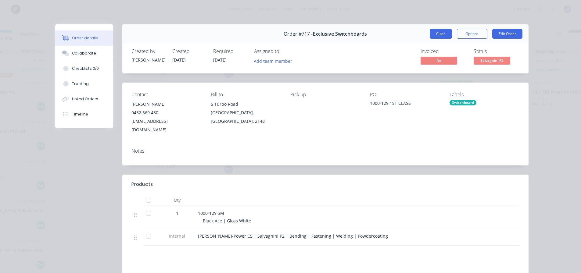
click at [442, 35] on button "Close" at bounding box center [440, 34] width 22 height 10
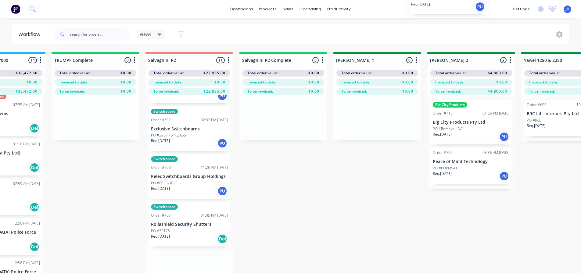
scroll to position [0, 808]
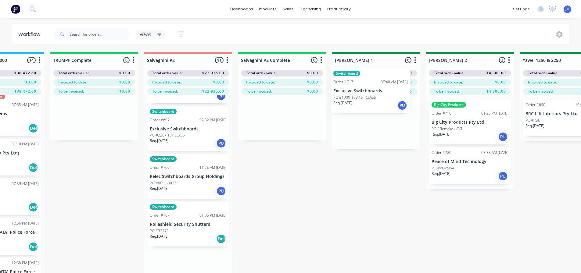
drag, startPoint x: 258, startPoint y: 212, endPoint x: 357, endPoint y: 118, distance: 136.4
click at [355, 119] on div "On Hold 1 Status colour #FF4949 hex #FF4949 Save Cancel Notifications Email SMS…" at bounding box center [580, 173] width 2784 height 243
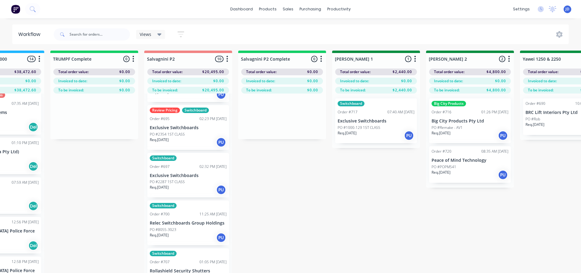
scroll to position [26, 808]
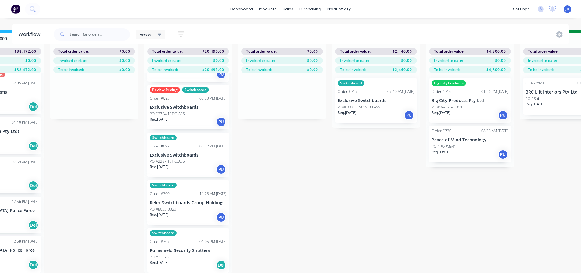
click at [199, 239] on div "01:05 PM [DATE]" at bounding box center [212, 241] width 27 height 5
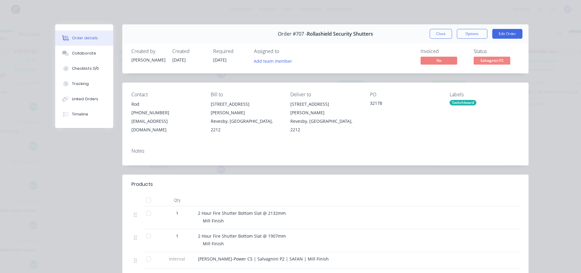
click at [435, 34] on button "Close" at bounding box center [440, 34] width 22 height 10
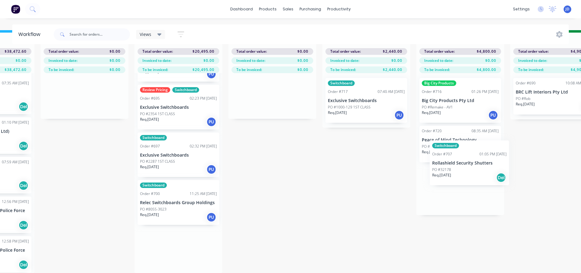
drag, startPoint x: 192, startPoint y: 253, endPoint x: 439, endPoint y: 187, distance: 255.4
click at [477, 170] on div "On Hold 1 Status colour #FF4949 hex #FF4949 Save Cancel Notifications Email SMS…" at bounding box center [570, 151] width 2784 height 243
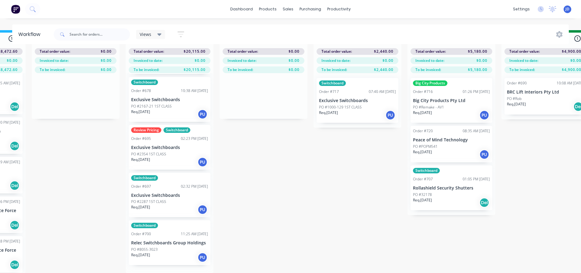
scroll to position [232, 0]
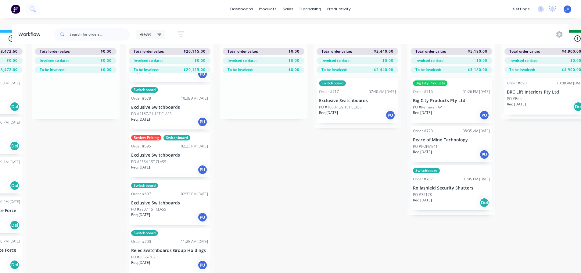
drag, startPoint x: 150, startPoint y: 153, endPoint x: 156, endPoint y: 159, distance: 8.2
click at [150, 155] on div "Switchboard Order #642 11:39 AM [DATE] Controlling Power Pty Ltd PO #7403-2643 …" at bounding box center [170, 173] width 88 height 200
click at [181, 159] on div "PO #2354 1ST CLASS" at bounding box center [169, 161] width 77 height 5
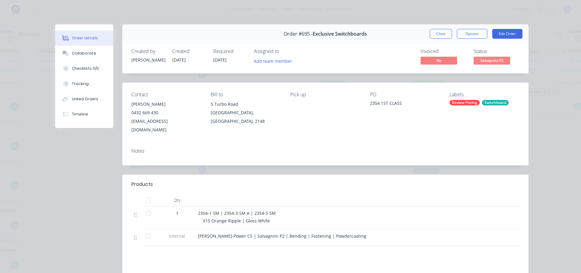
click at [429, 36] on button "Close" at bounding box center [440, 34] width 22 height 10
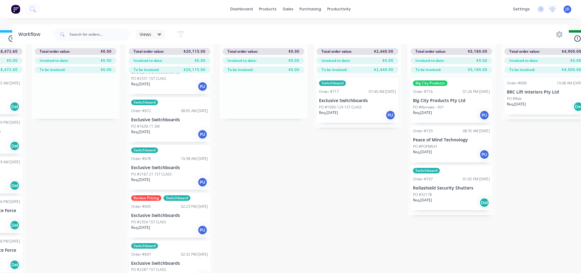
scroll to position [171, 0]
click at [168, 172] on p "PO #2167-21 1ST CLASS" at bounding box center [151, 174] width 41 height 5
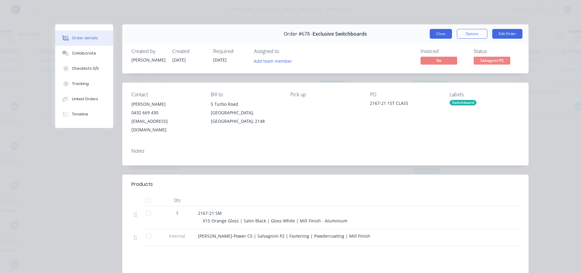
click at [445, 32] on button "Close" at bounding box center [440, 34] width 22 height 10
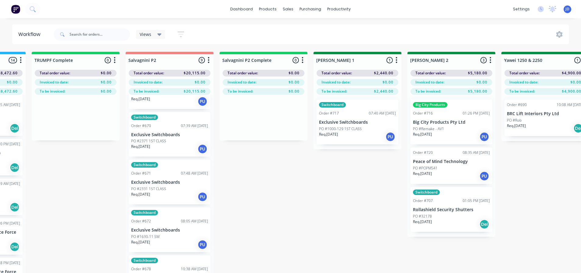
scroll to position [80, 0]
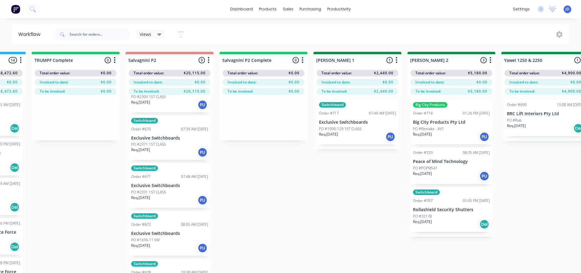
click at [166, 185] on p "Exclusive Switchboards" at bounding box center [169, 185] width 77 height 5
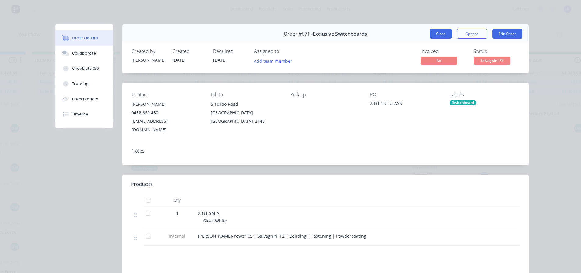
click at [433, 33] on button "Close" at bounding box center [440, 34] width 22 height 10
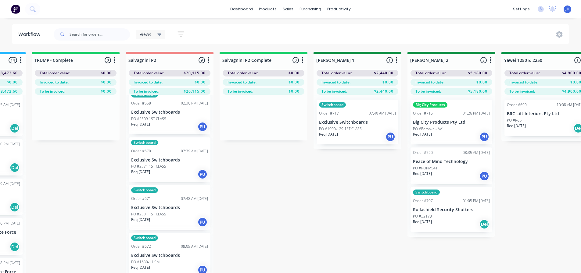
scroll to position [0, 0]
